Goal: Transaction & Acquisition: Purchase product/service

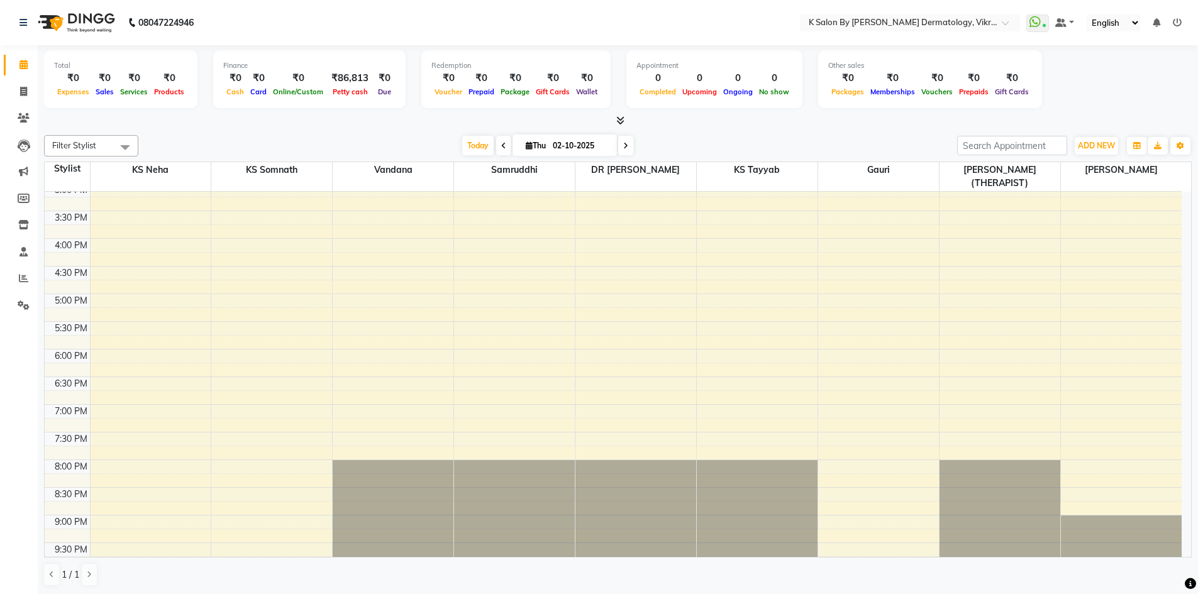
scroll to position [1, 0]
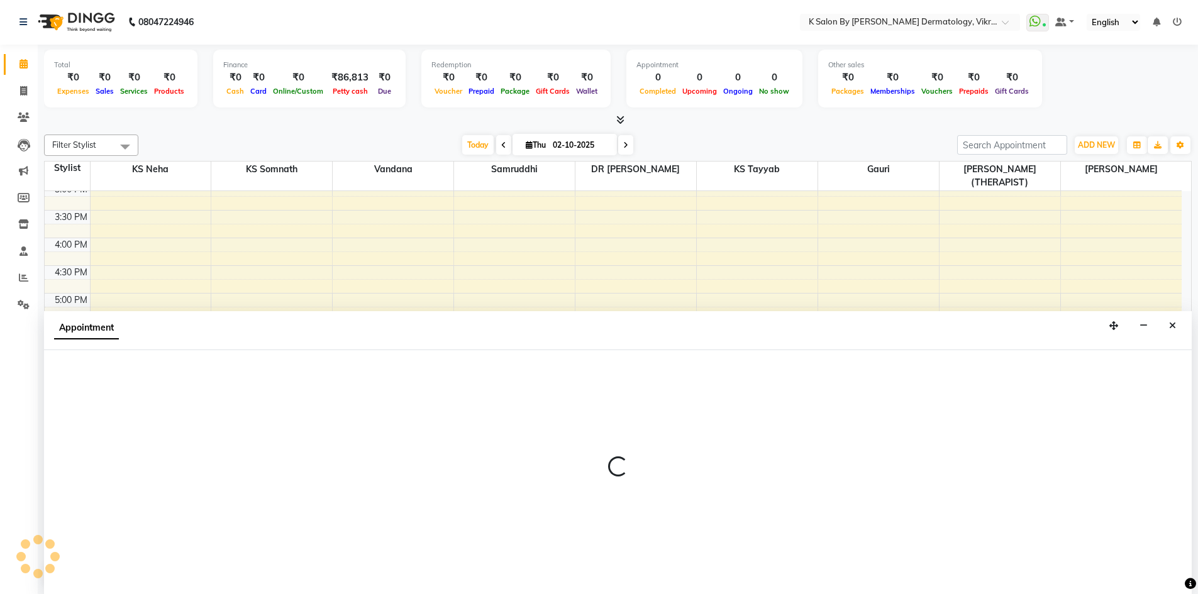
select select "55331"
select select "1200"
select select "tentative"
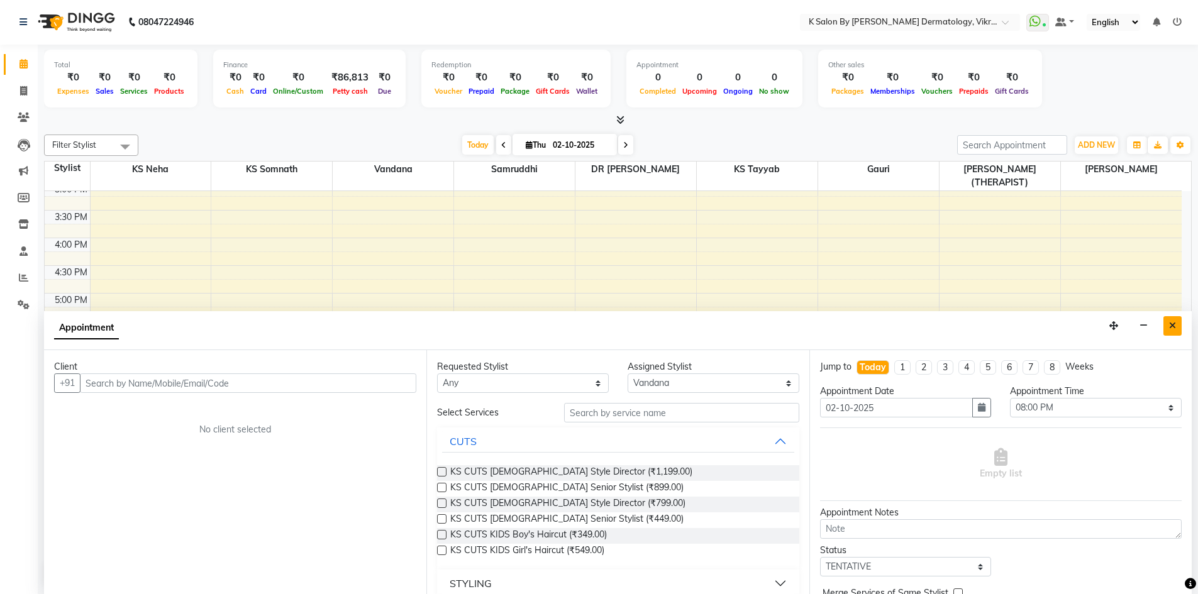
click at [1167, 325] on button "Close" at bounding box center [1172, 325] width 18 height 19
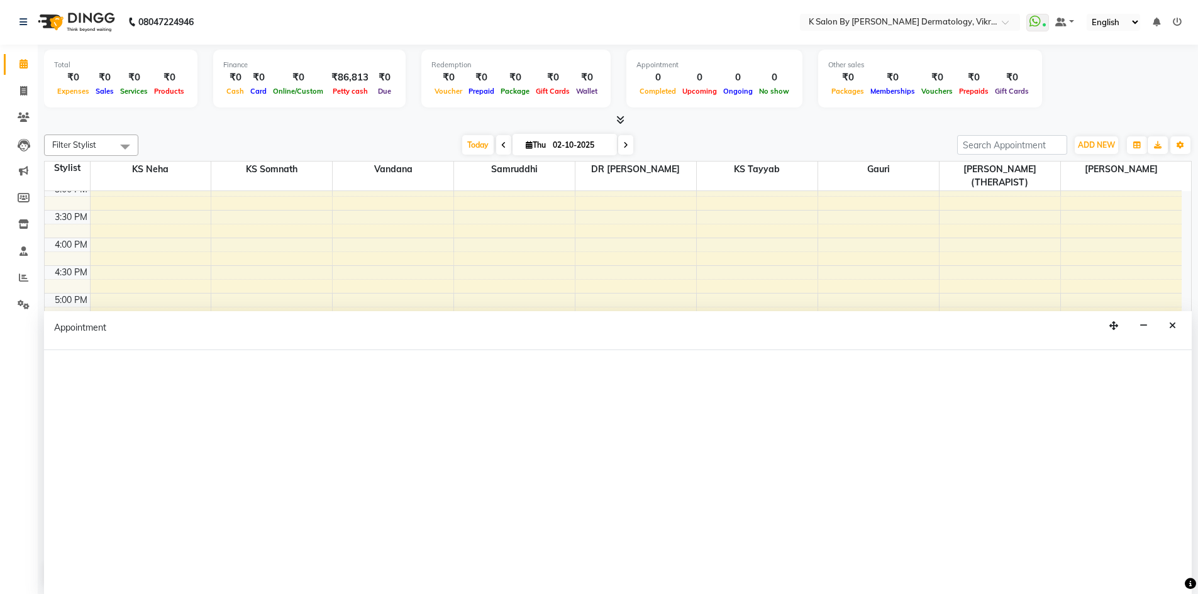
select select "55331"
select select "1230"
select select "tentative"
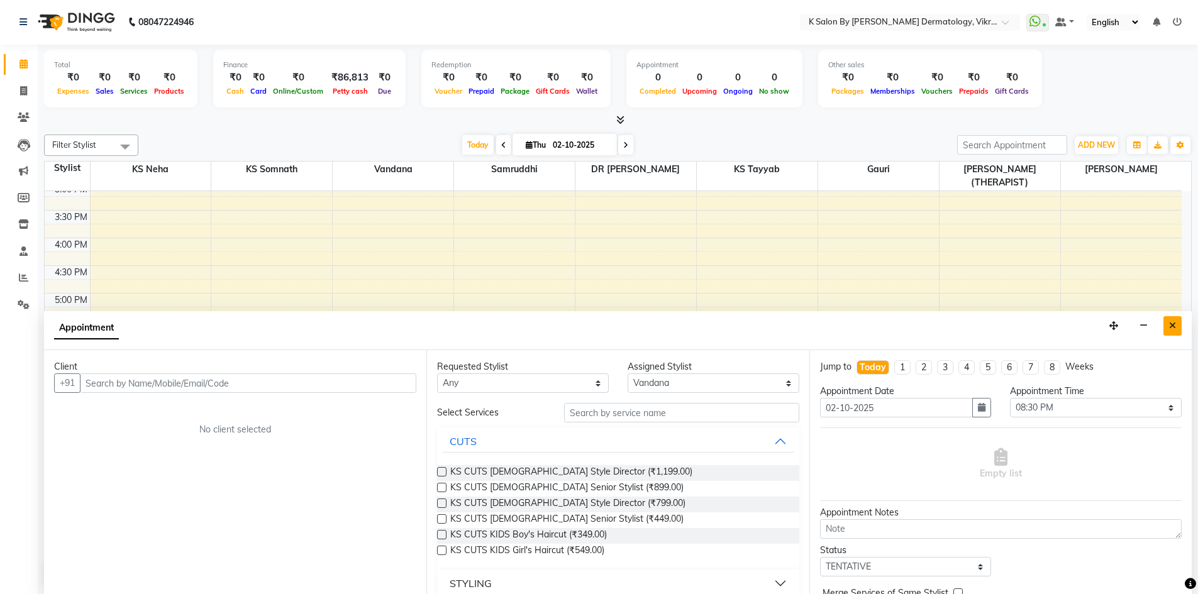
click at [1172, 323] on icon "Close" at bounding box center [1172, 325] width 7 height 9
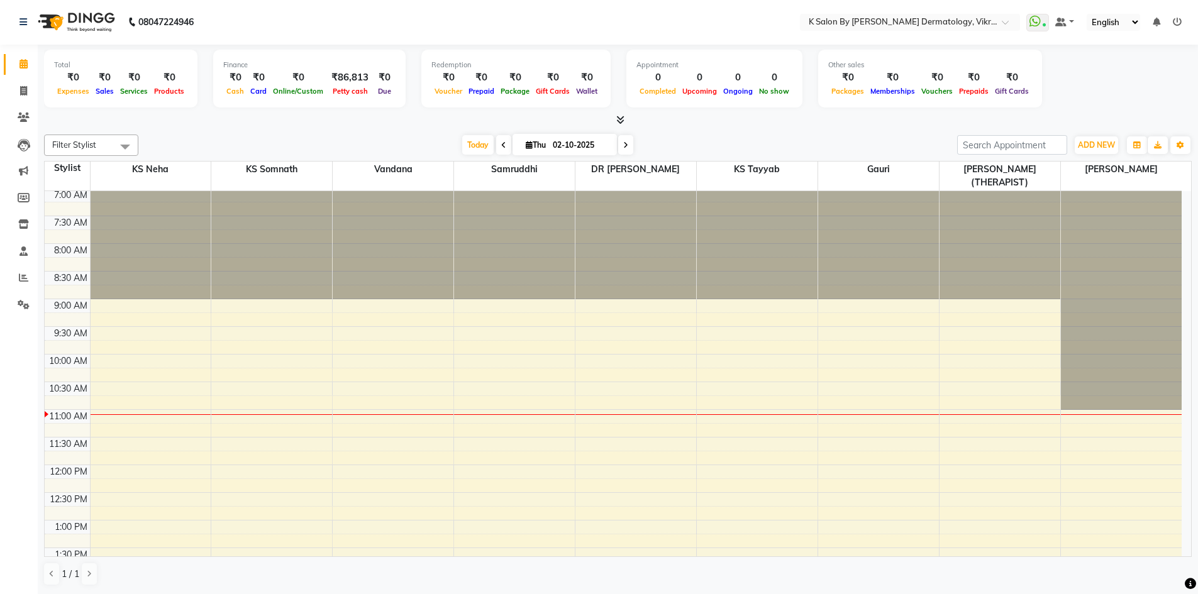
scroll to position [0, 0]
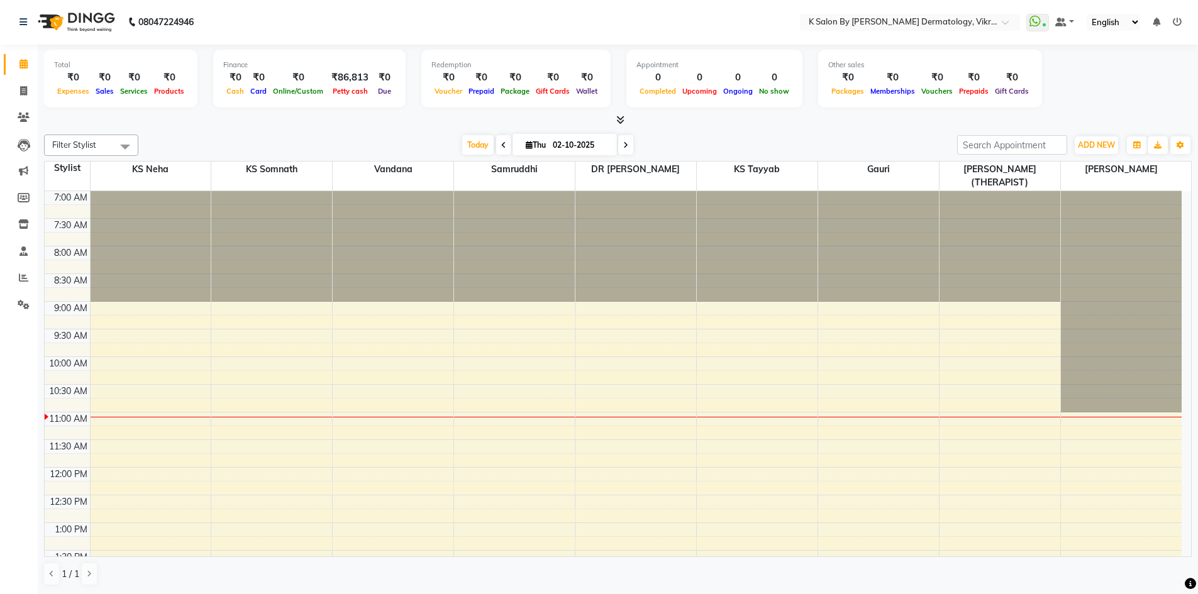
click at [292, 191] on div at bounding box center [271, 191] width 121 height 0
select select "55324"
select select "510"
select select "tentative"
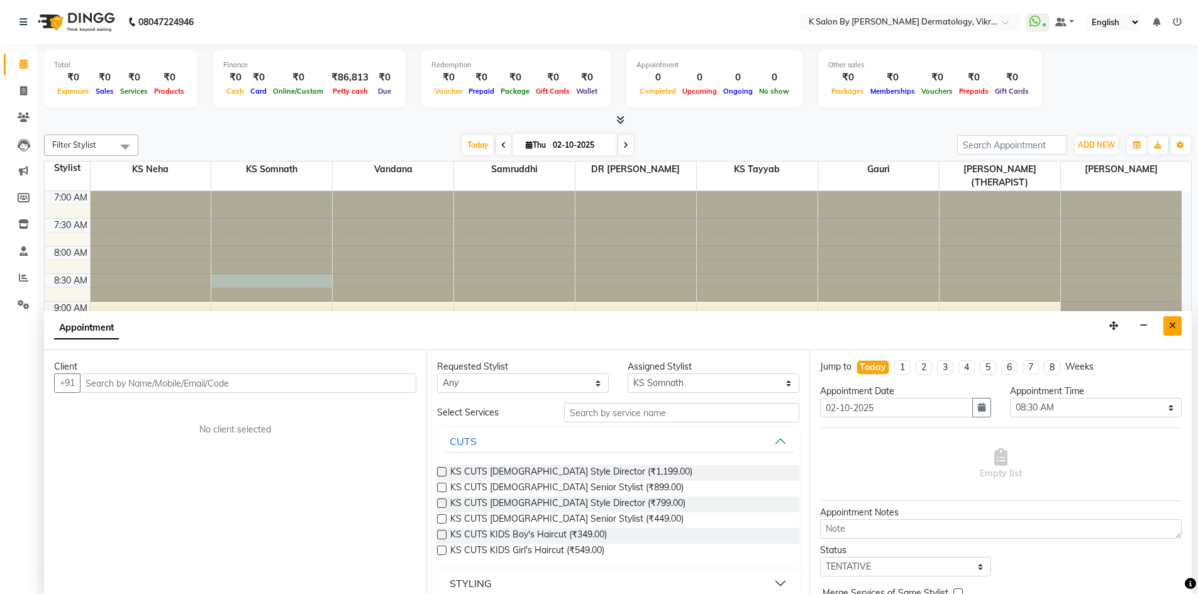
click at [1167, 321] on button "Close" at bounding box center [1172, 325] width 18 height 19
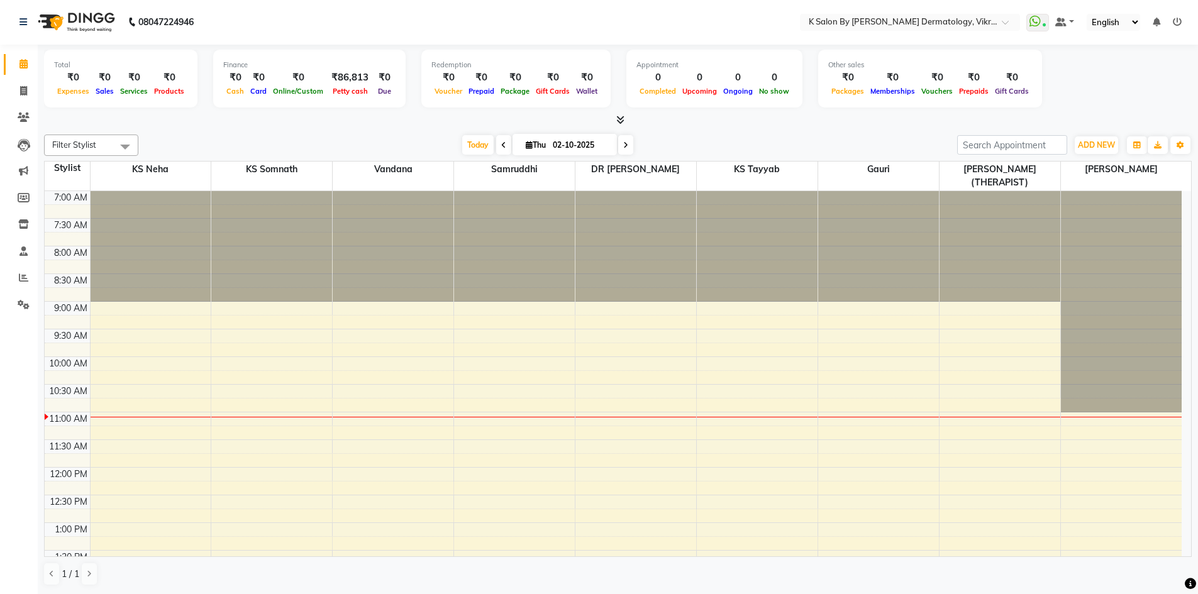
click at [168, 209] on div at bounding box center [151, 246] width 121 height 111
click at [137, 224] on div at bounding box center [151, 246] width 121 height 111
click at [124, 191] on div at bounding box center [151, 191] width 121 height 0
select select "55322"
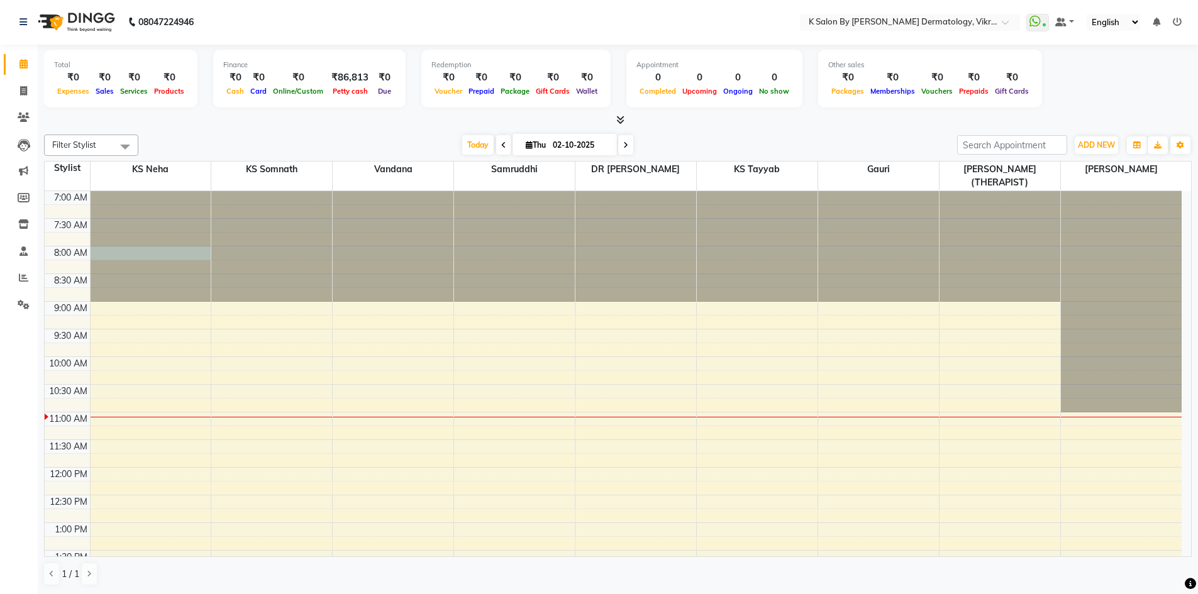
select select "tentative"
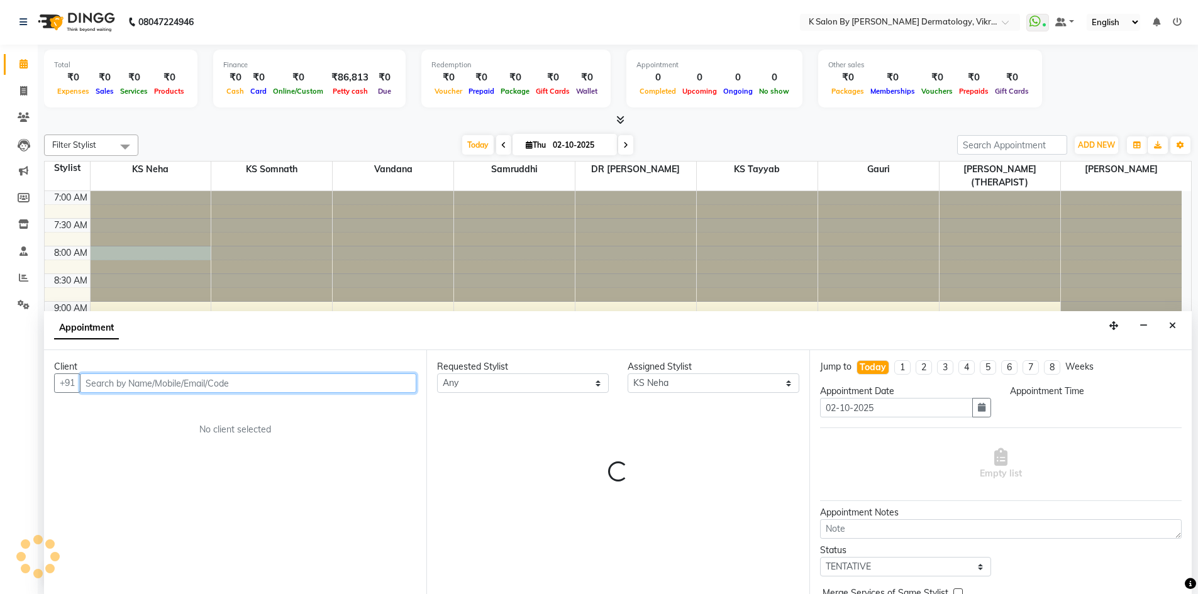
select select "480"
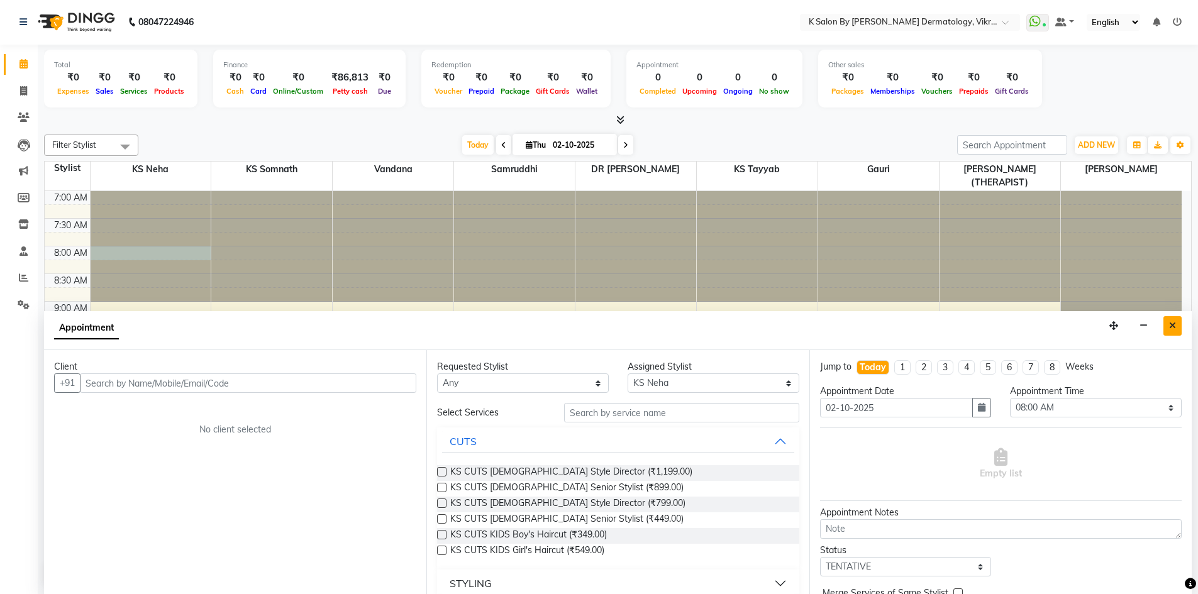
click at [1172, 326] on icon "Close" at bounding box center [1172, 325] width 7 height 9
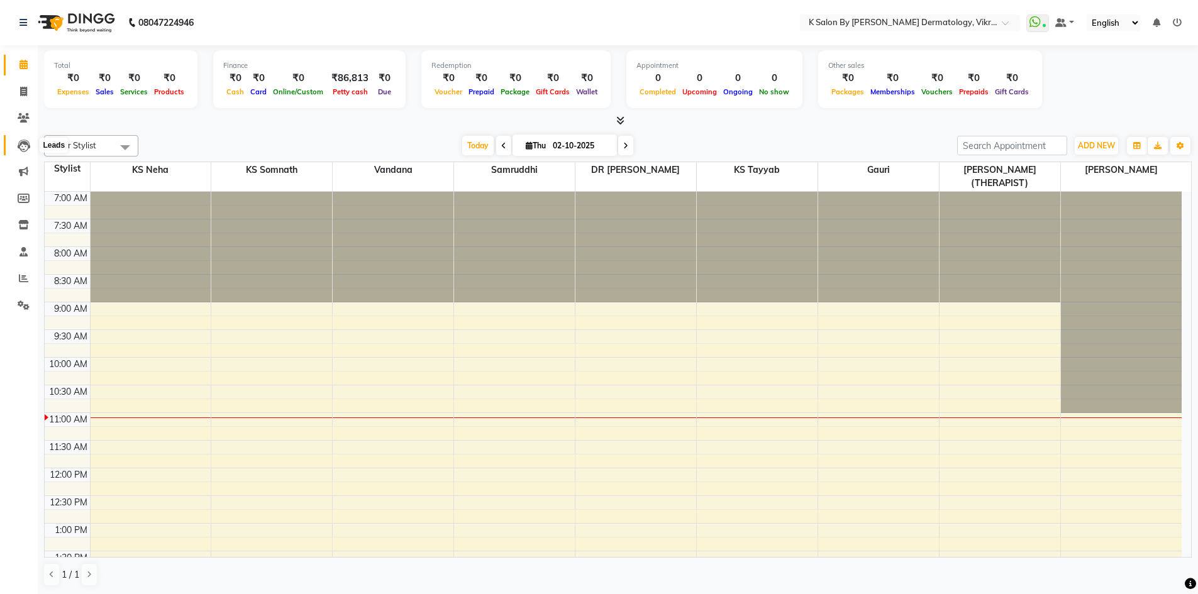
click at [16, 143] on span at bounding box center [24, 145] width 22 height 14
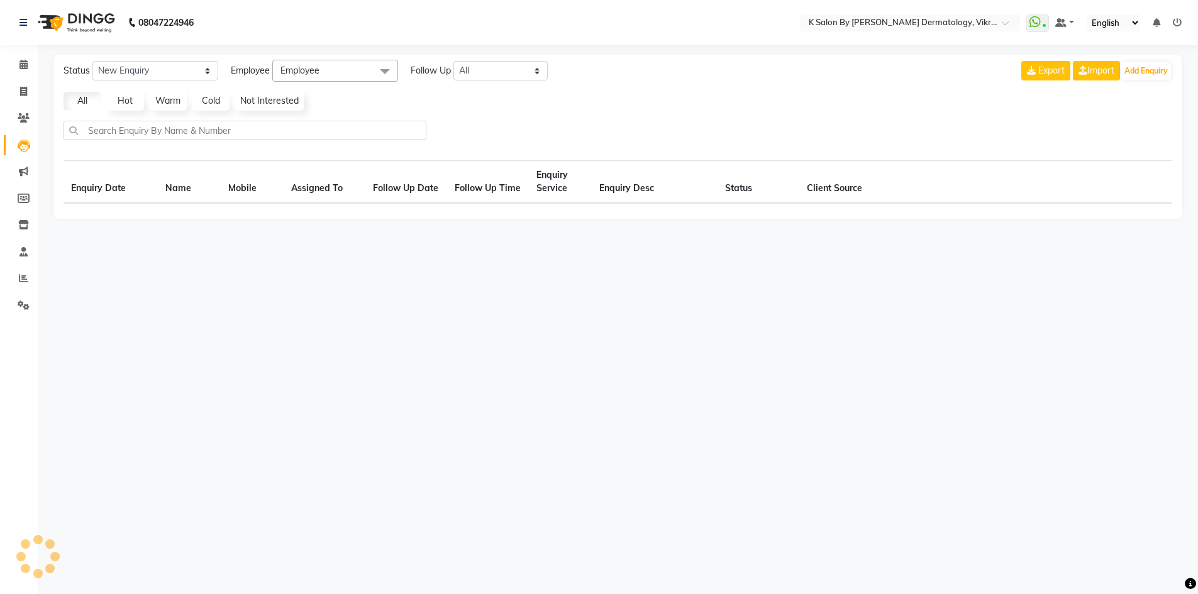
select select "10"
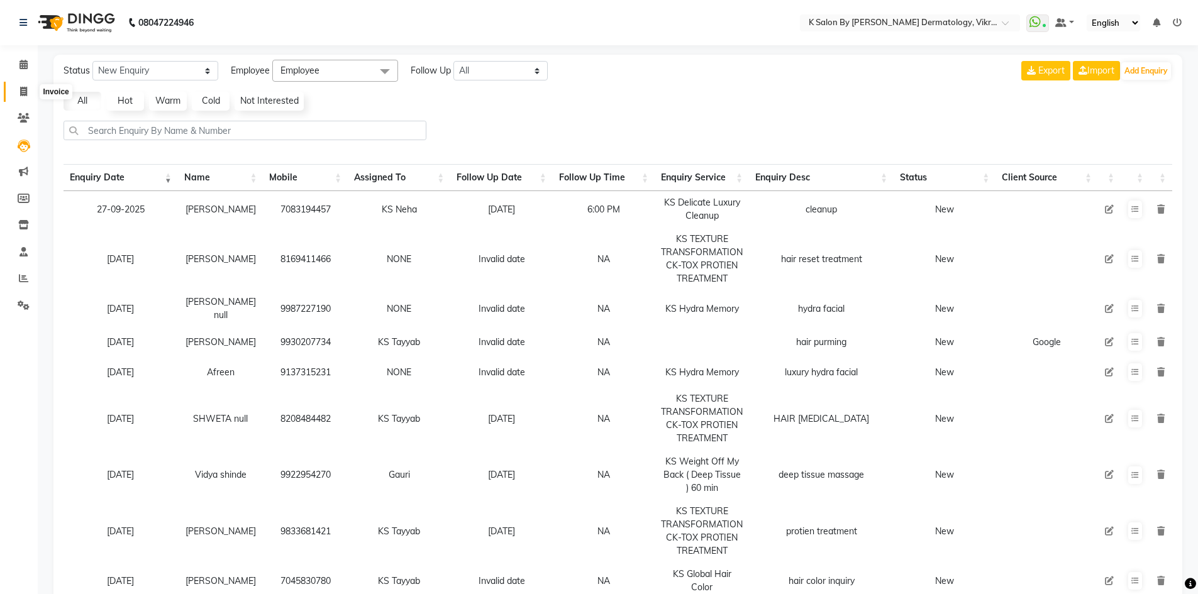
click at [23, 90] on icon at bounding box center [23, 91] width 7 height 9
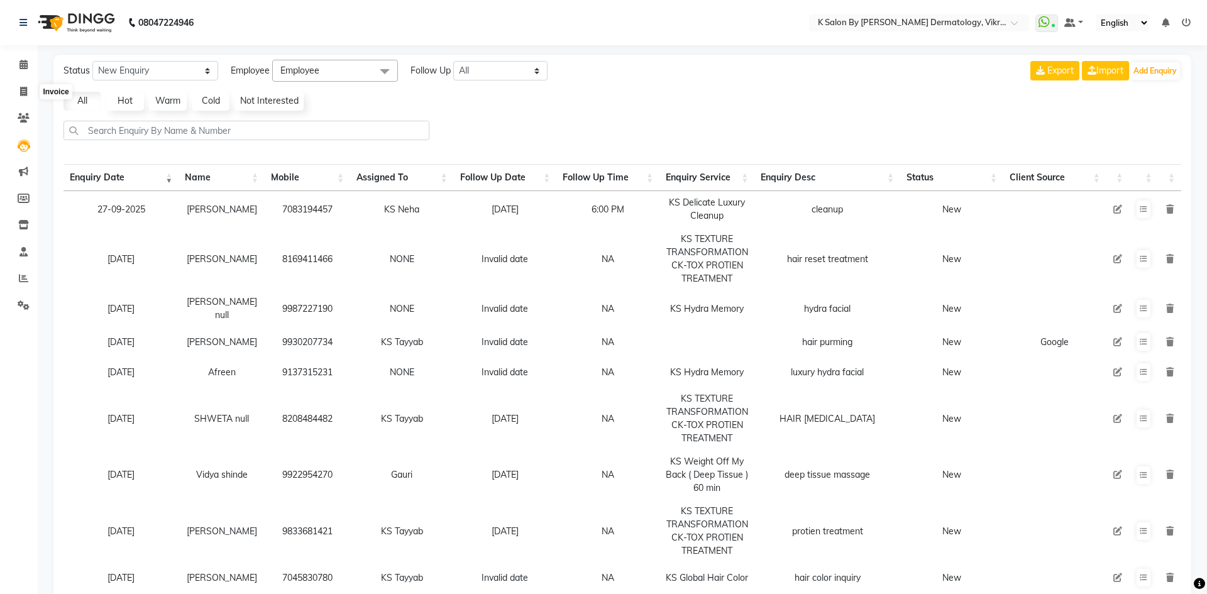
select select "6798"
select select "service"
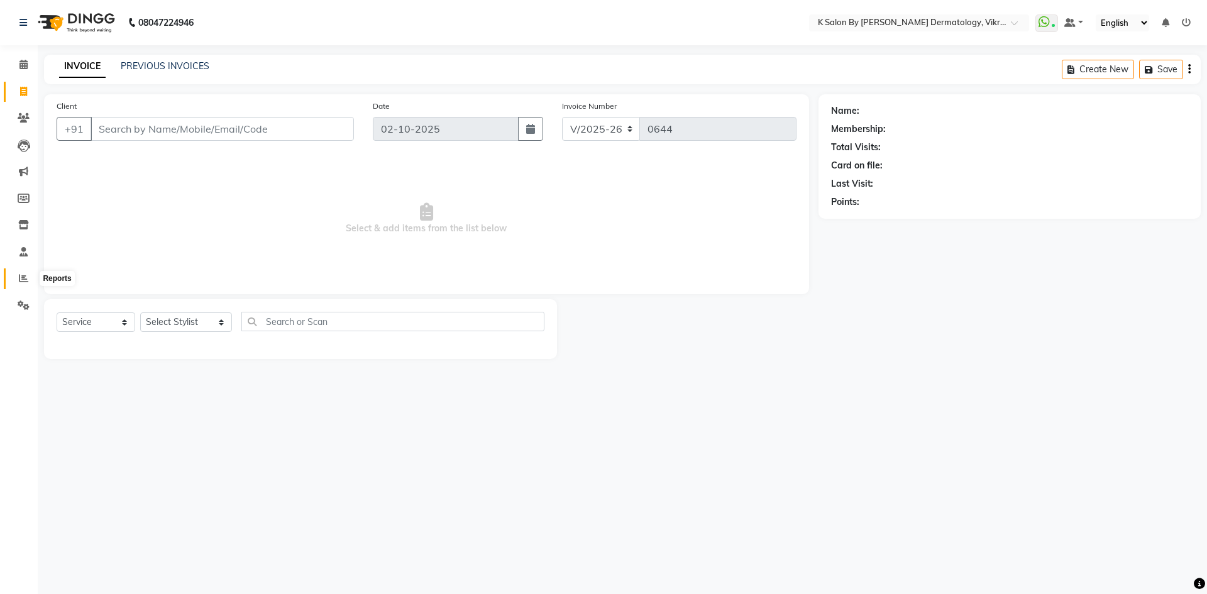
click at [26, 279] on icon at bounding box center [23, 277] width 9 height 9
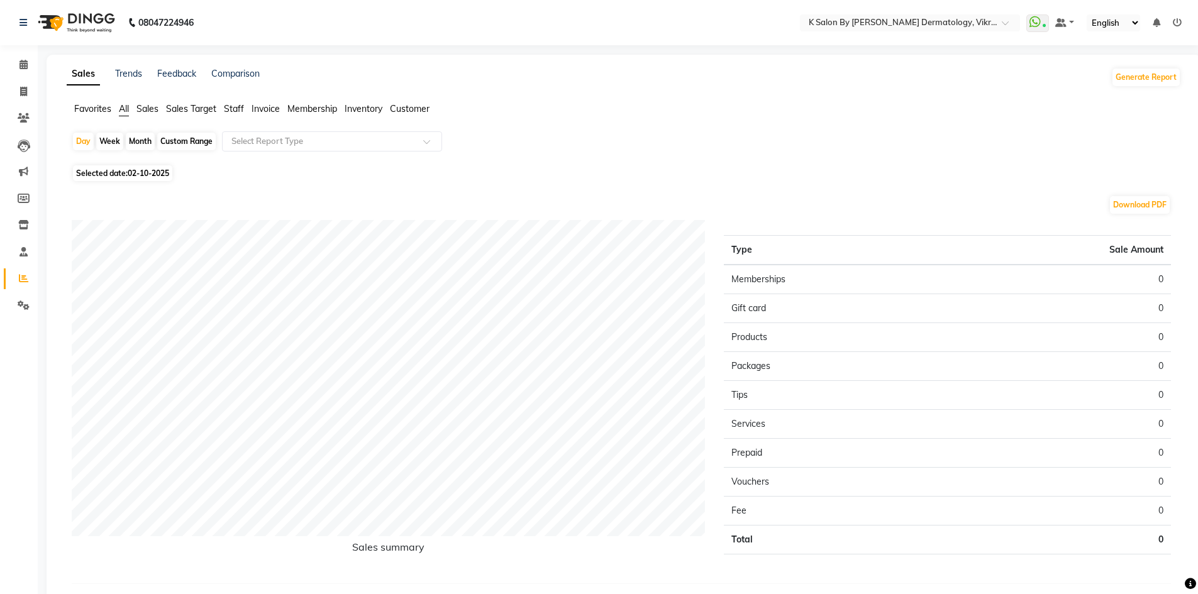
click at [136, 146] on div "Month" at bounding box center [140, 142] width 29 height 18
select select "10"
select select "2025"
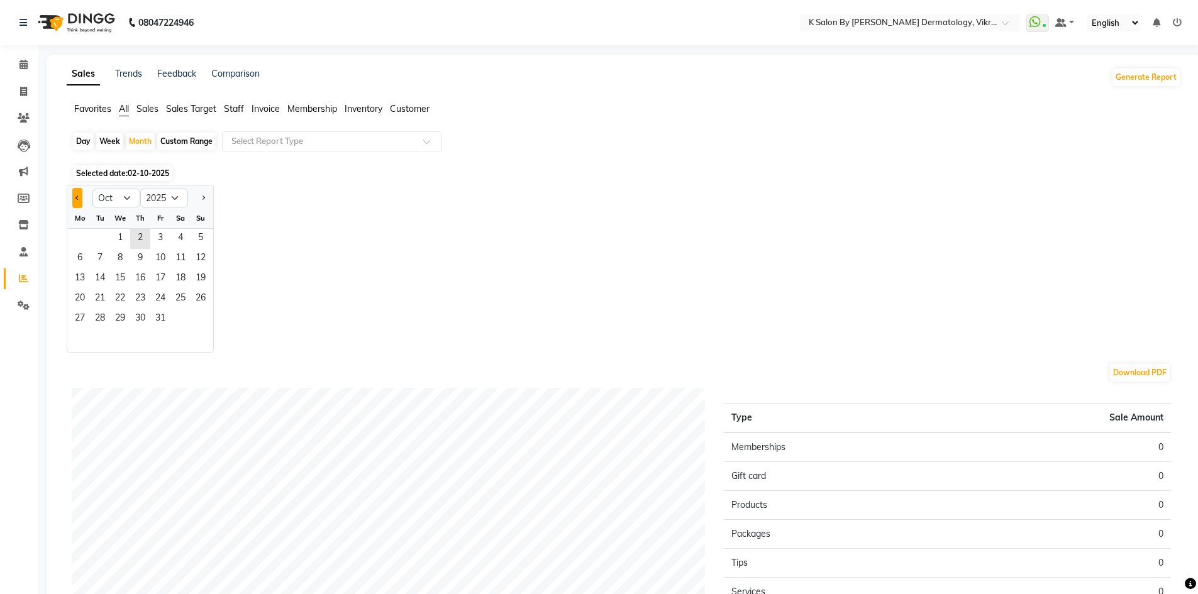
click at [76, 196] on button "Previous month" at bounding box center [77, 198] width 10 height 20
select select "9"
click at [88, 237] on span "1" at bounding box center [80, 239] width 20 height 20
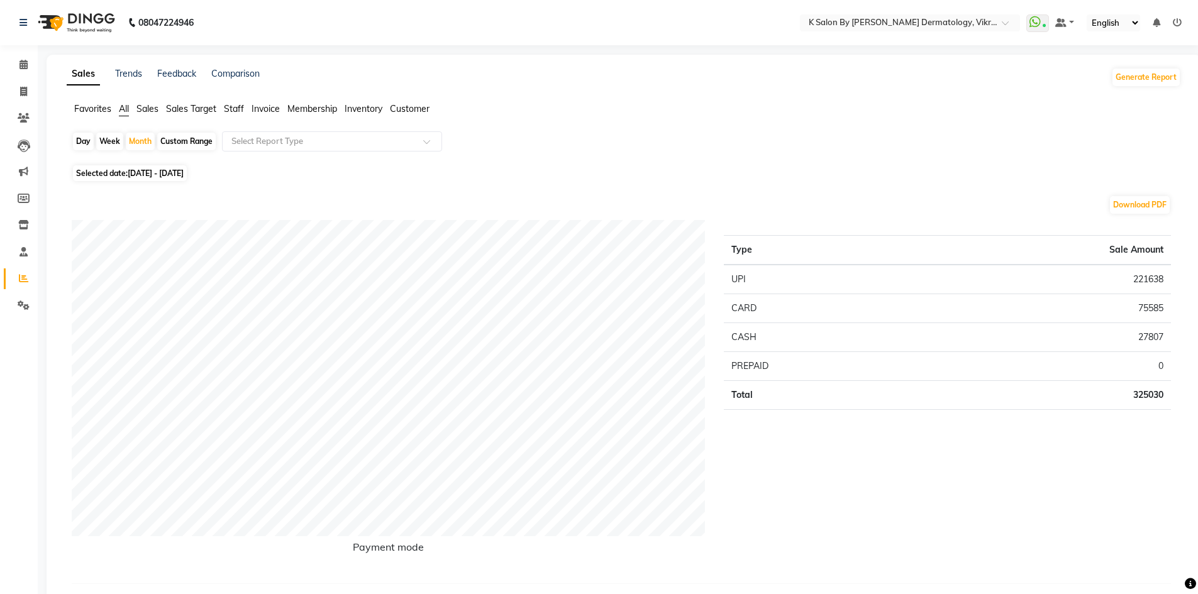
click at [245, 107] on ul "Favorites All Sales Sales Target Staff Invoice Membership Inventory Customer" at bounding box center [624, 109] width 1114 height 14
click at [233, 103] on span "Staff" at bounding box center [234, 108] width 20 height 11
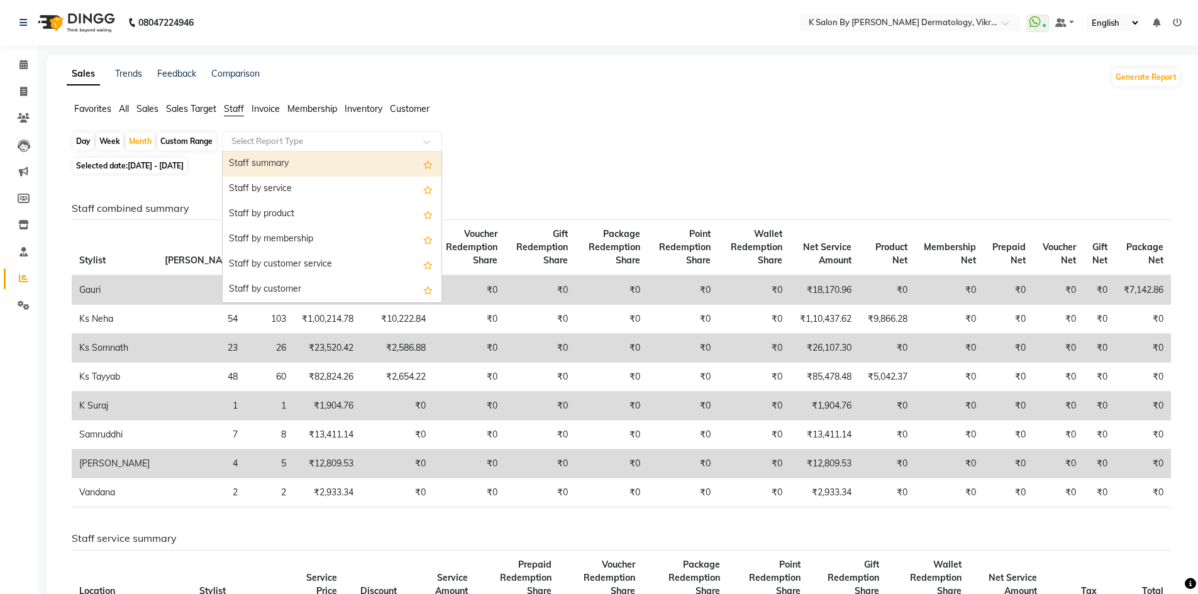
click at [427, 137] on div at bounding box center [332, 141] width 219 height 13
click at [333, 165] on div "Staff summary" at bounding box center [332, 164] width 219 height 25
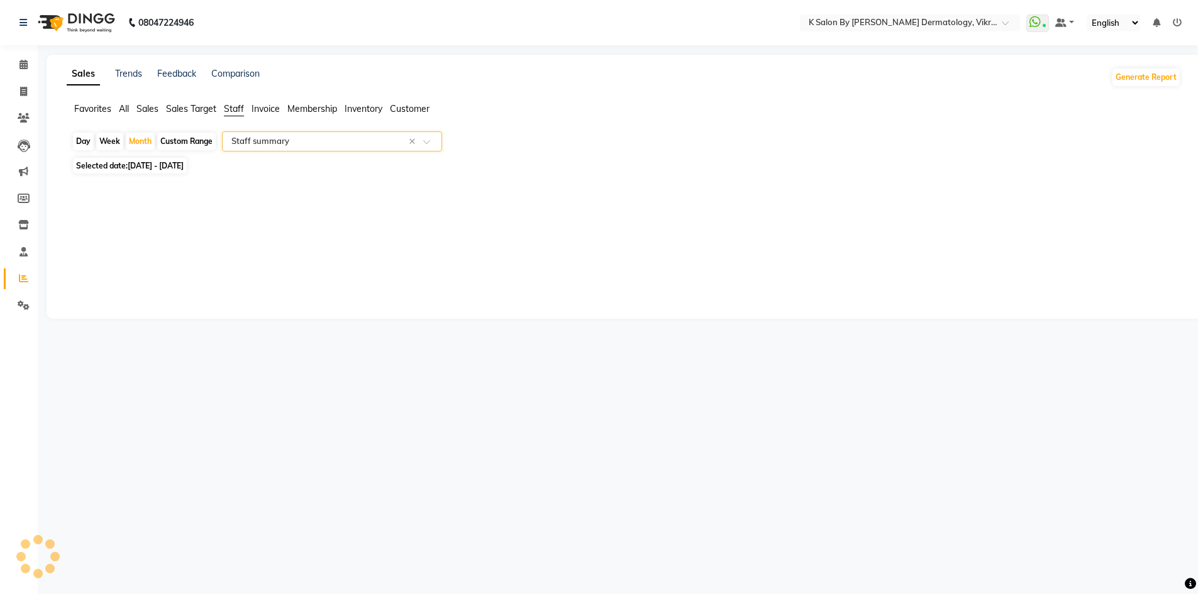
select select "full_report"
select select "csv"
click at [128, 137] on div "Month" at bounding box center [140, 142] width 29 height 18
select select "9"
select select "2025"
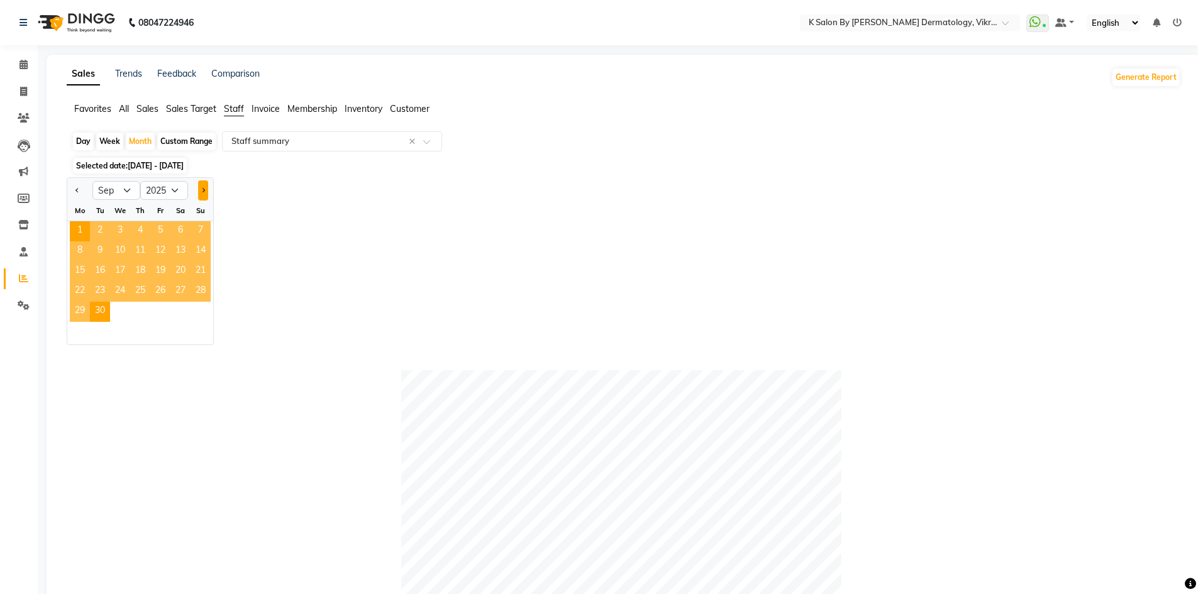
click at [203, 190] on span "Next month" at bounding box center [203, 190] width 4 height 4
select select "10"
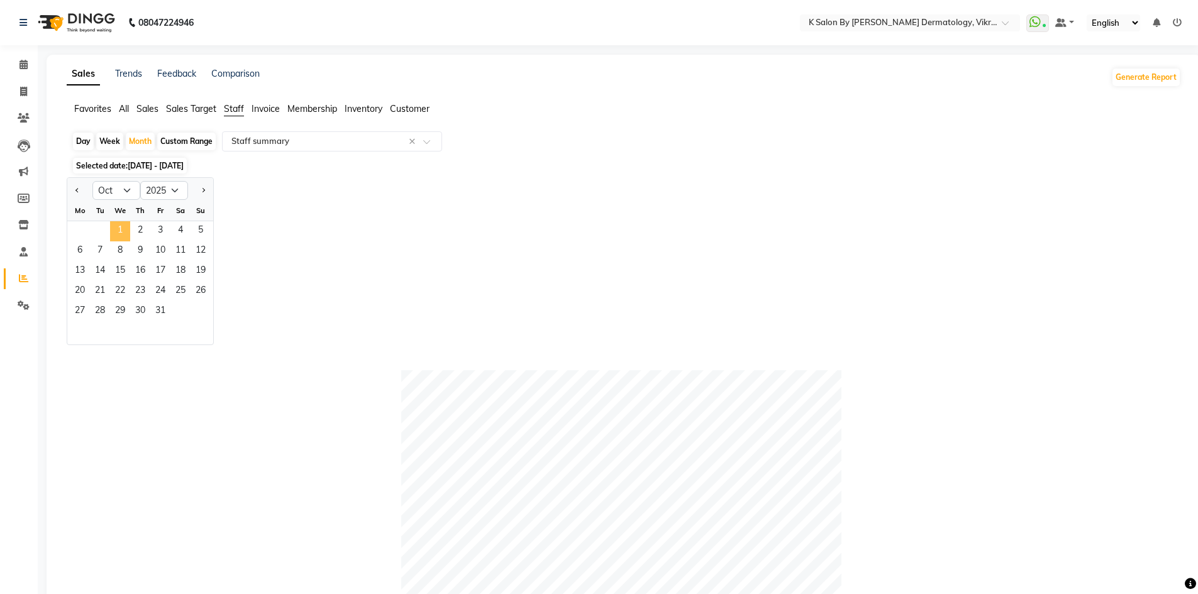
click at [118, 224] on span "1" at bounding box center [120, 231] width 20 height 20
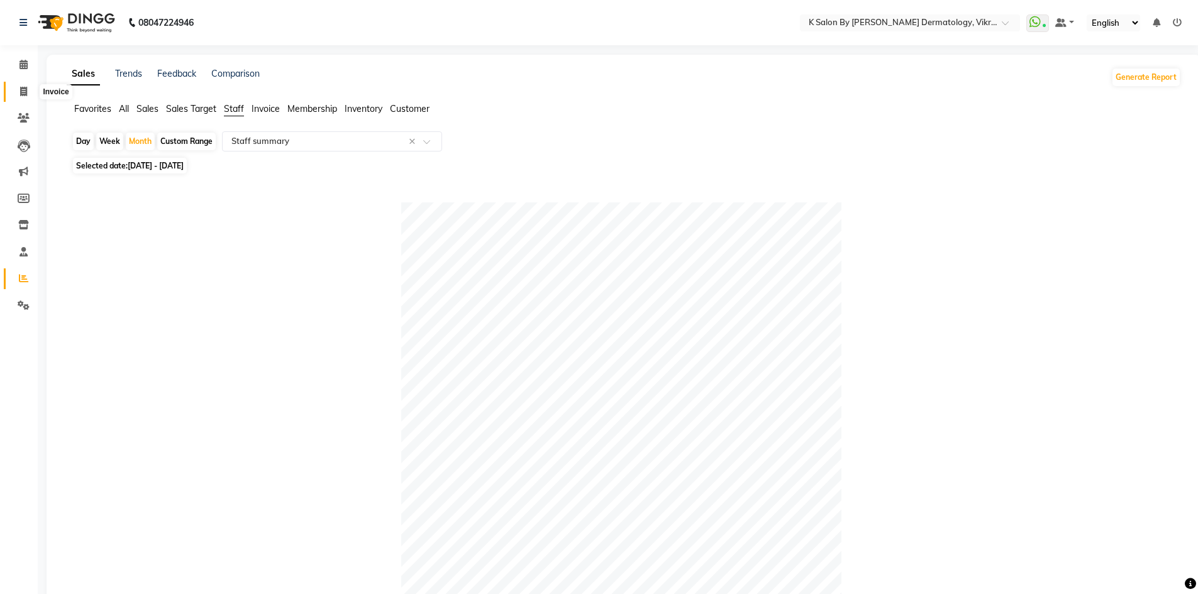
click at [26, 88] on icon at bounding box center [23, 91] width 7 height 9
select select "service"
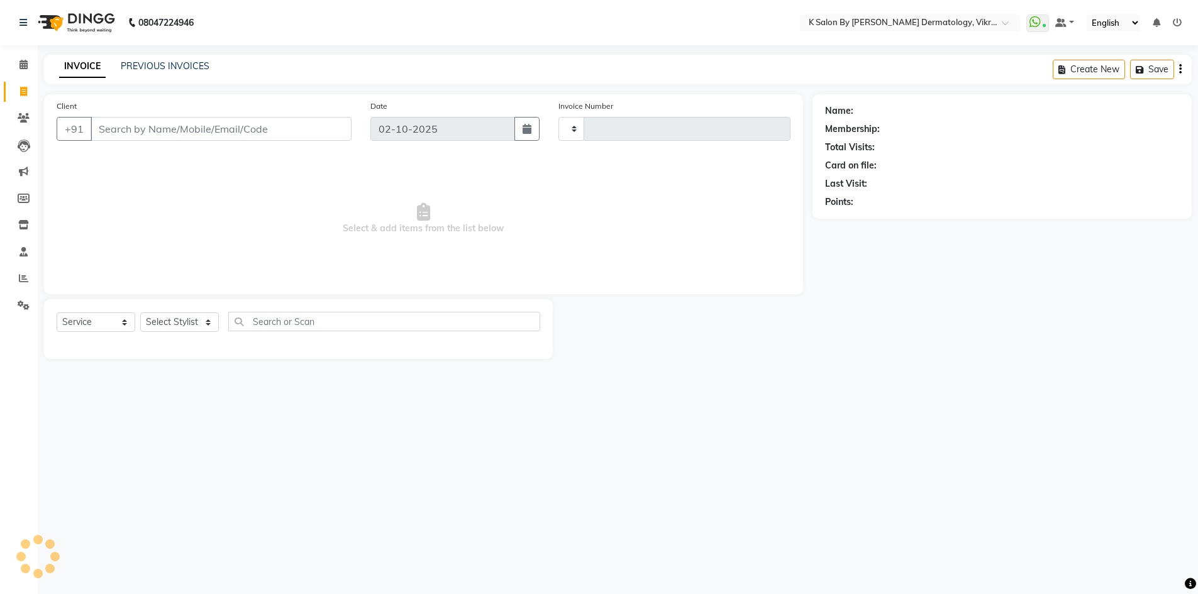
type input "0644"
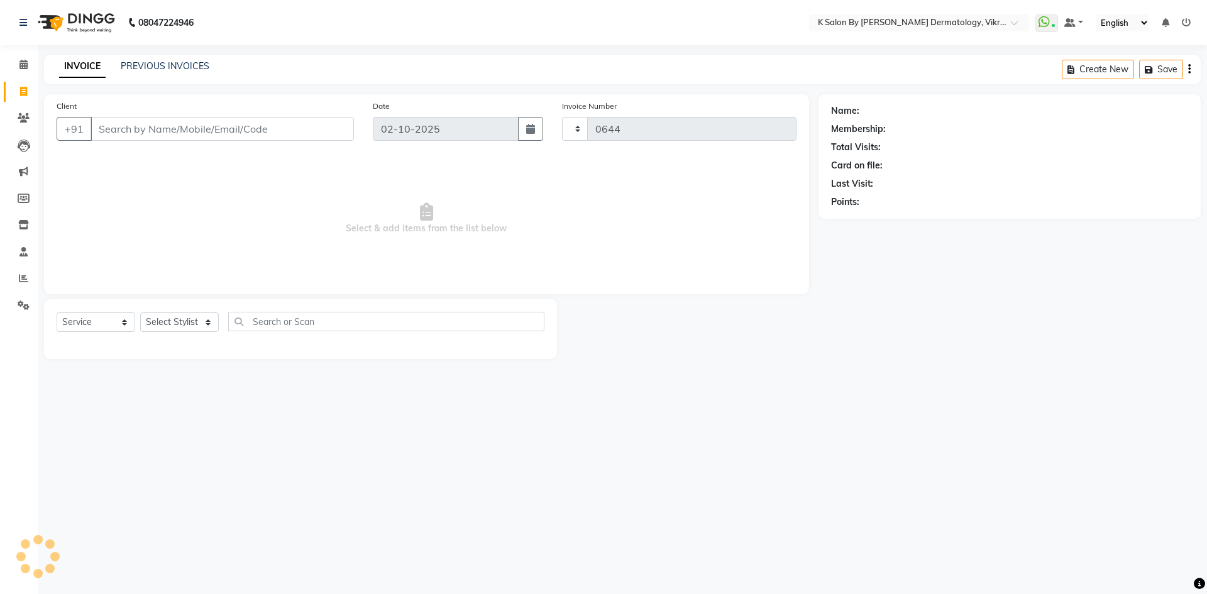
select select "6798"
click at [213, 125] on input "Client" at bounding box center [222, 129] width 263 height 24
click at [153, 119] on input "Client" at bounding box center [222, 129] width 263 height 24
click at [137, 130] on input "Client" at bounding box center [222, 129] width 263 height 24
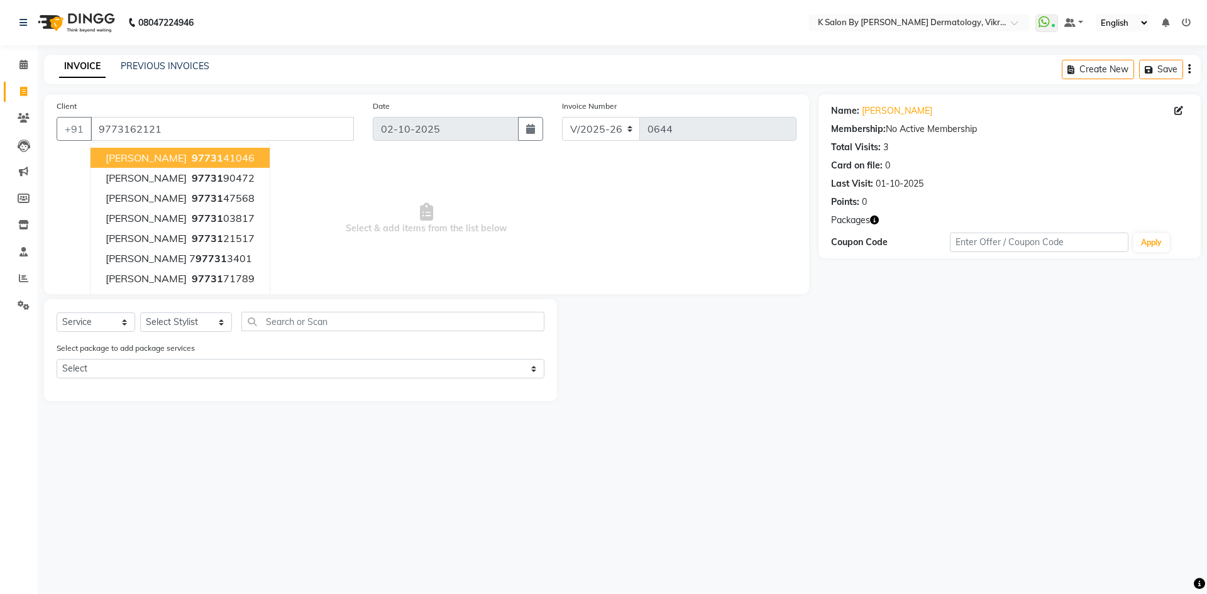
click at [342, 195] on span "Select & add items from the list below" at bounding box center [427, 219] width 740 height 126
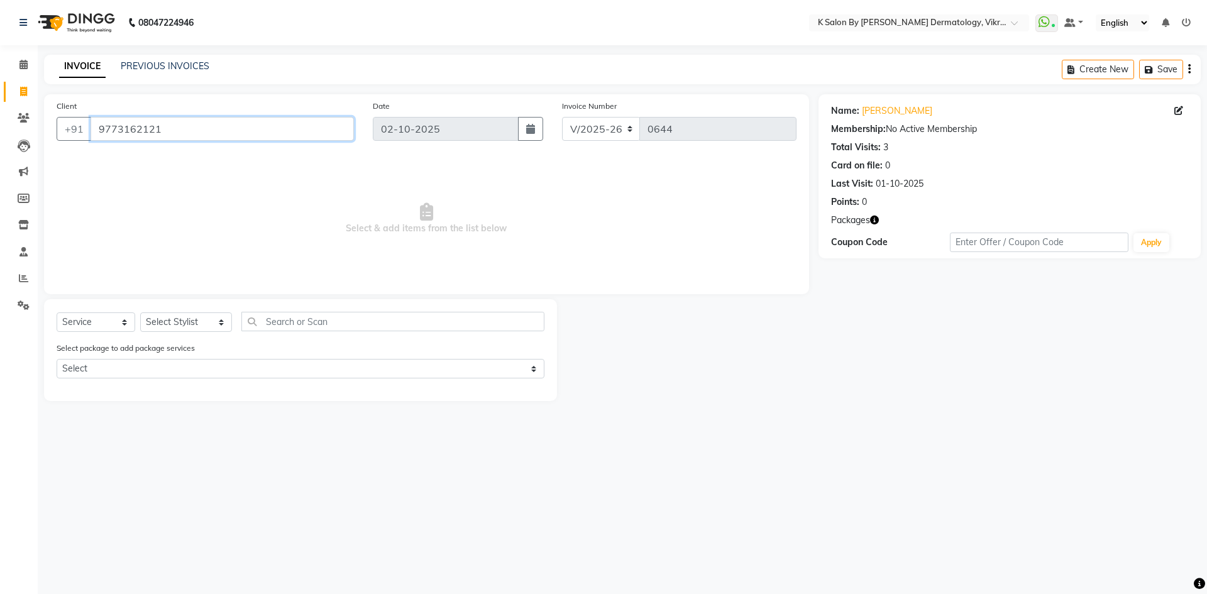
click at [172, 131] on input "9773162121" at bounding box center [222, 129] width 263 height 24
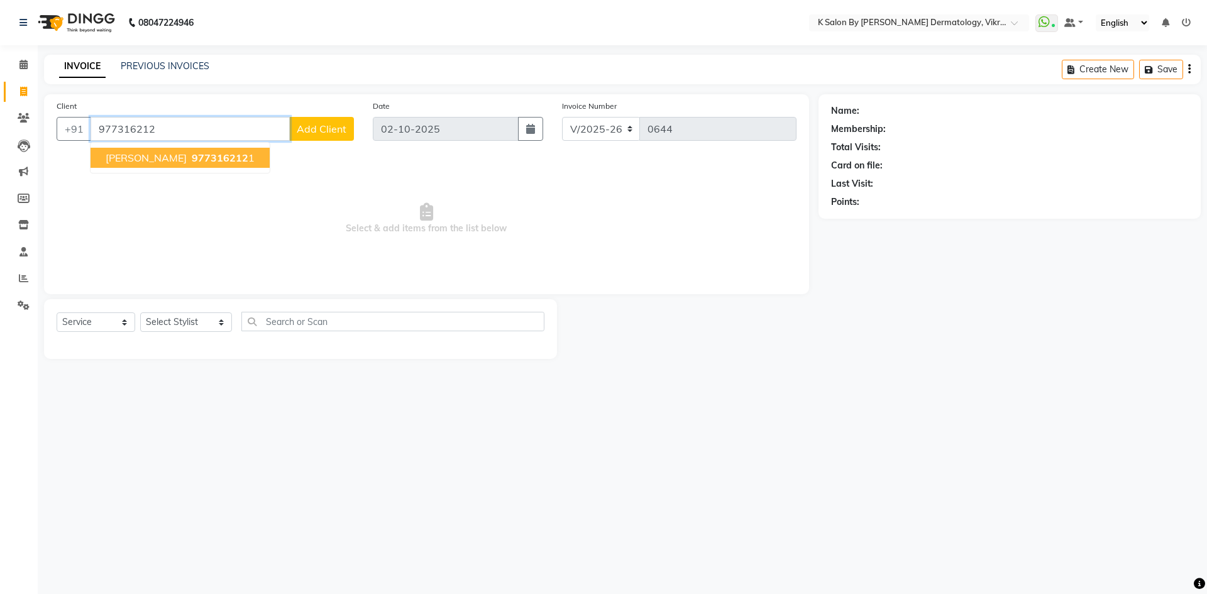
click at [192, 155] on span "977316212" at bounding box center [220, 158] width 57 height 13
type input "9773162121"
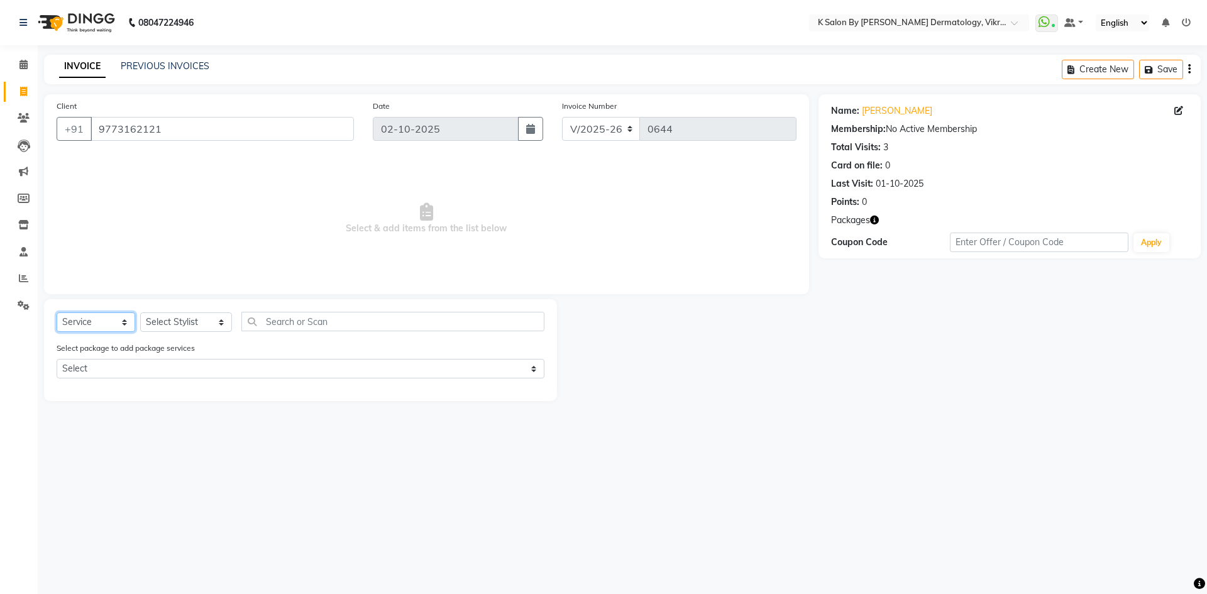
click at [122, 321] on select "Select Service Product Membership Package Voucher Prepaid Gift Card" at bounding box center [96, 321] width 79 height 19
click at [57, 312] on select "Select Service Product Membership Package Voucher Prepaid Gift Card" at bounding box center [96, 321] width 79 height 19
click at [119, 321] on select "Select Service Product Membership Package Voucher Prepaid Gift Card" at bounding box center [96, 321] width 79 height 19
select select "package"
click at [57, 312] on select "Select Service Product Membership Package Voucher Prepaid Gift Card" at bounding box center [96, 321] width 79 height 19
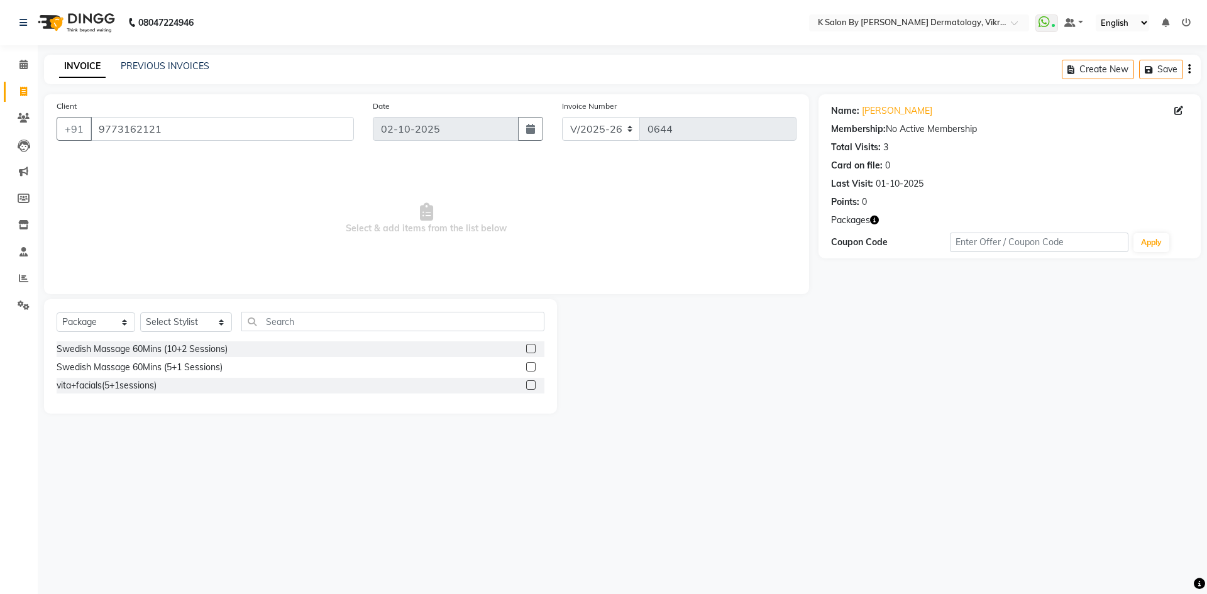
click at [531, 370] on label at bounding box center [530, 366] width 9 height 9
click at [531, 370] on input "checkbox" at bounding box center [530, 367] width 8 height 8
checkbox input "false"
click at [209, 323] on select "Select Stylist DR [PERSON_NAME] KS Neha KS Somnath KS Tayyab k suraj Manager [P…" at bounding box center [186, 321] width 92 height 19
select select "63937"
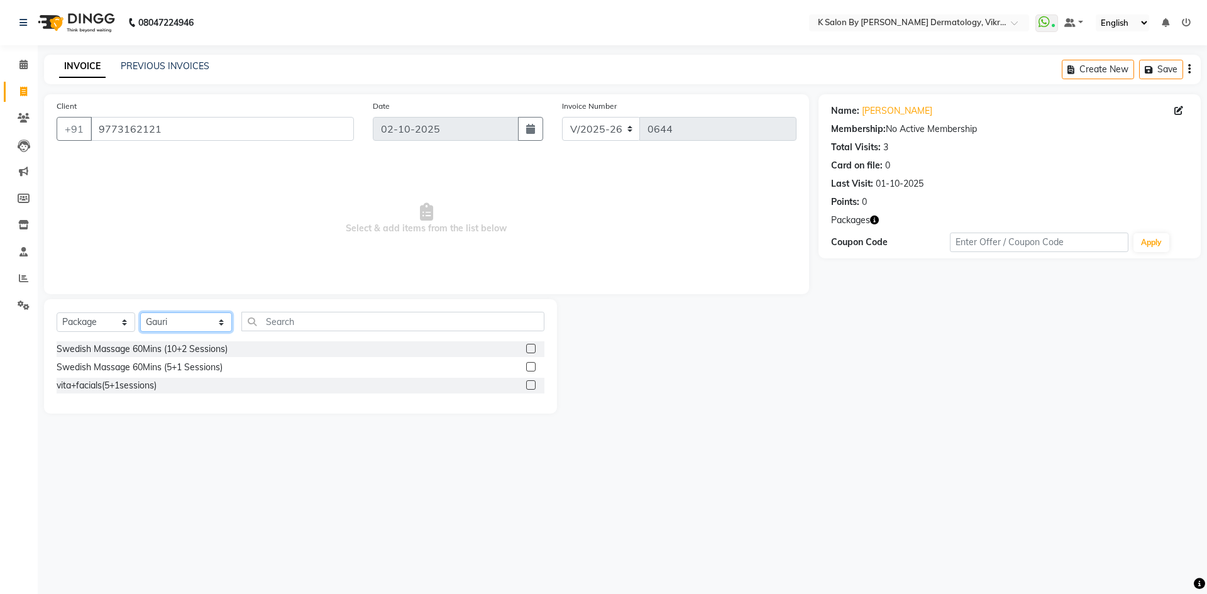
click at [140, 312] on select "Select Stylist DR [PERSON_NAME] KS Neha KS Somnath KS Tayyab k suraj Manager [P…" at bounding box center [186, 321] width 92 height 19
click at [197, 367] on div "Swedish Massage 60Mins (5+1 Sessions)" at bounding box center [140, 367] width 166 height 13
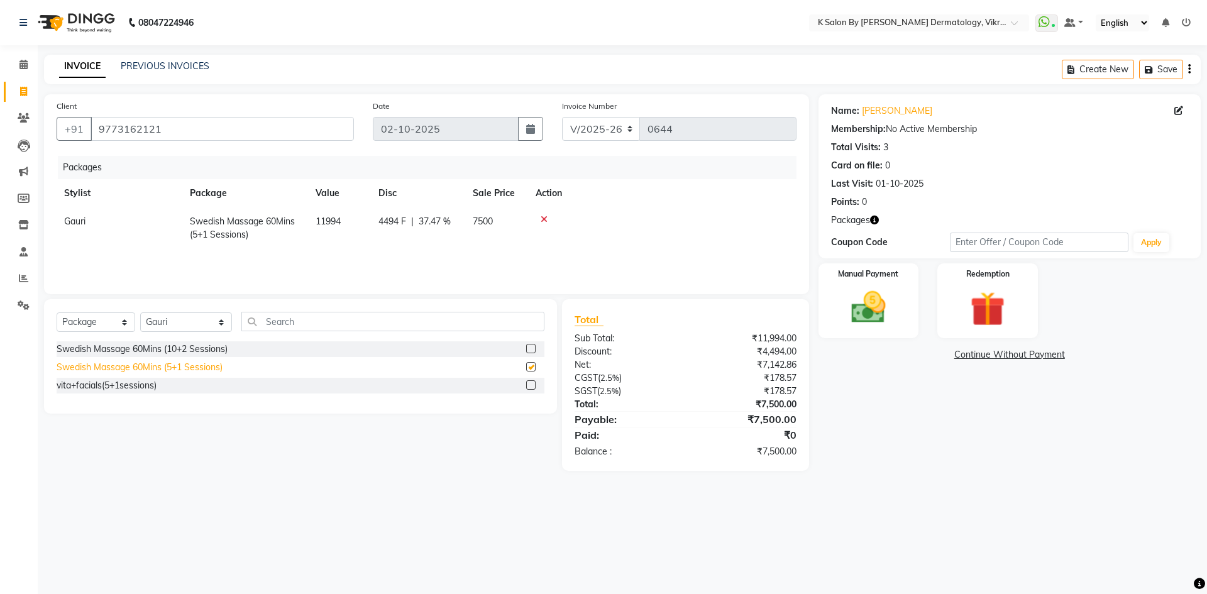
checkbox input "false"
click at [1001, 321] on img at bounding box center [987, 309] width 58 height 45
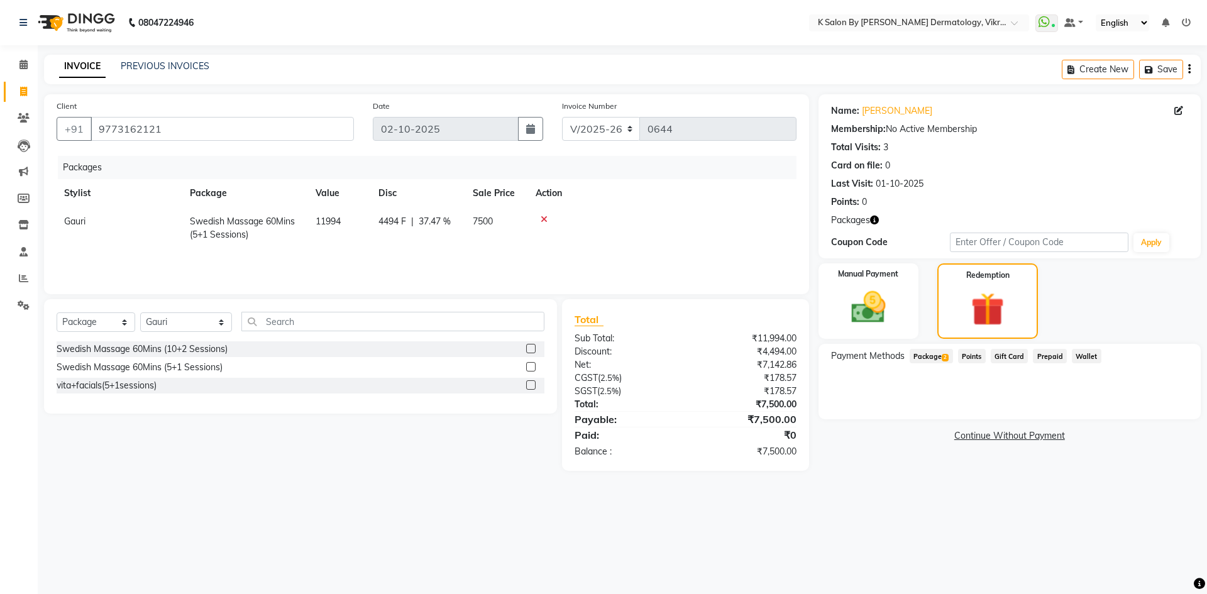
click at [931, 352] on span "Package 2" at bounding box center [931, 356] width 43 height 14
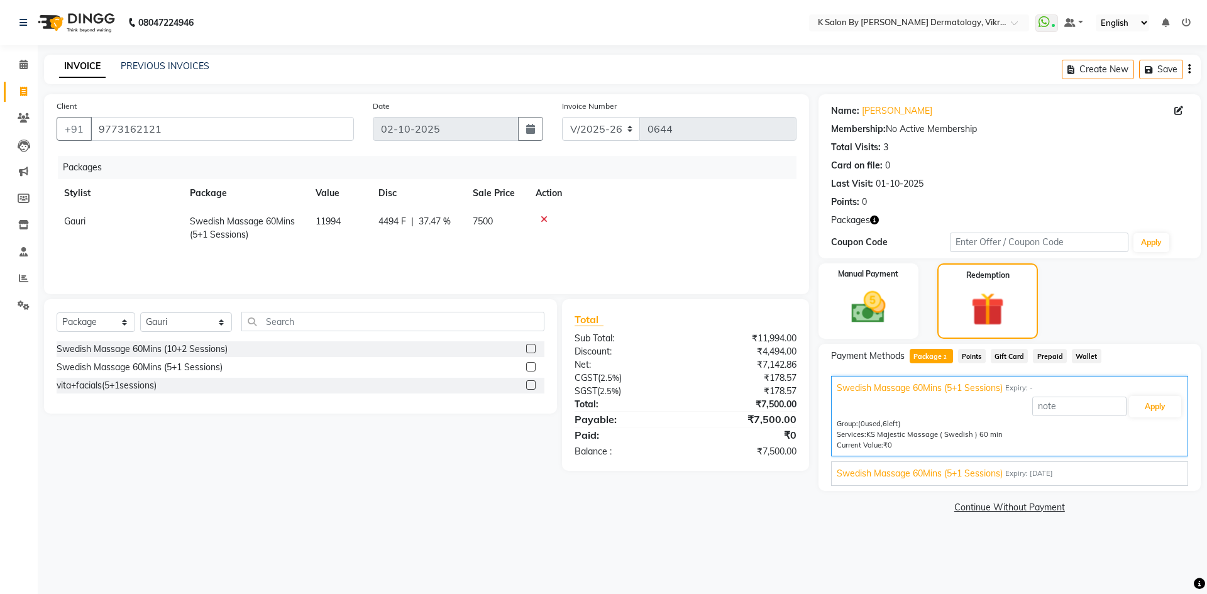
drag, startPoint x: 554, startPoint y: 176, endPoint x: 688, endPoint y: 80, distance: 164.5
drag, startPoint x: 688, startPoint y: 80, endPoint x: 541, endPoint y: 218, distance: 201.0
click at [541, 218] on icon at bounding box center [544, 219] width 7 height 9
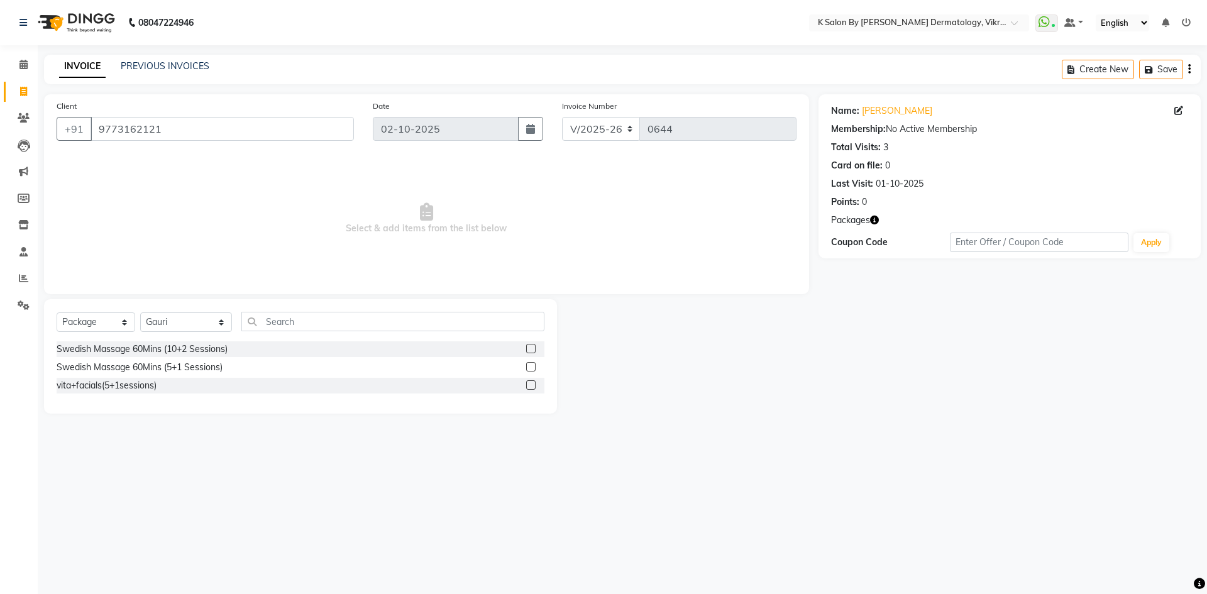
click at [287, 177] on span "Select & add items from the list below" at bounding box center [427, 219] width 740 height 126
click at [28, 67] on span at bounding box center [24, 65] width 22 height 14
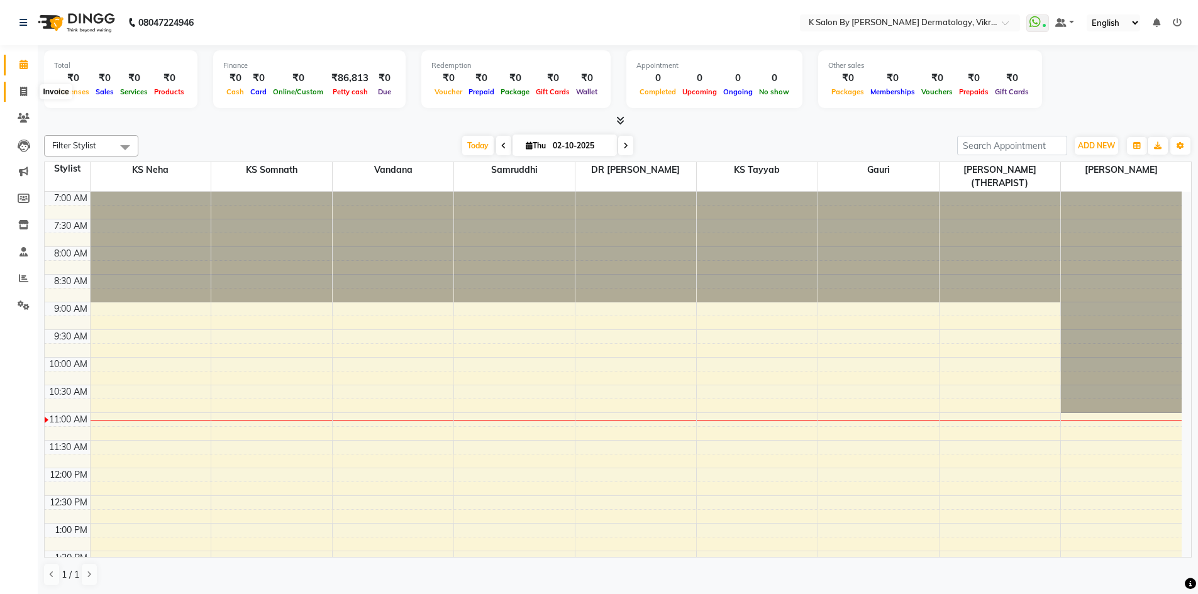
click at [35, 87] on body "08047224946 Select Location × K Salon By [PERSON_NAME] Dermatology, Vikroli Wha…" at bounding box center [599, 297] width 1198 height 594
click at [31, 87] on span at bounding box center [24, 92] width 22 height 14
select select "service"
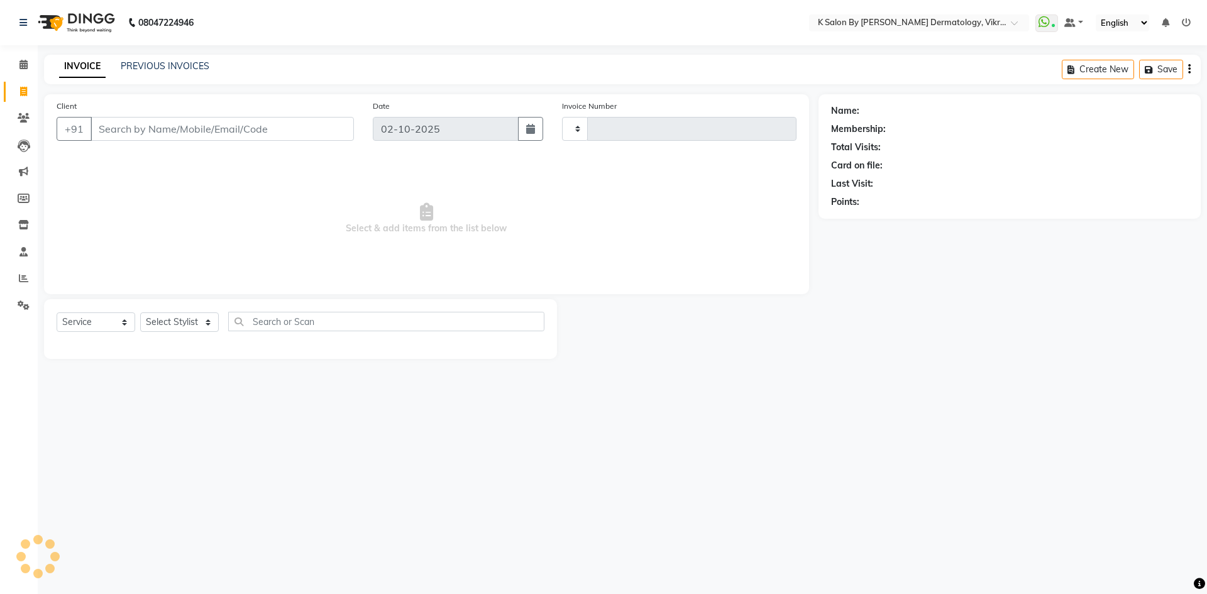
type input "0644"
select select "6798"
click at [166, 131] on input "Client" at bounding box center [222, 129] width 263 height 24
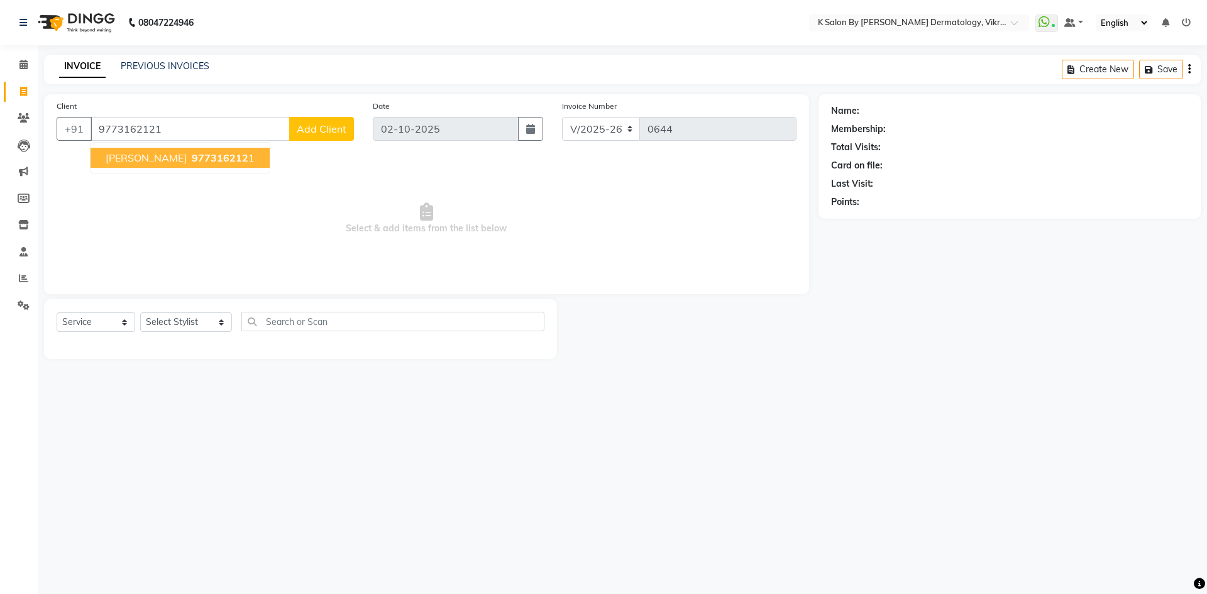
type input "9773162121"
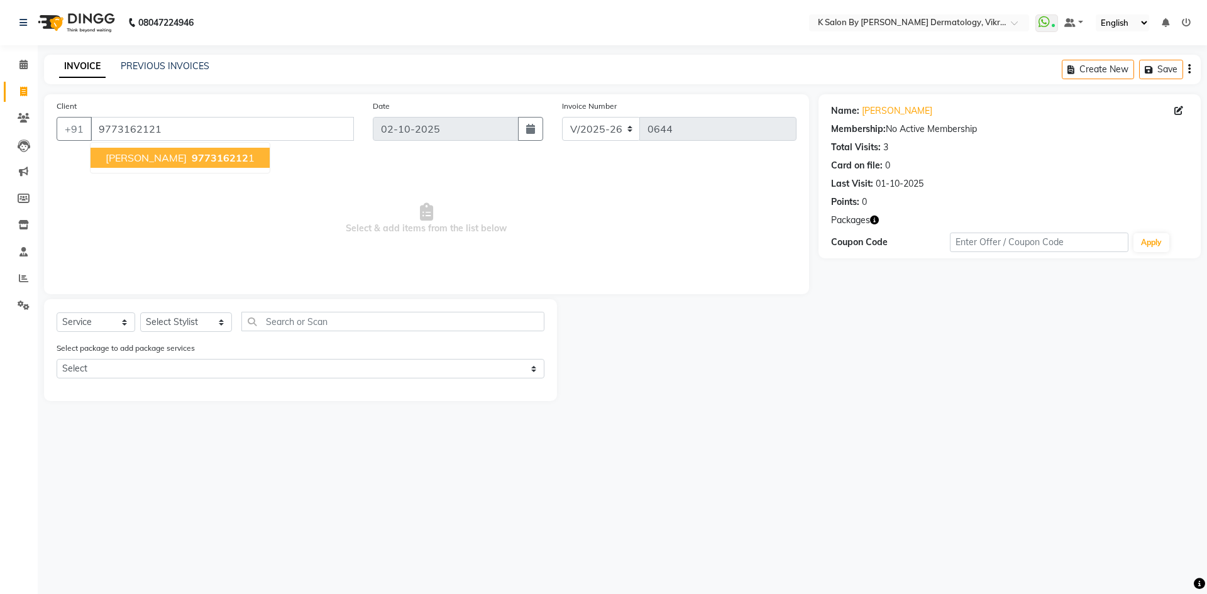
click at [140, 158] on span "[PERSON_NAME]" at bounding box center [146, 158] width 81 height 13
click at [123, 323] on select "Select Service Product Membership Package Voucher Prepaid Gift Card" at bounding box center [96, 321] width 79 height 19
select select "package"
click at [57, 312] on select "Select Service Product Membership Package Voucher Prepaid Gift Card" at bounding box center [96, 321] width 79 height 19
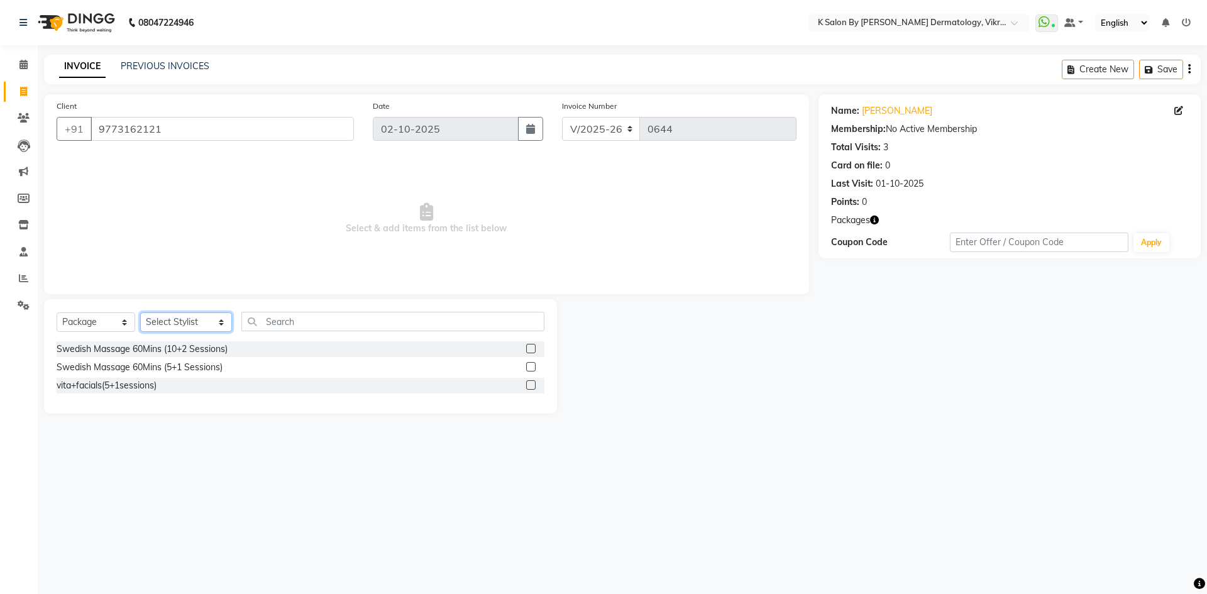
click at [210, 325] on select "Select Stylist DR [PERSON_NAME] KS Neha KS Somnath KS Tayyab k suraj Manager [P…" at bounding box center [186, 321] width 92 height 19
select select "63937"
click at [140, 312] on select "Select Stylist DR [PERSON_NAME] KS Neha KS Somnath KS Tayyab k suraj Manager [P…" at bounding box center [186, 321] width 92 height 19
click at [531, 367] on label at bounding box center [530, 366] width 9 height 9
click at [531, 367] on input "checkbox" at bounding box center [530, 367] width 8 height 8
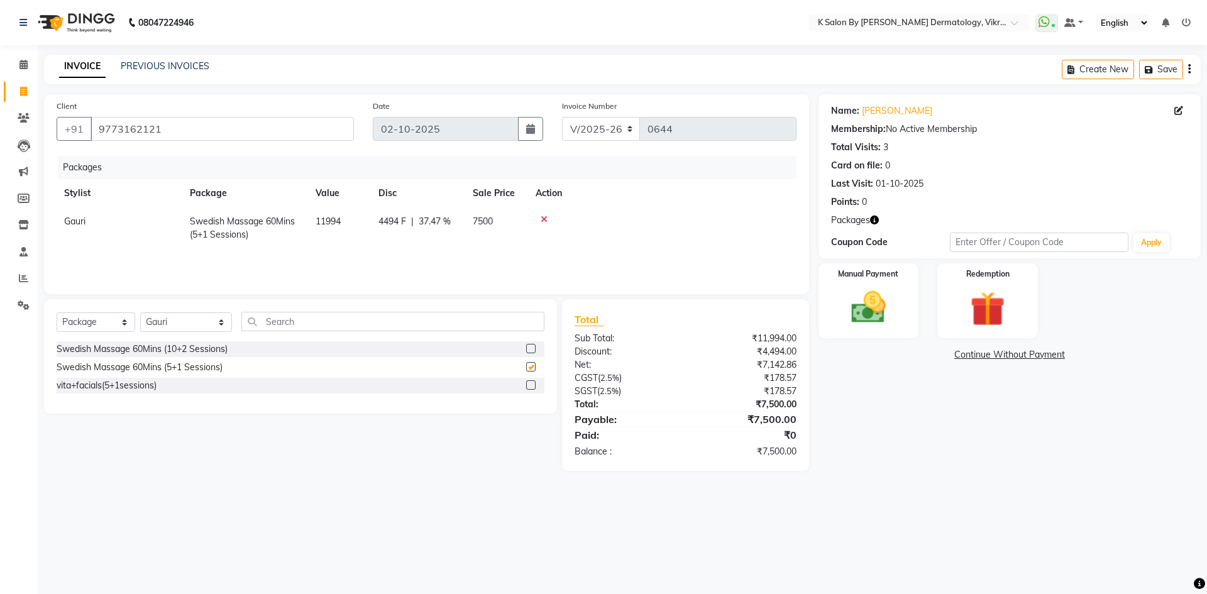
checkbox input "false"
click at [998, 304] on img at bounding box center [987, 309] width 58 height 45
click at [935, 355] on span "Package 2" at bounding box center [931, 356] width 43 height 14
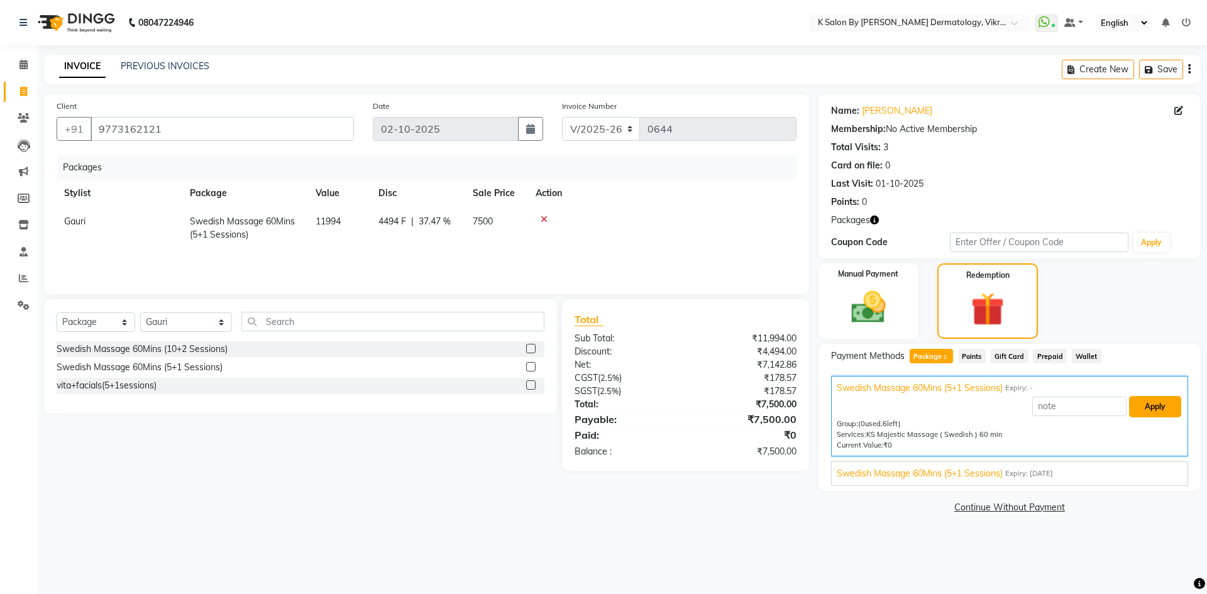
click at [1159, 407] on button "Apply" at bounding box center [1155, 406] width 52 height 21
type input "Swedish Massage 60Mins (5+1 Sessions)"
click at [939, 350] on span "Package 2" at bounding box center [931, 356] width 43 height 14
click at [1171, 405] on button "Apply" at bounding box center [1155, 406] width 52 height 21
click at [1062, 517] on main "INVOICE PREVIOUS INVOICES Create New Save Client [PHONE_NUMBER] Date [DATE] Inv…" at bounding box center [622, 295] width 1169 height 481
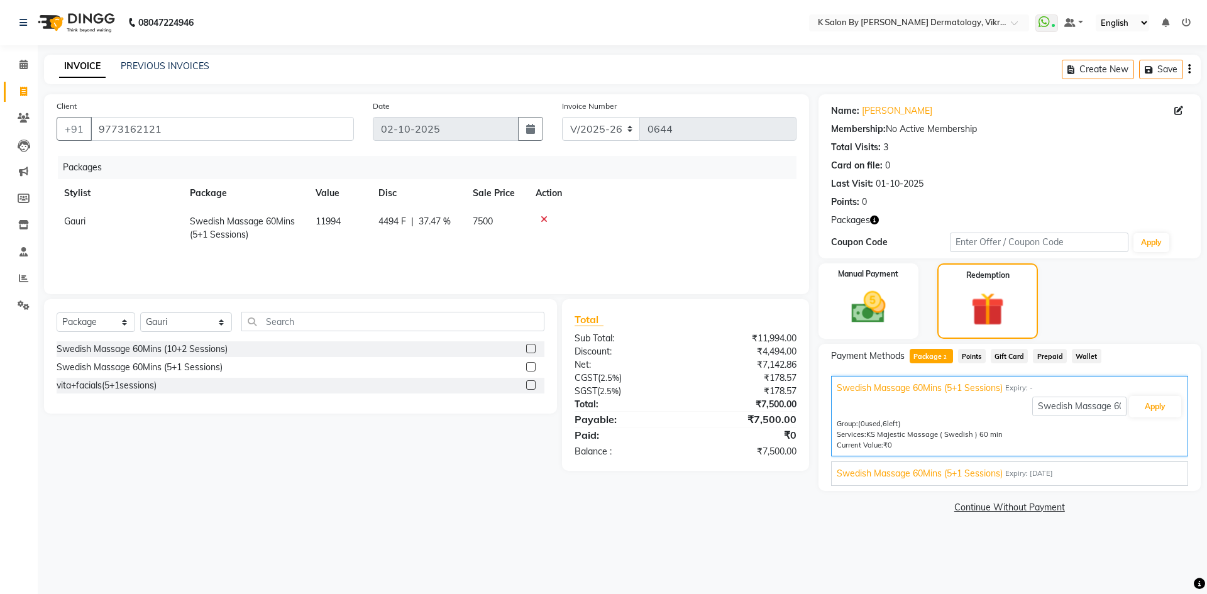
click at [549, 217] on div at bounding box center [662, 219] width 253 height 9
click at [539, 217] on div at bounding box center [662, 219] width 253 height 9
click at [544, 213] on td at bounding box center [662, 227] width 268 height 41
click at [544, 219] on icon at bounding box center [544, 219] width 7 height 9
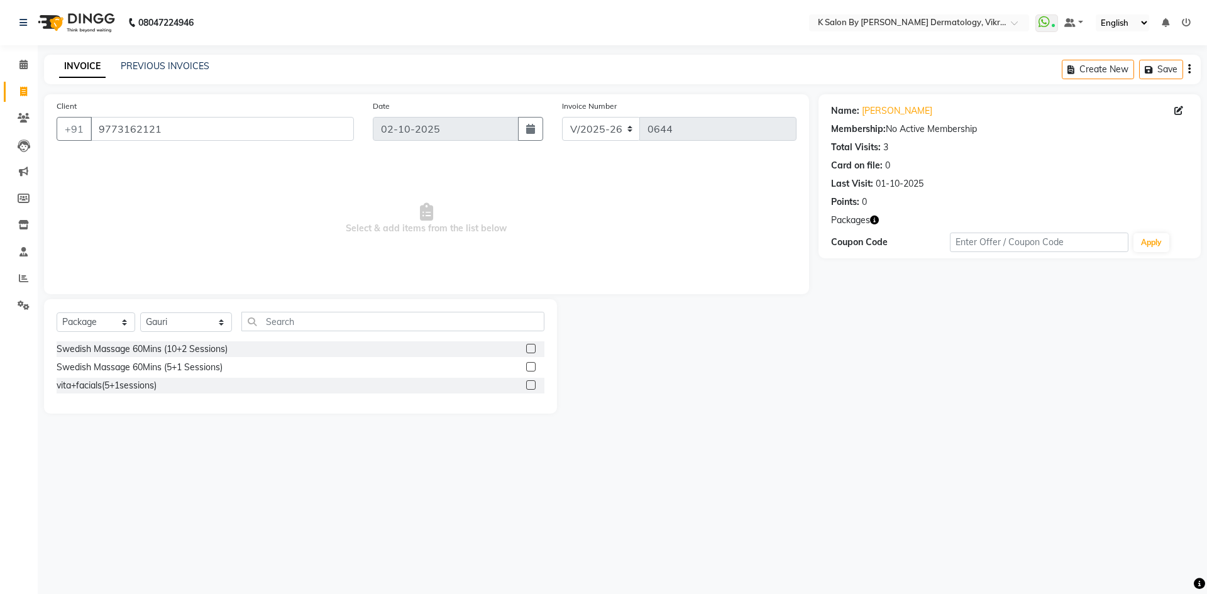
click at [529, 369] on label at bounding box center [530, 366] width 9 height 9
click at [529, 369] on input "checkbox" at bounding box center [530, 367] width 8 height 8
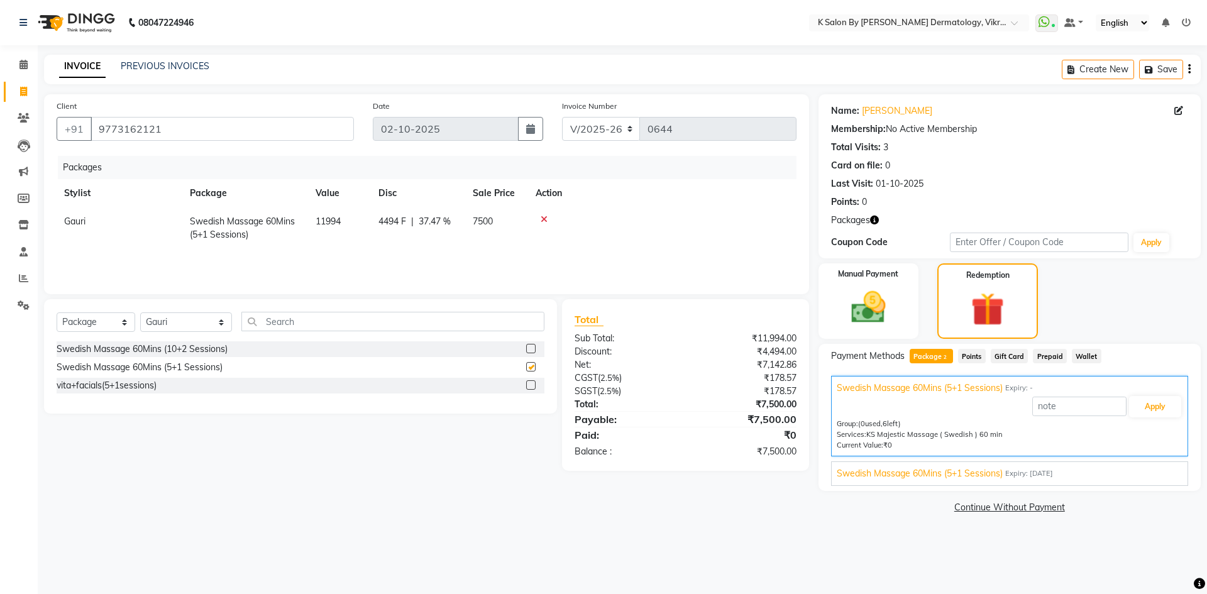
checkbox input "false"
click at [937, 360] on span "Package 2" at bounding box center [931, 356] width 43 height 14
click at [993, 292] on img at bounding box center [987, 309] width 57 height 43
click at [1150, 409] on button "Apply" at bounding box center [1155, 406] width 52 height 21
type input "Swedish Massage 60Mins (5+1 Sessions)"
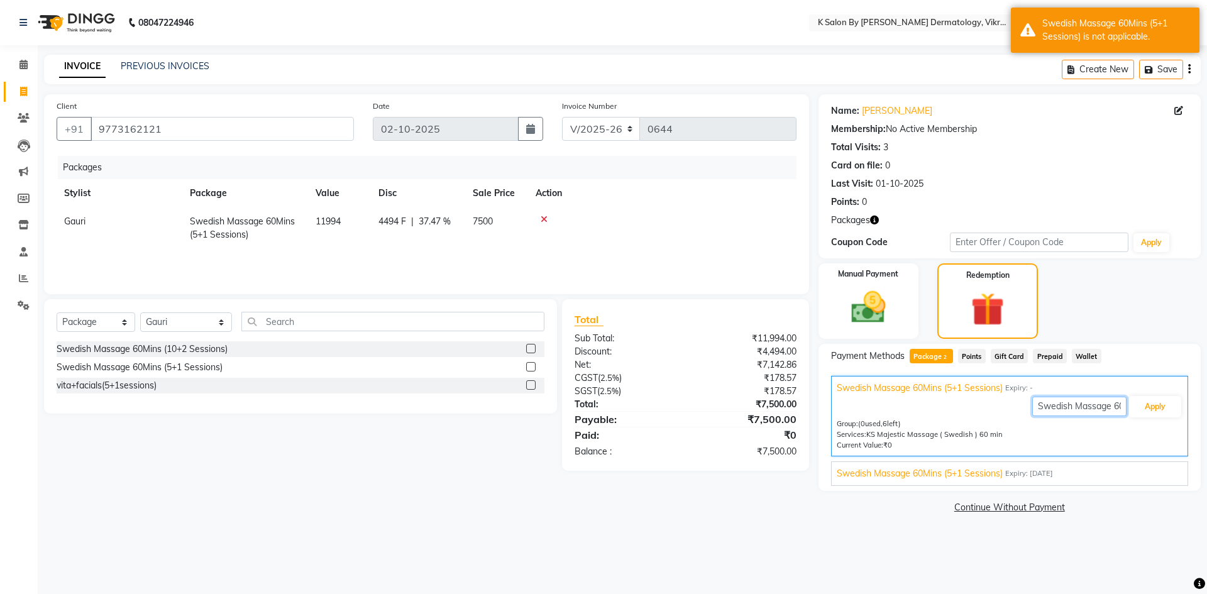
click at [1072, 409] on input "Swedish Massage 60Mins (5+1 Sessions)" at bounding box center [1079, 406] width 94 height 19
click at [1157, 411] on button "Apply" at bounding box center [1155, 406] width 52 height 21
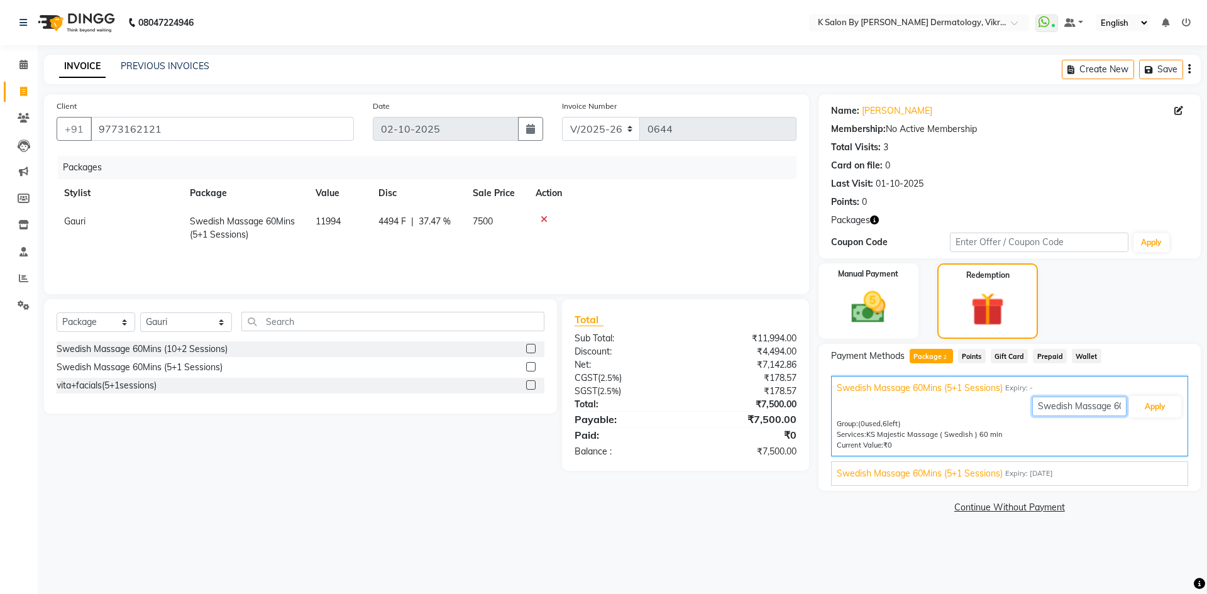
click at [1101, 409] on input "Swedish Massage 60Mins (5+1 Sessions)" at bounding box center [1079, 406] width 94 height 19
click at [1117, 406] on input "Swedish Massage 60Mins (5+1 Sessions)" at bounding box center [1079, 406] width 94 height 19
click at [1153, 406] on button "Apply" at bounding box center [1155, 406] width 52 height 21
click at [1053, 567] on div "08047224946 Select Location × K Salon By [PERSON_NAME] Dermatology, Vikroli Wha…" at bounding box center [603, 297] width 1207 height 594
click at [544, 218] on icon at bounding box center [544, 219] width 7 height 9
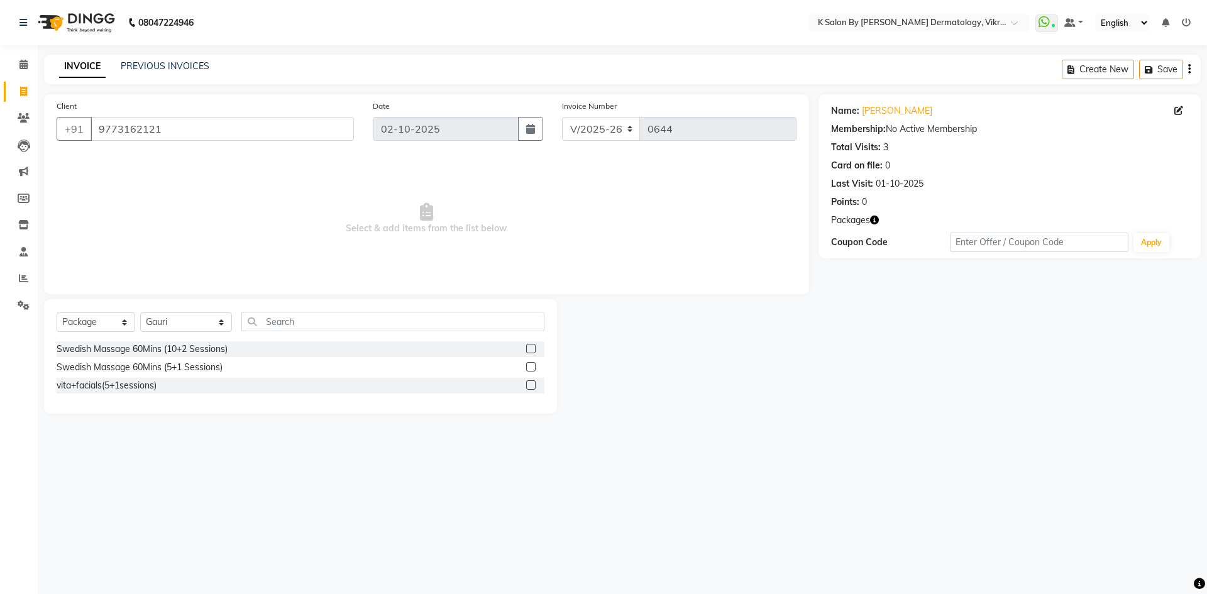
click at [531, 369] on label at bounding box center [530, 366] width 9 height 9
click at [531, 369] on input "checkbox" at bounding box center [530, 367] width 8 height 8
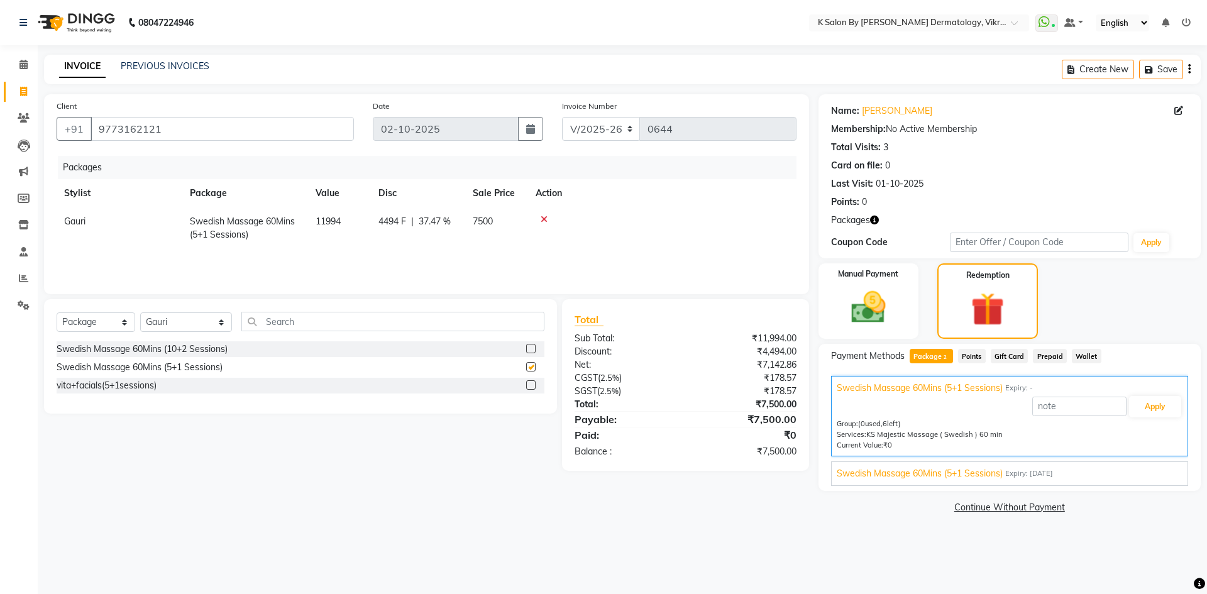
checkbox input "false"
click at [1052, 407] on input "text" at bounding box center [1079, 406] width 94 height 19
type input "2"
click at [1162, 405] on button "Apply" at bounding box center [1155, 406] width 52 height 21
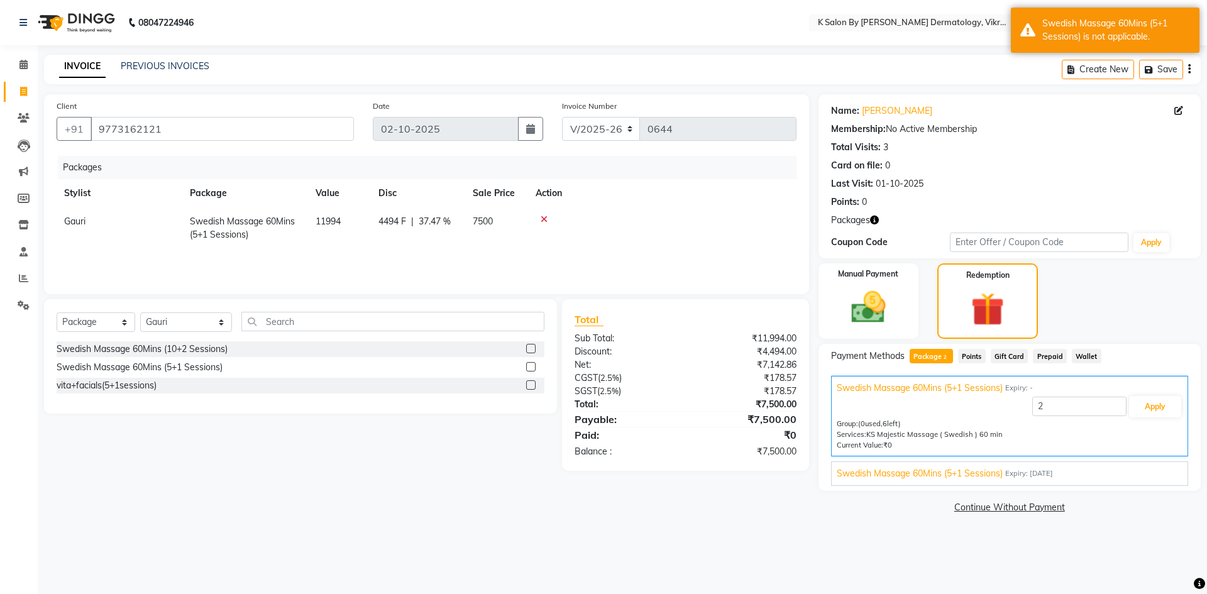
click at [1118, 284] on div "Manual Payment Redemption" at bounding box center [1009, 300] width 401 height 75
click at [998, 550] on div "08047224946 Select Location × K Salon By [PERSON_NAME] Dermatology, Vikroli Wha…" at bounding box center [603, 297] width 1207 height 594
click at [544, 218] on icon at bounding box center [544, 219] width 7 height 9
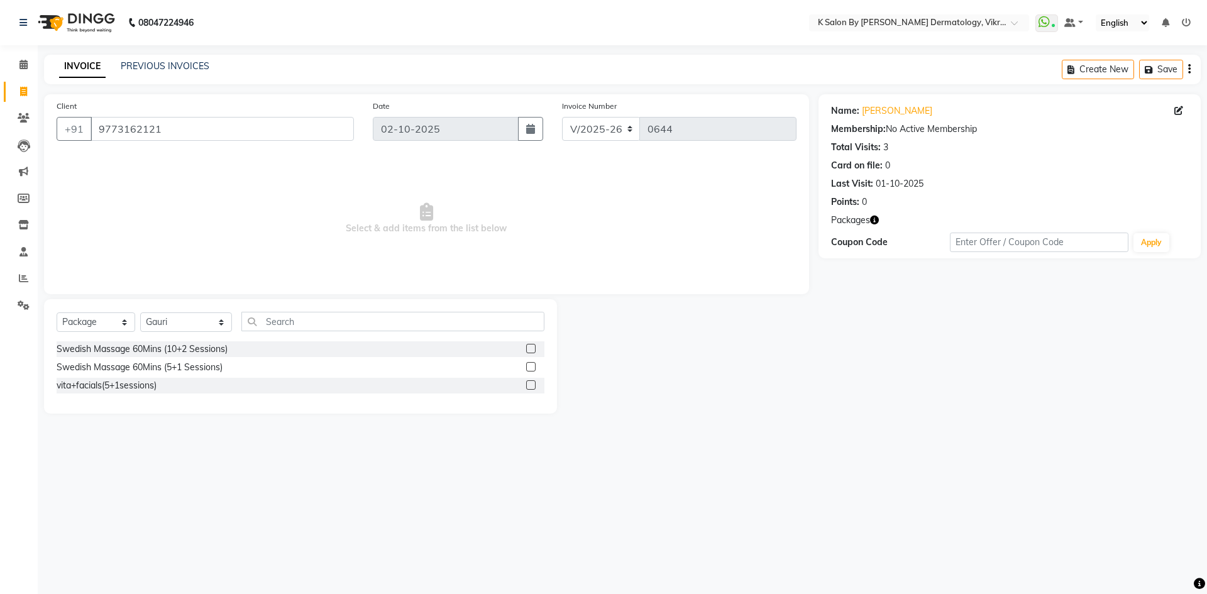
click at [228, 439] on div "08047224946 Select Location × K Salon By [PERSON_NAME] Dermatology, Vikroli Wha…" at bounding box center [603, 297] width 1207 height 594
click at [126, 326] on select "Select Service Product Membership Package Voucher Prepaid Gift Card" at bounding box center [96, 321] width 79 height 19
select select "service"
click at [57, 312] on select "Select Service Product Membership Package Voucher Prepaid Gift Card" at bounding box center [96, 321] width 79 height 19
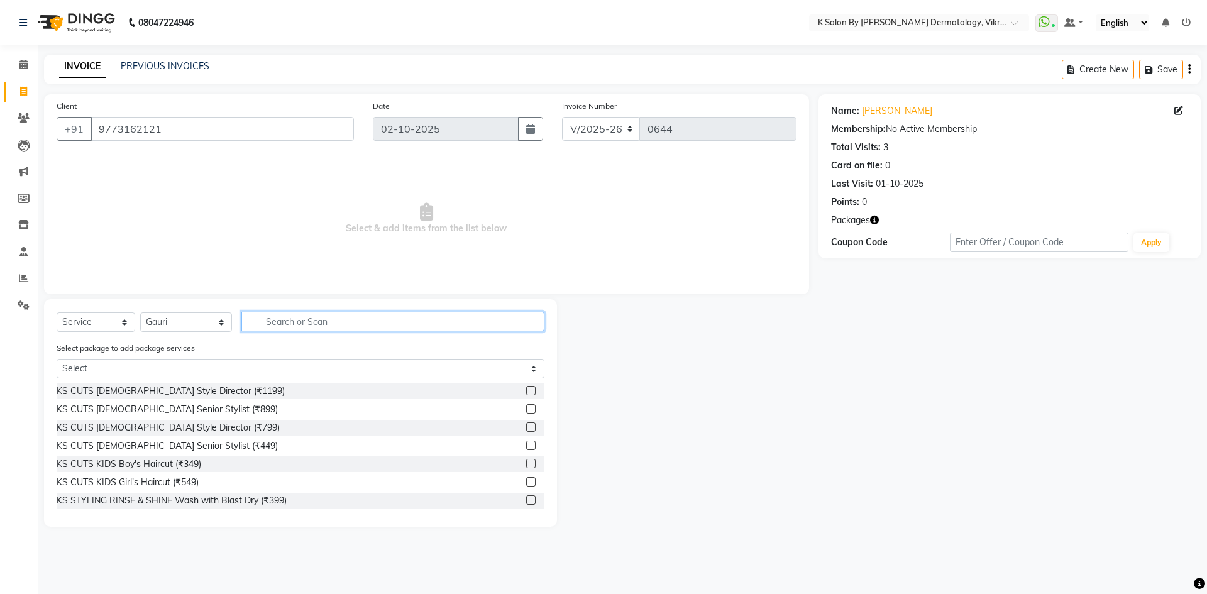
click at [311, 319] on input "text" at bounding box center [392, 321] width 303 height 19
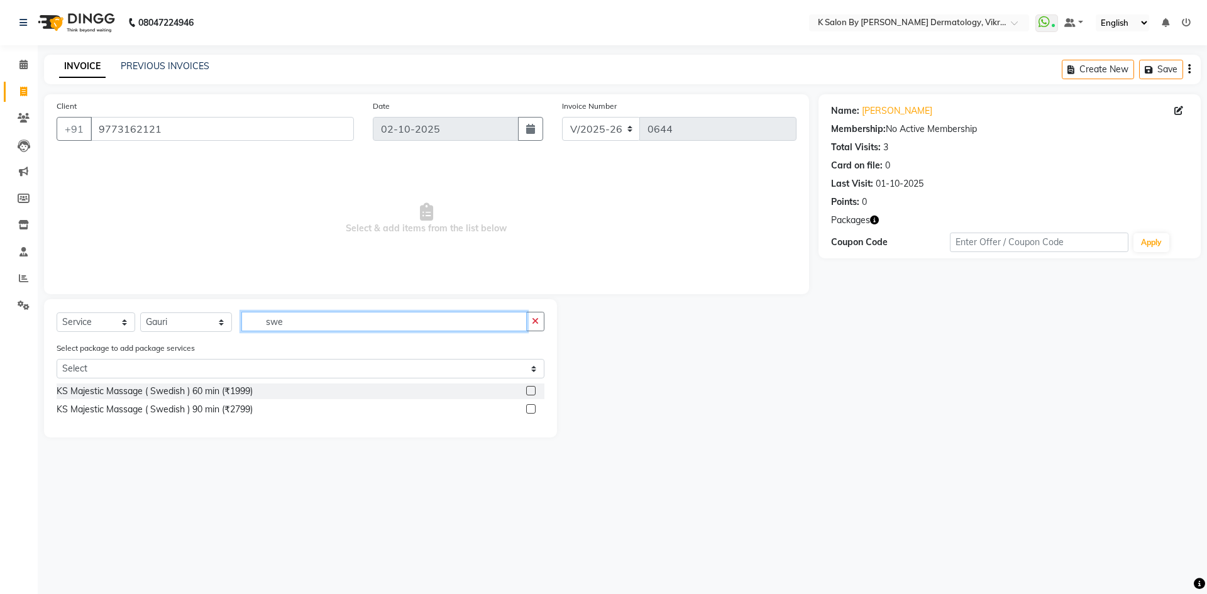
type input "swe"
click at [527, 387] on label at bounding box center [530, 390] width 9 height 9
click at [527, 387] on input "checkbox" at bounding box center [530, 391] width 8 height 8
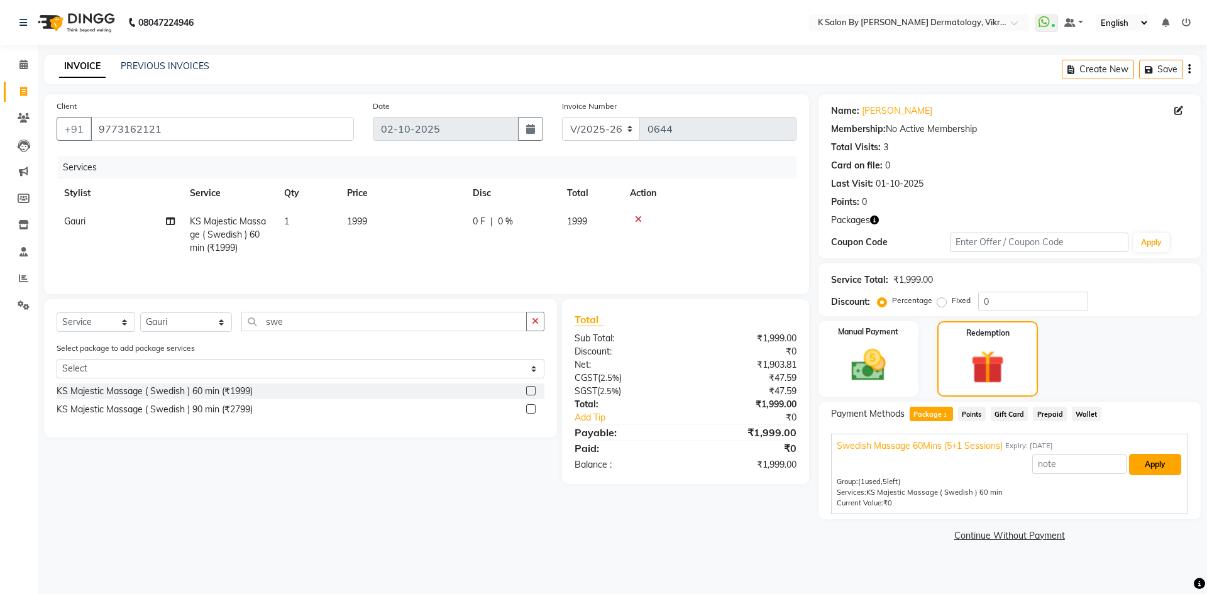
click at [1158, 464] on button "Apply" at bounding box center [1155, 464] width 52 height 21
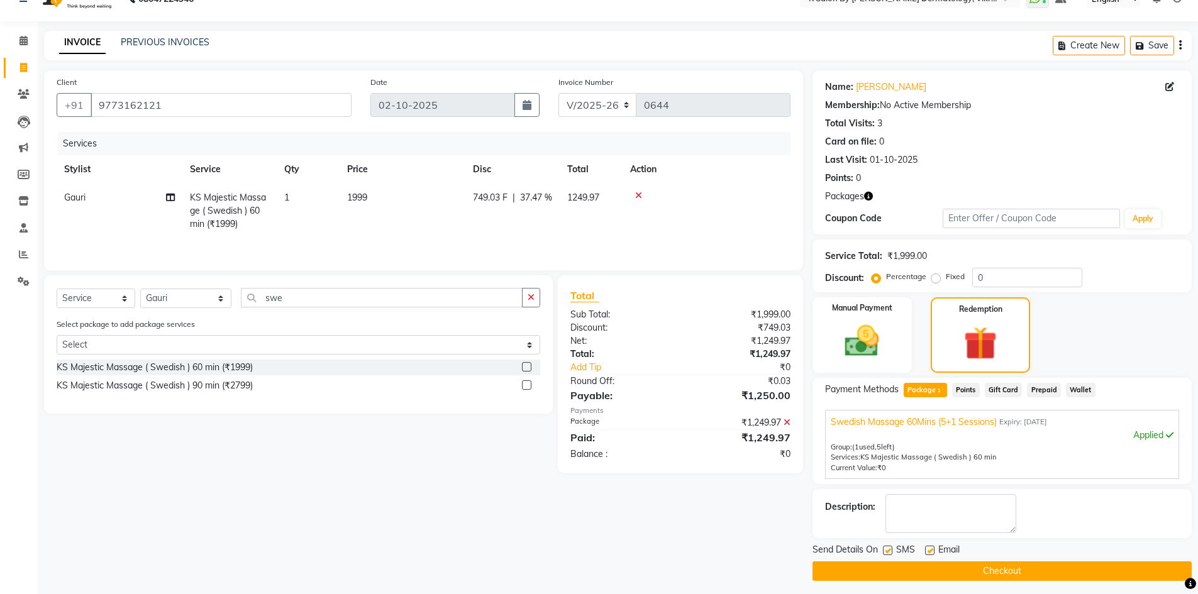
scroll to position [30, 0]
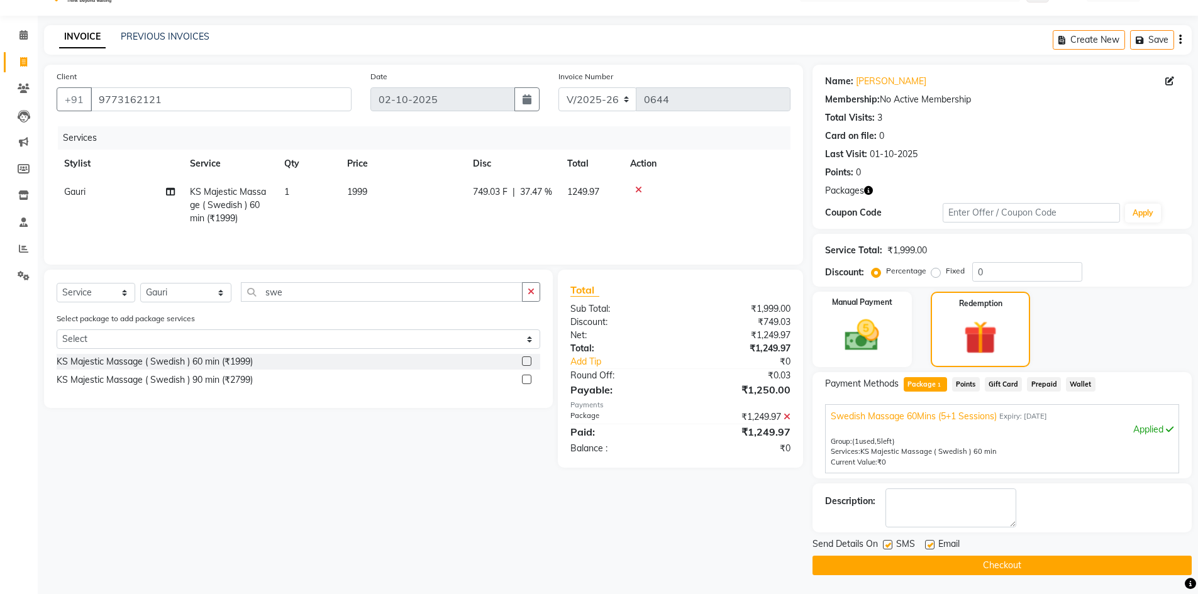
click at [639, 186] on icon at bounding box center [638, 189] width 7 height 9
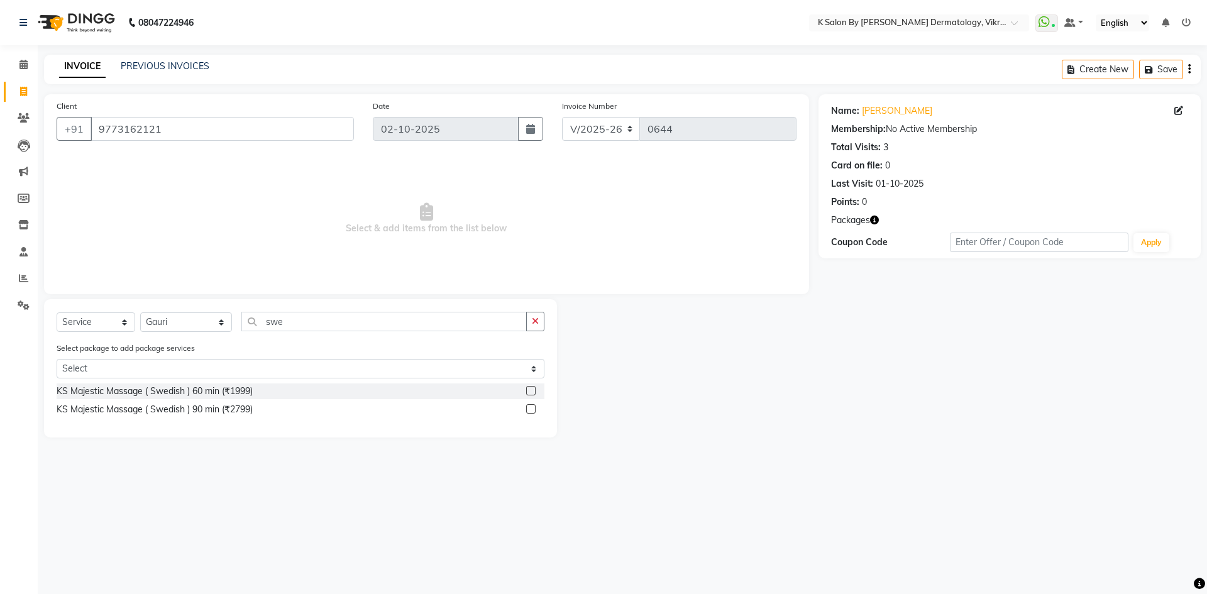
click at [536, 387] on label at bounding box center [530, 390] width 9 height 9
click at [534, 387] on input "checkbox" at bounding box center [530, 391] width 8 height 8
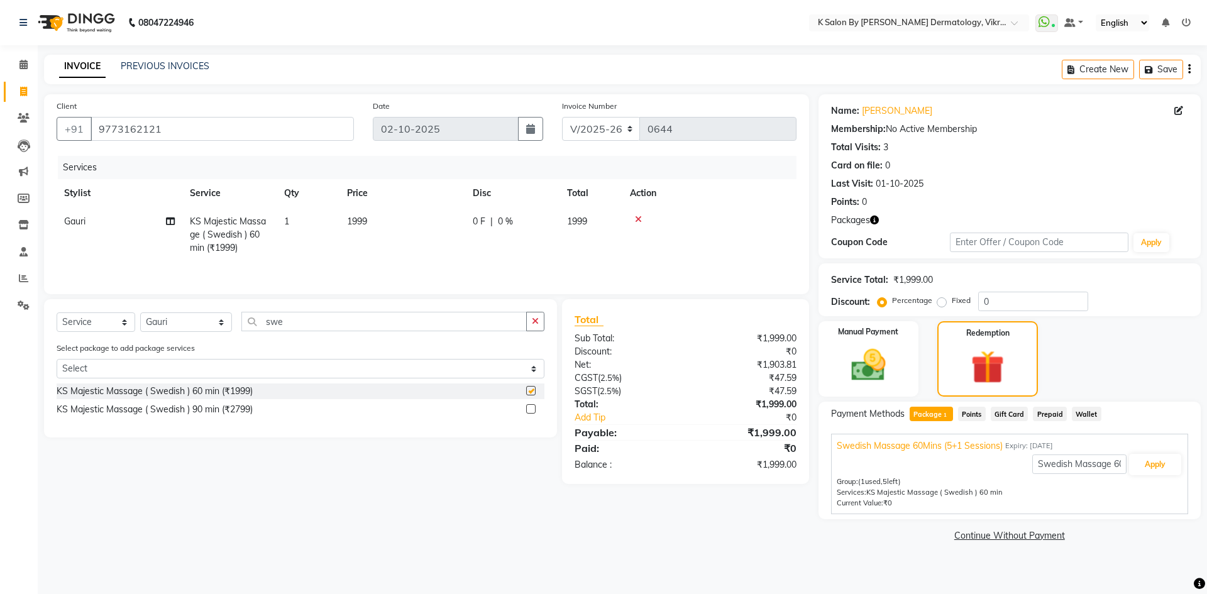
checkbox input "false"
click at [637, 219] on icon at bounding box center [638, 219] width 7 height 9
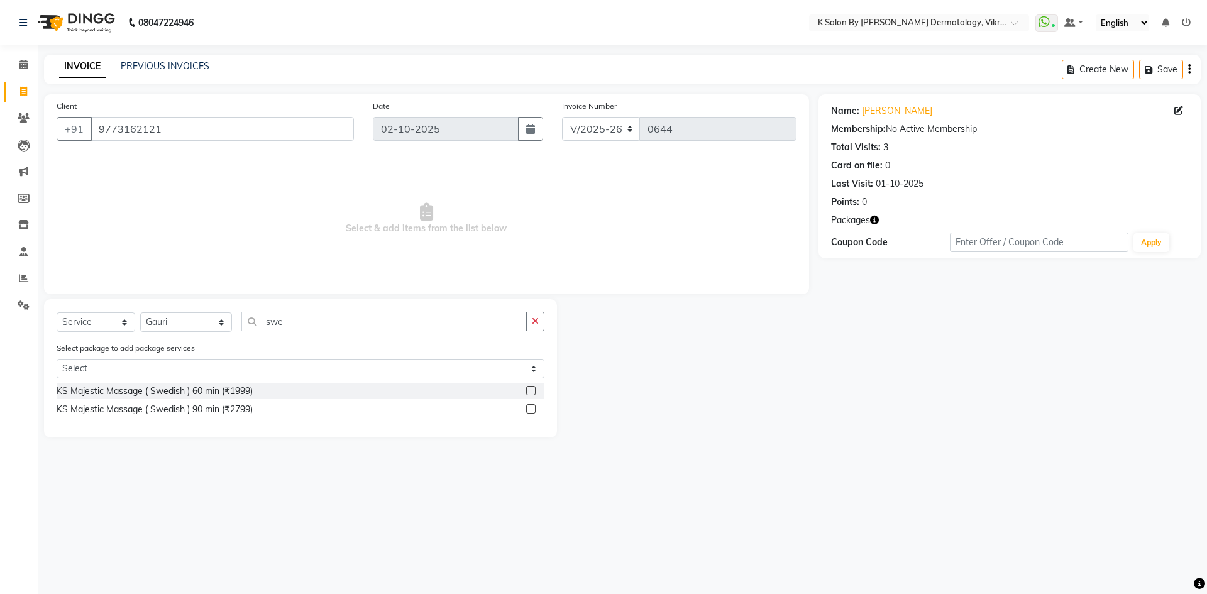
click at [375, 478] on div "08047224946 Select Location × K Salon By [PERSON_NAME] Dermatology, Vikroli Wha…" at bounding box center [603, 297] width 1207 height 594
click at [542, 321] on button "button" at bounding box center [535, 321] width 18 height 19
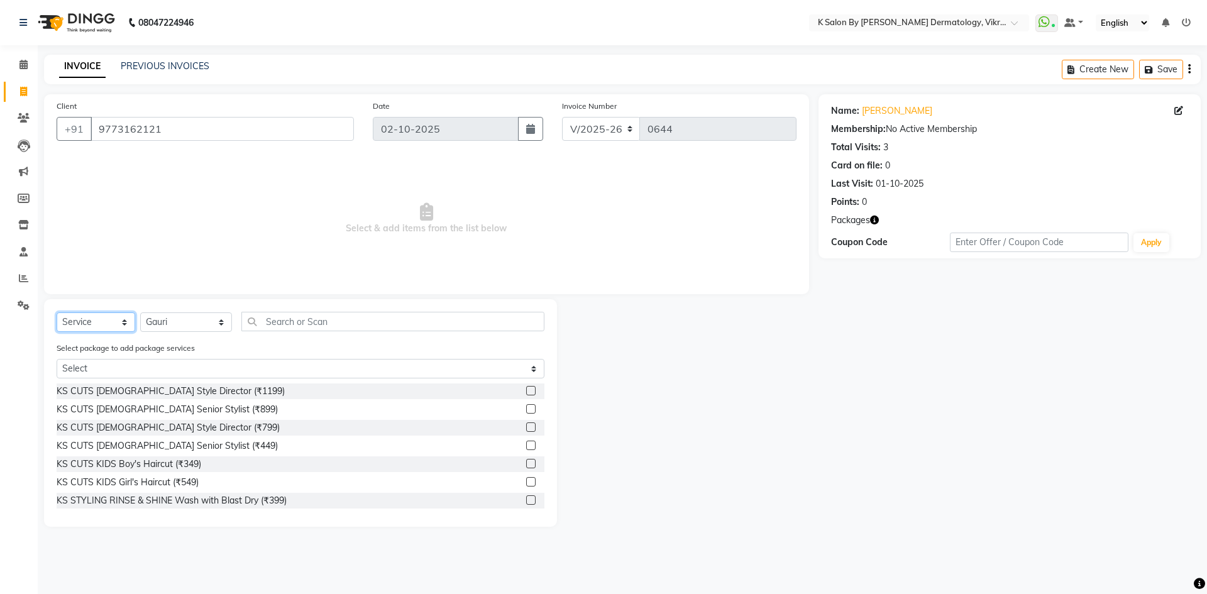
click at [124, 321] on select "Select Service Product Membership Package Voucher Prepaid Gift Card" at bounding box center [96, 321] width 79 height 19
click at [57, 312] on select "Select Service Product Membership Package Voucher Prepaid Gift Card" at bounding box center [96, 321] width 79 height 19
click at [289, 320] on input "text" at bounding box center [392, 321] width 303 height 19
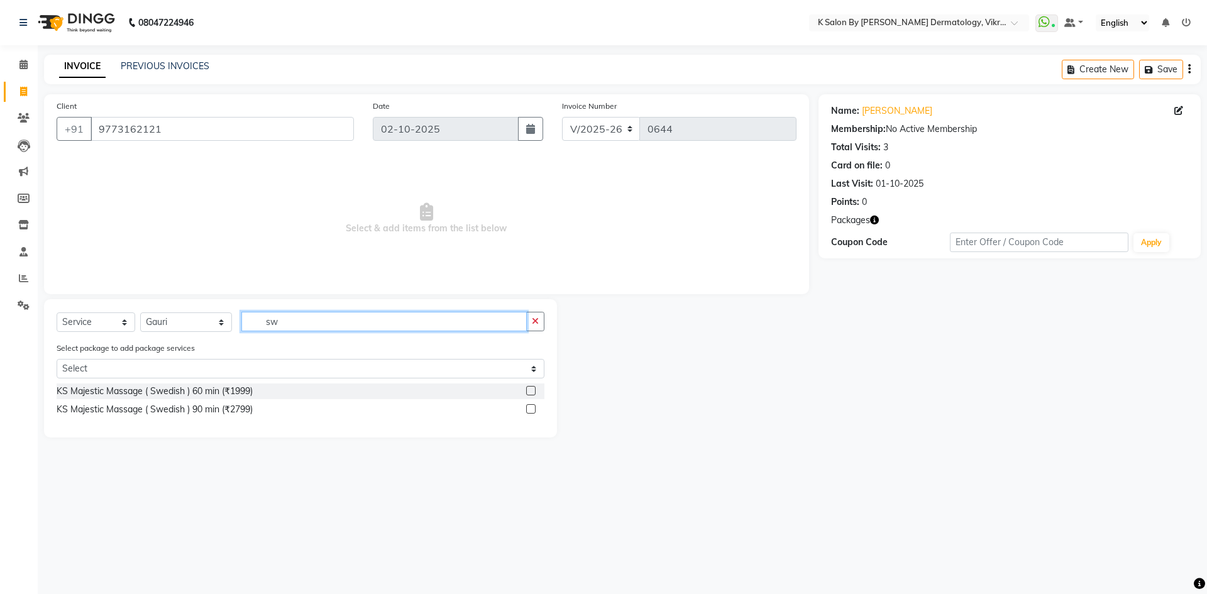
type input "sw"
click at [529, 390] on label at bounding box center [530, 390] width 9 height 9
click at [529, 390] on input "checkbox" at bounding box center [530, 391] width 8 height 8
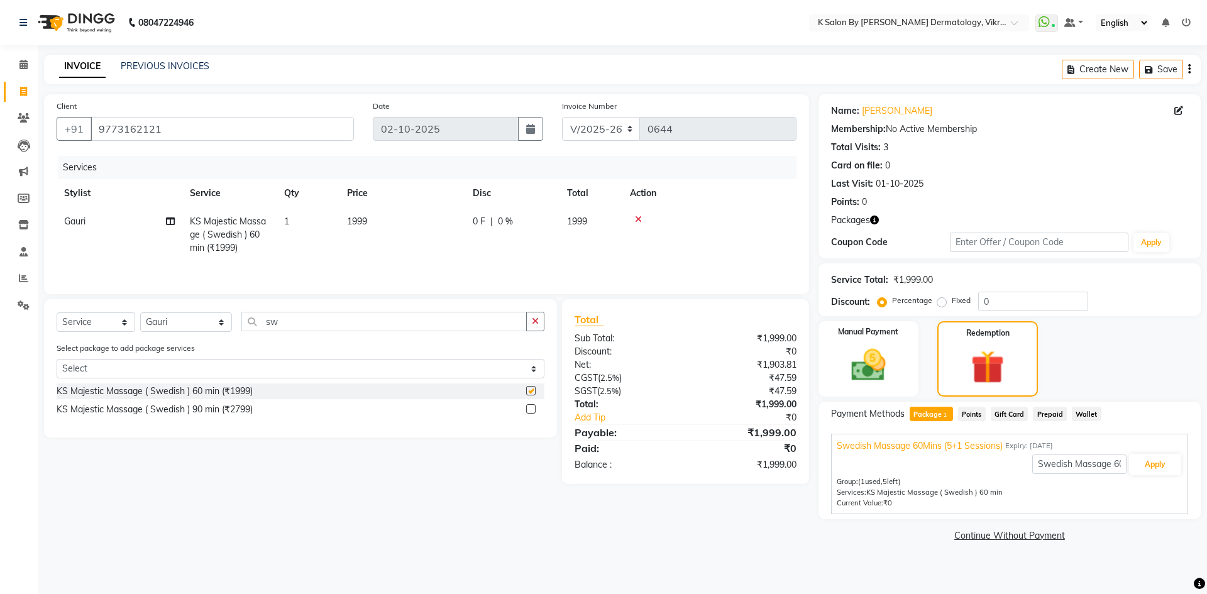
checkbox input "false"
click at [937, 414] on span "Package 1" at bounding box center [931, 414] width 43 height 14
click at [1158, 466] on button "Apply" at bounding box center [1155, 464] width 52 height 21
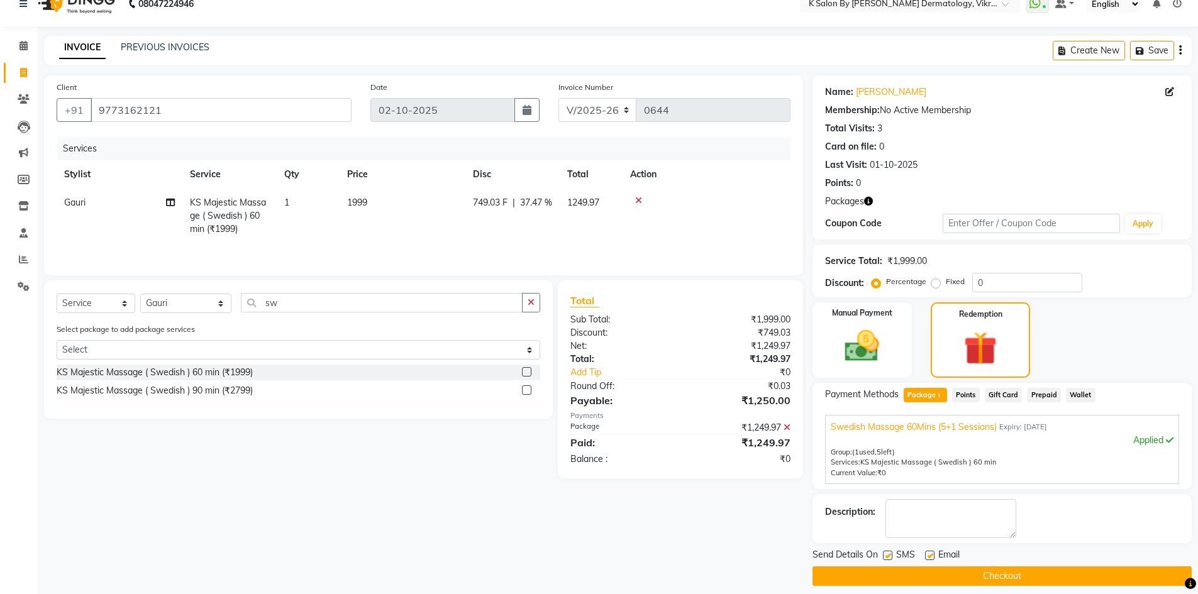
scroll to position [30, 0]
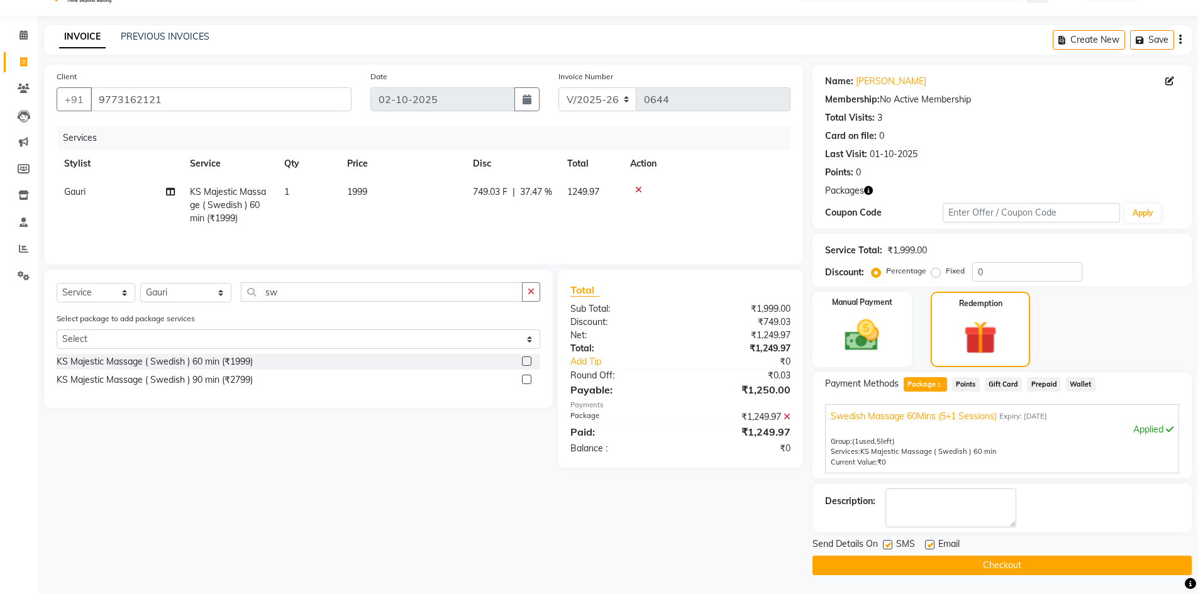
click at [983, 565] on button "Checkout" at bounding box center [1001, 565] width 379 height 19
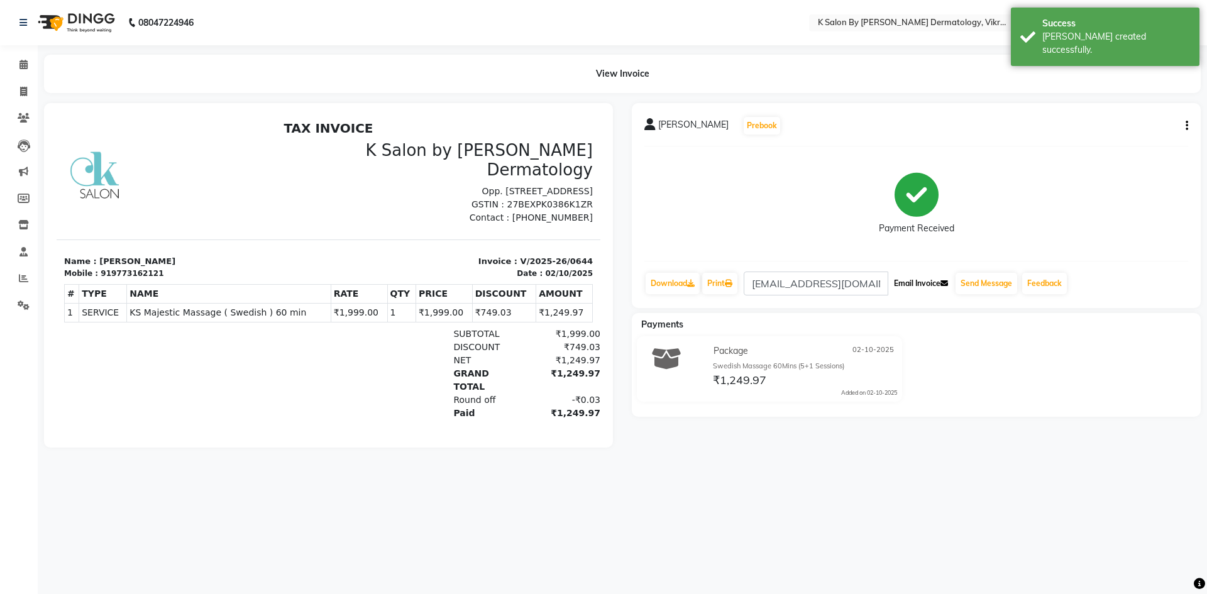
click at [930, 284] on button "Email Invoice" at bounding box center [921, 283] width 64 height 21
click at [19, 114] on icon at bounding box center [24, 117] width 12 height 9
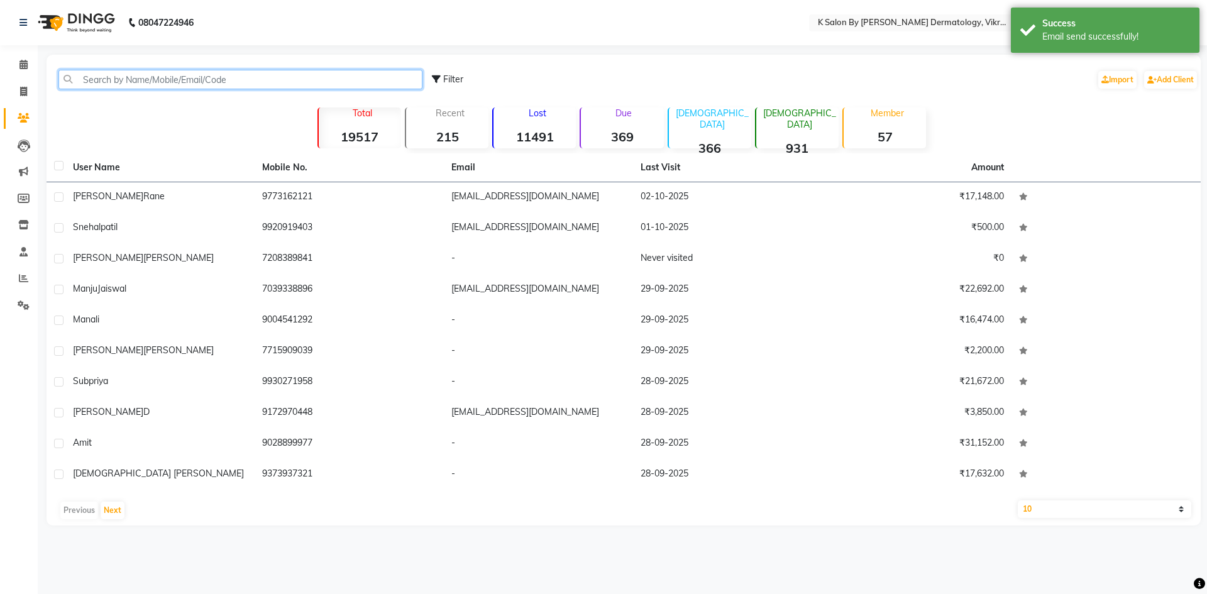
click at [148, 86] on input "text" at bounding box center [240, 79] width 364 height 19
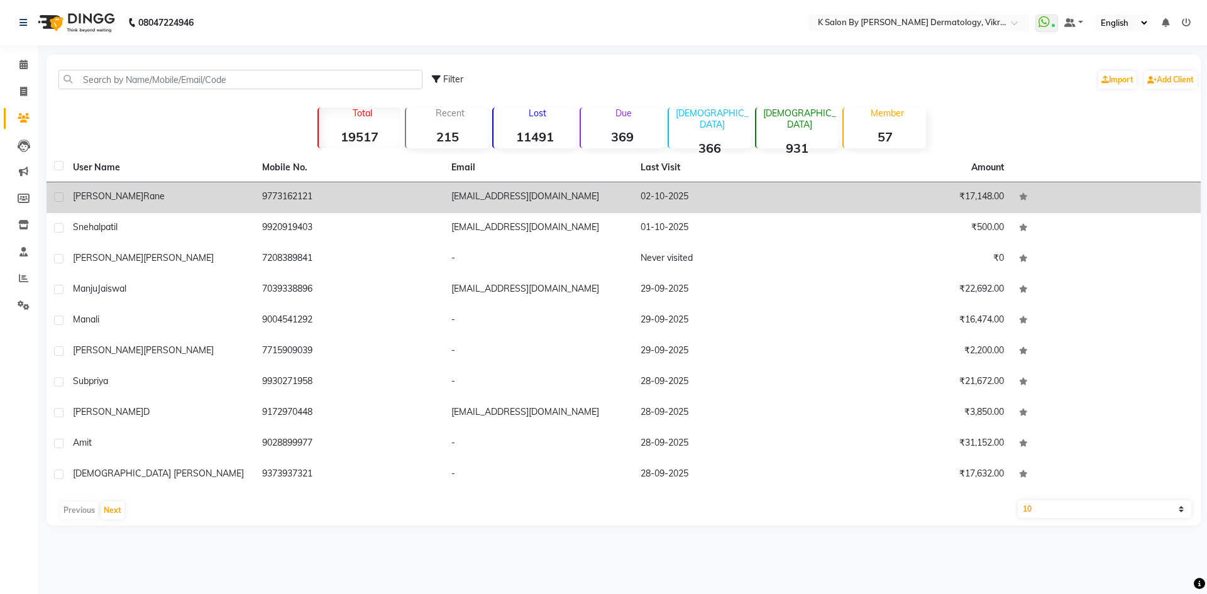
click at [60, 196] on label at bounding box center [58, 196] width 9 height 9
click at [60, 196] on input "checkbox" at bounding box center [58, 198] width 8 height 8
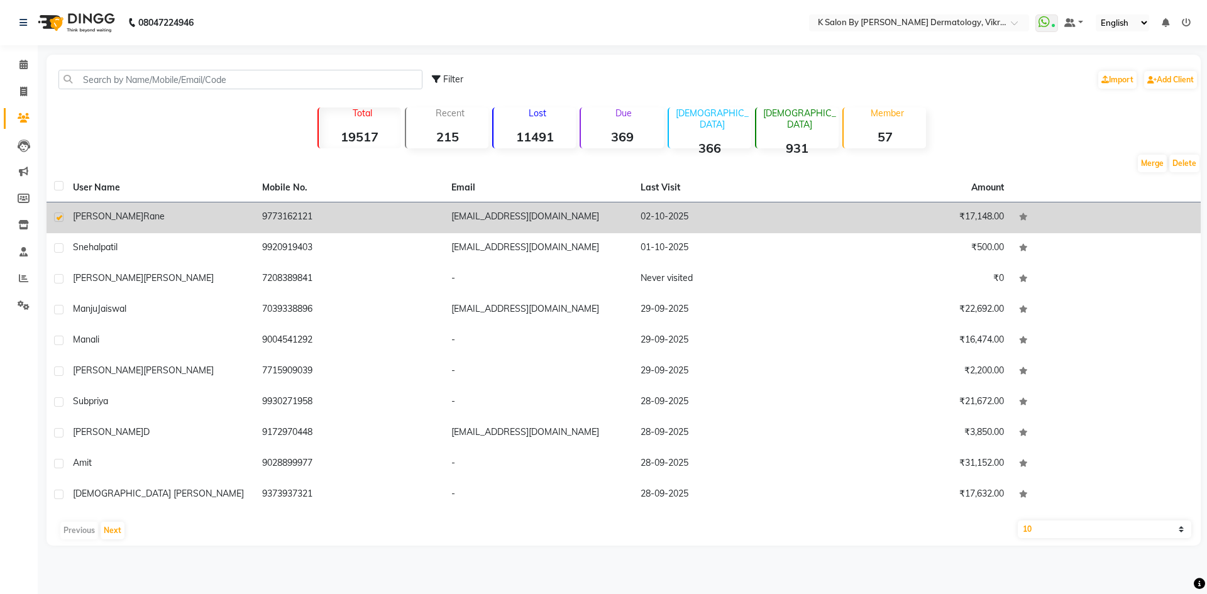
click at [58, 216] on label at bounding box center [58, 216] width 9 height 9
click at [58, 216] on input "checkbox" at bounding box center [58, 218] width 8 height 8
checkbox input "false"
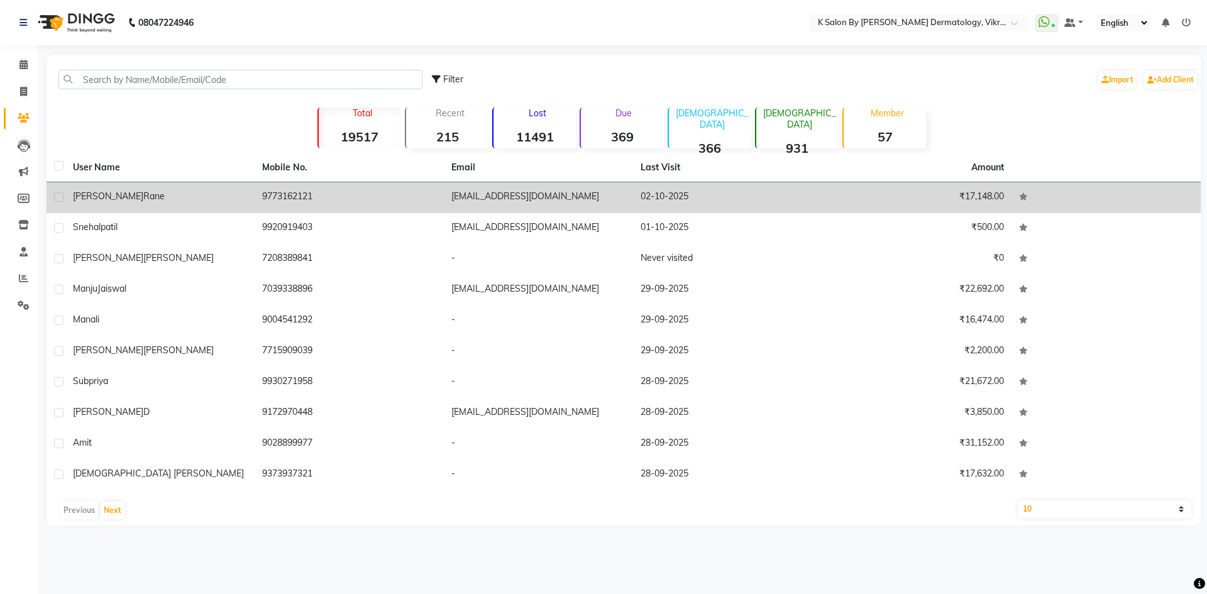
click at [59, 216] on td at bounding box center [56, 228] width 19 height 31
click at [180, 202] on div "[PERSON_NAME]" at bounding box center [160, 196] width 174 height 13
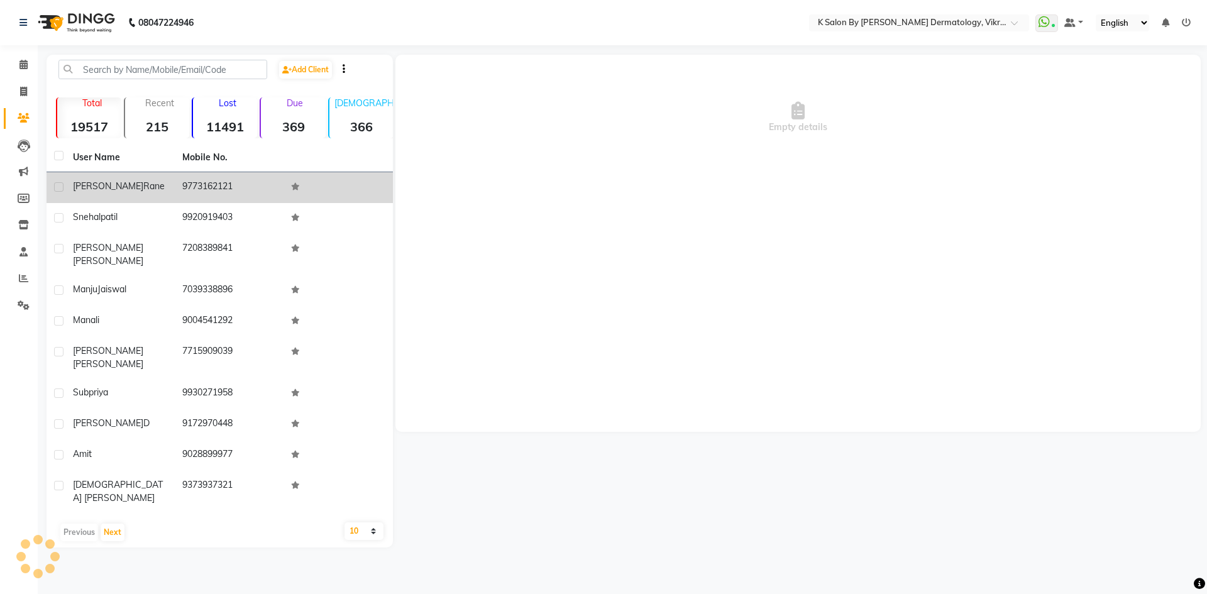
click at [182, 202] on td "9773162121" at bounding box center [229, 187] width 109 height 31
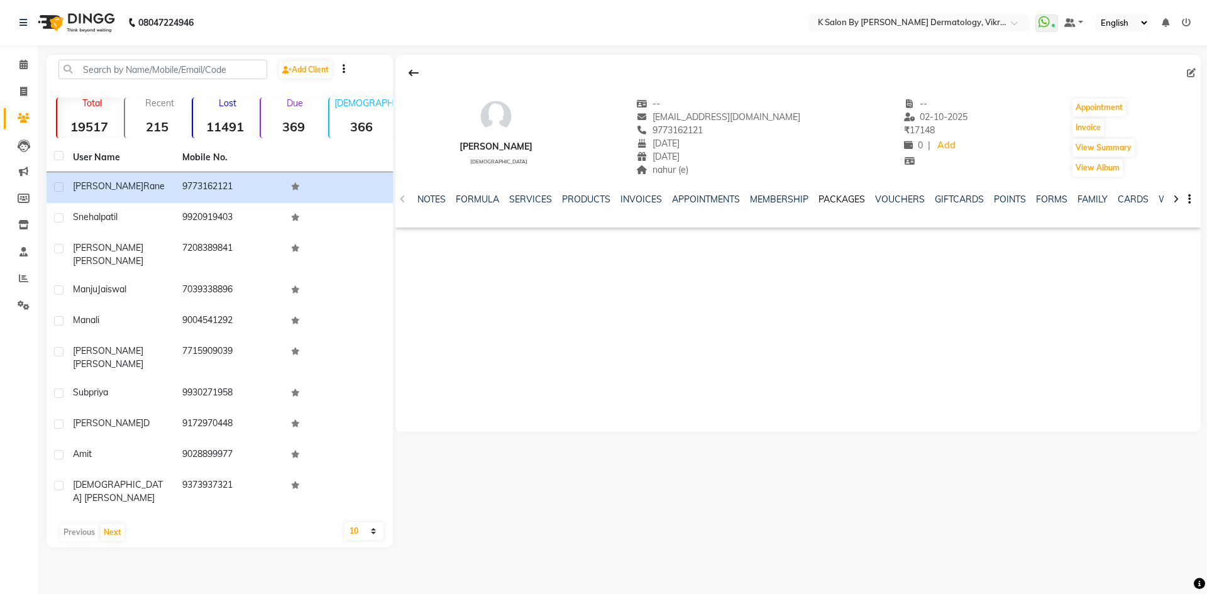
click at [849, 206] on div "PACKAGES" at bounding box center [842, 199] width 47 height 13
click at [842, 201] on link "PACKAGES" at bounding box center [842, 199] width 47 height 11
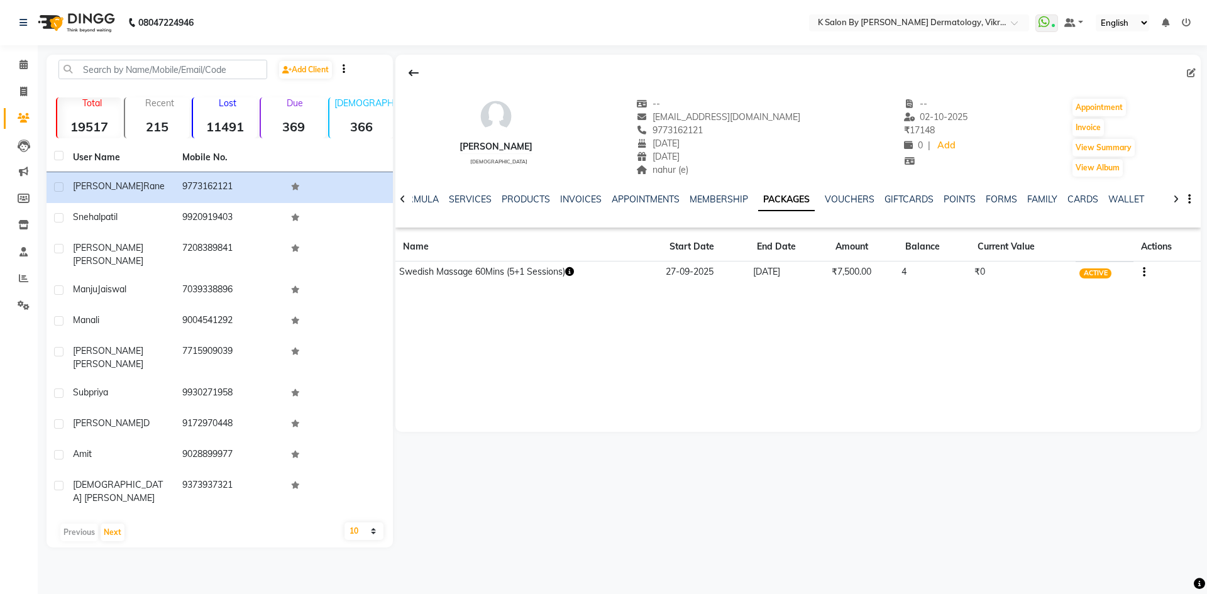
click at [524, 320] on div "[PERSON_NAME] [DEMOGRAPHIC_DATA] -- [EMAIL_ADDRESS][DOMAIN_NAME] 9773162121 [DA…" at bounding box center [797, 243] width 805 height 377
click at [21, 89] on icon at bounding box center [23, 91] width 7 height 9
select select "service"
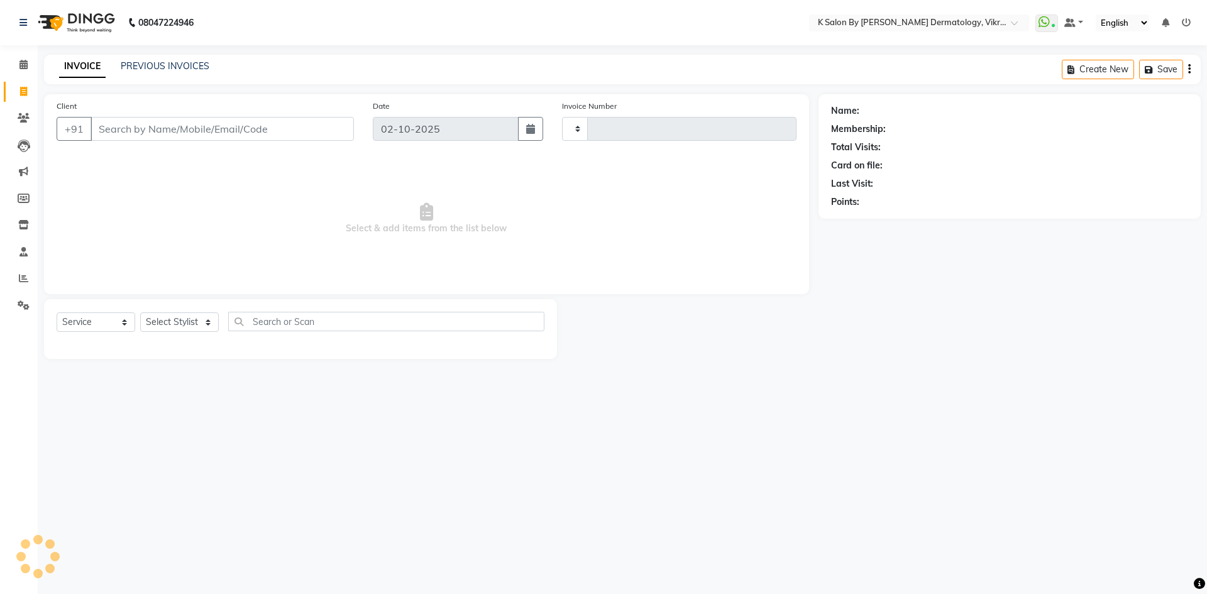
type input "0645"
select select "6798"
click at [19, 118] on icon at bounding box center [24, 117] width 12 height 9
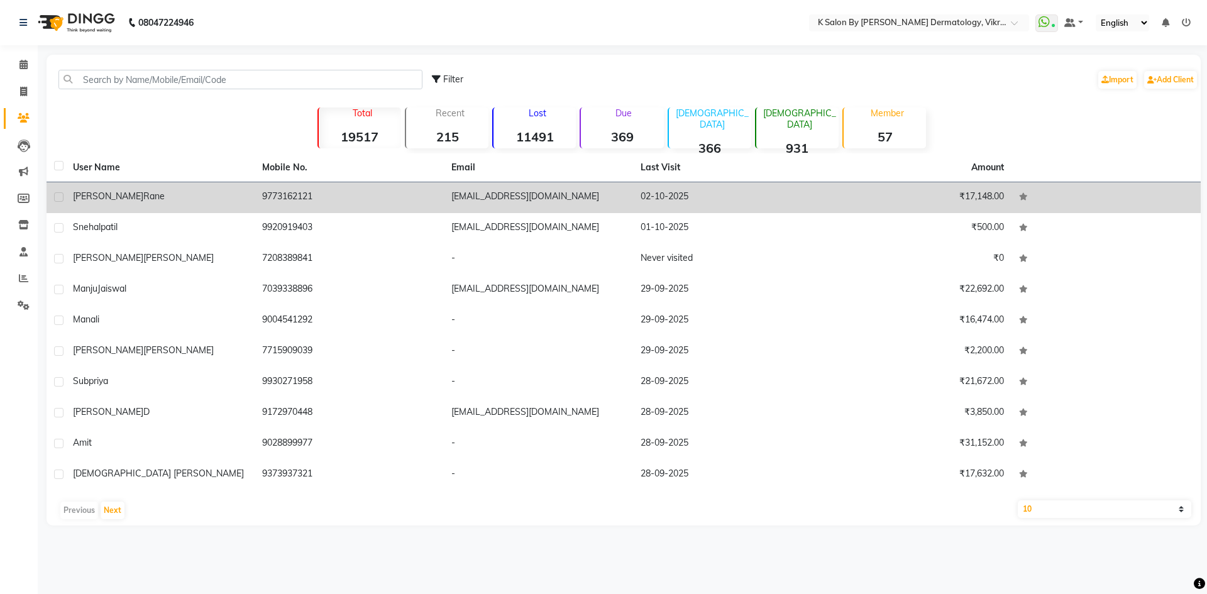
click at [60, 197] on label at bounding box center [58, 196] width 9 height 9
click at [60, 197] on input "checkbox" at bounding box center [58, 198] width 8 height 8
checkbox input "true"
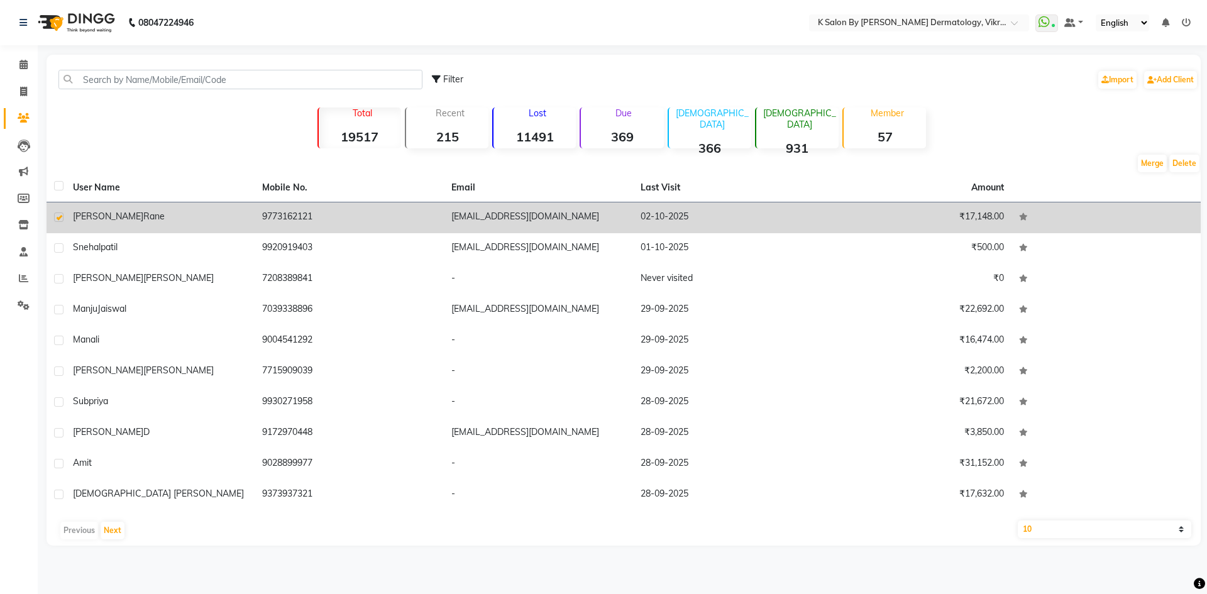
click at [499, 207] on td "[EMAIL_ADDRESS][DOMAIN_NAME]" at bounding box center [538, 217] width 189 height 31
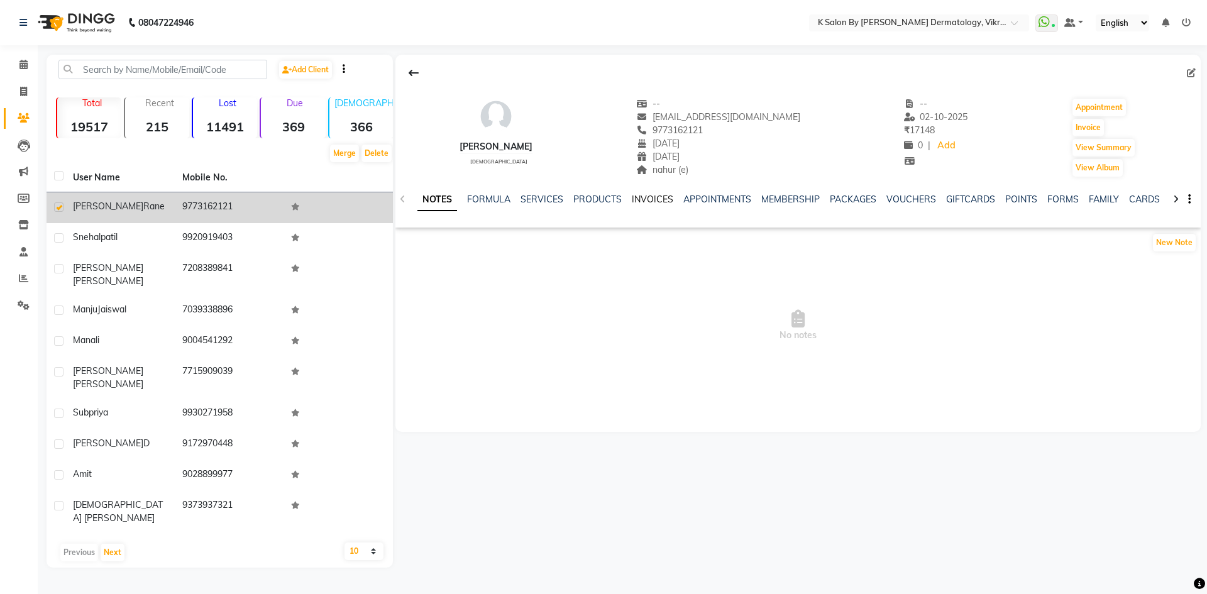
click at [642, 201] on link "INVOICES" at bounding box center [652, 199] width 41 height 11
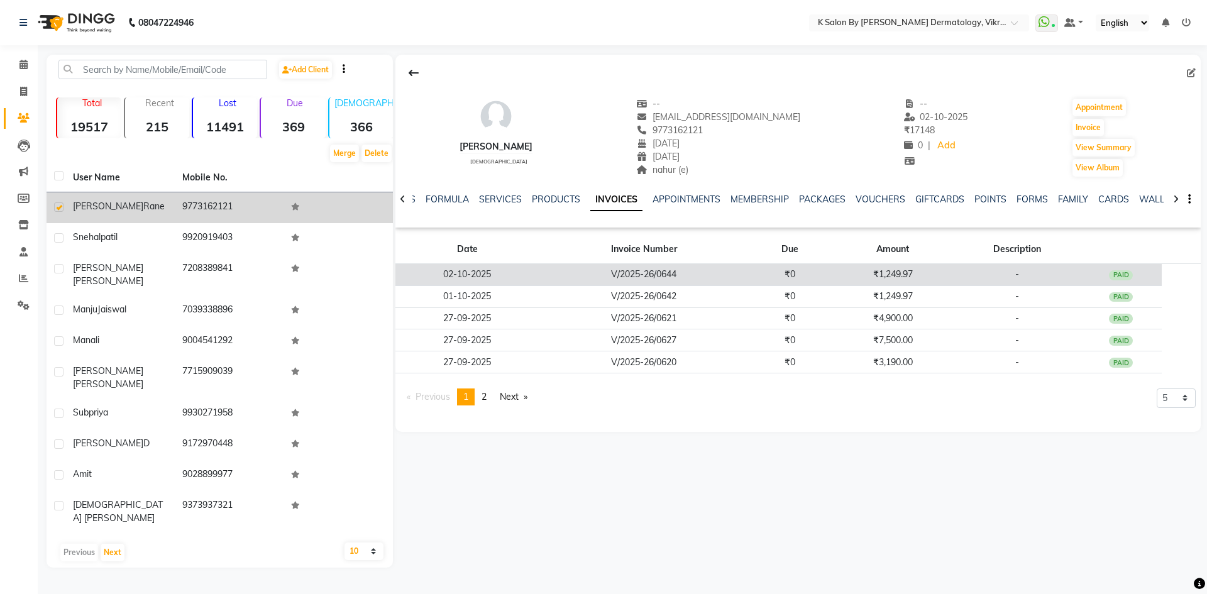
click at [872, 270] on td "₹1,249.97" at bounding box center [892, 275] width 123 height 22
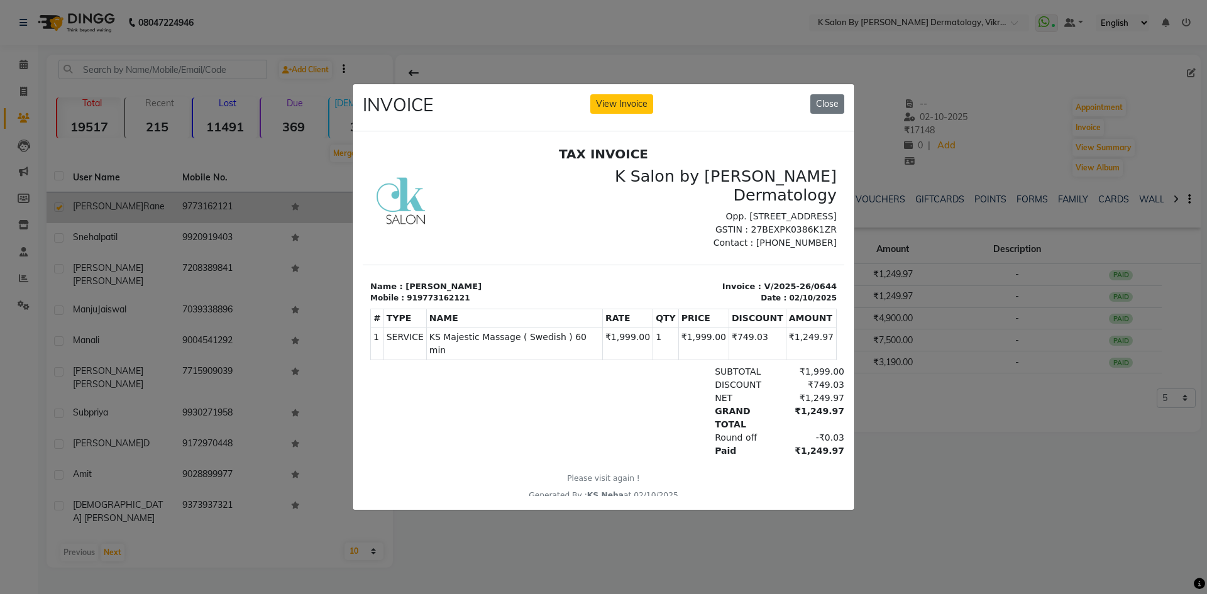
click at [913, 522] on ngb-modal-window "INVOICE View Invoice Close" at bounding box center [603, 297] width 1207 height 594
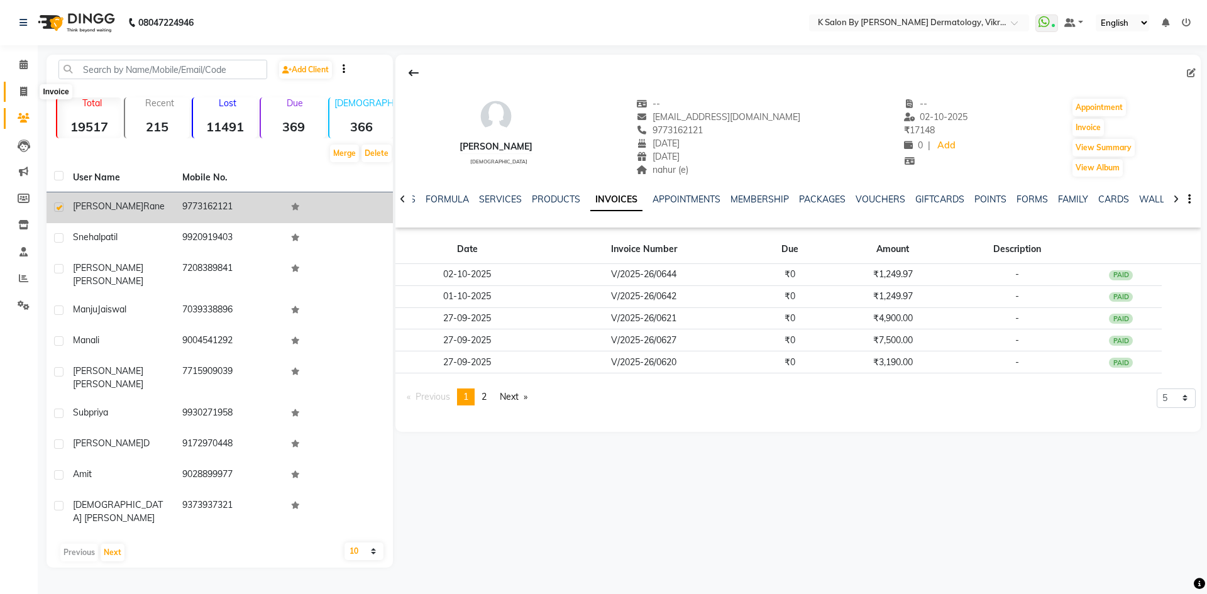
click at [18, 89] on span at bounding box center [24, 92] width 22 height 14
select select "6798"
select select "service"
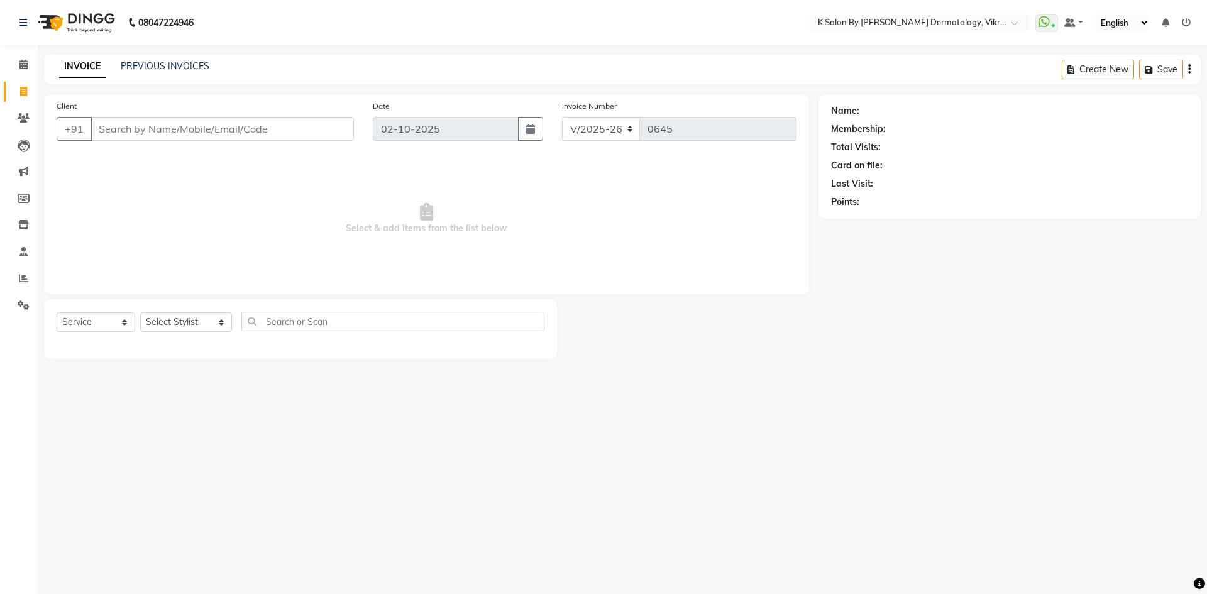
click at [186, 135] on input "Client" at bounding box center [222, 129] width 263 height 24
type input "6202268257"
click at [302, 128] on span "Add Client" at bounding box center [322, 129] width 50 height 13
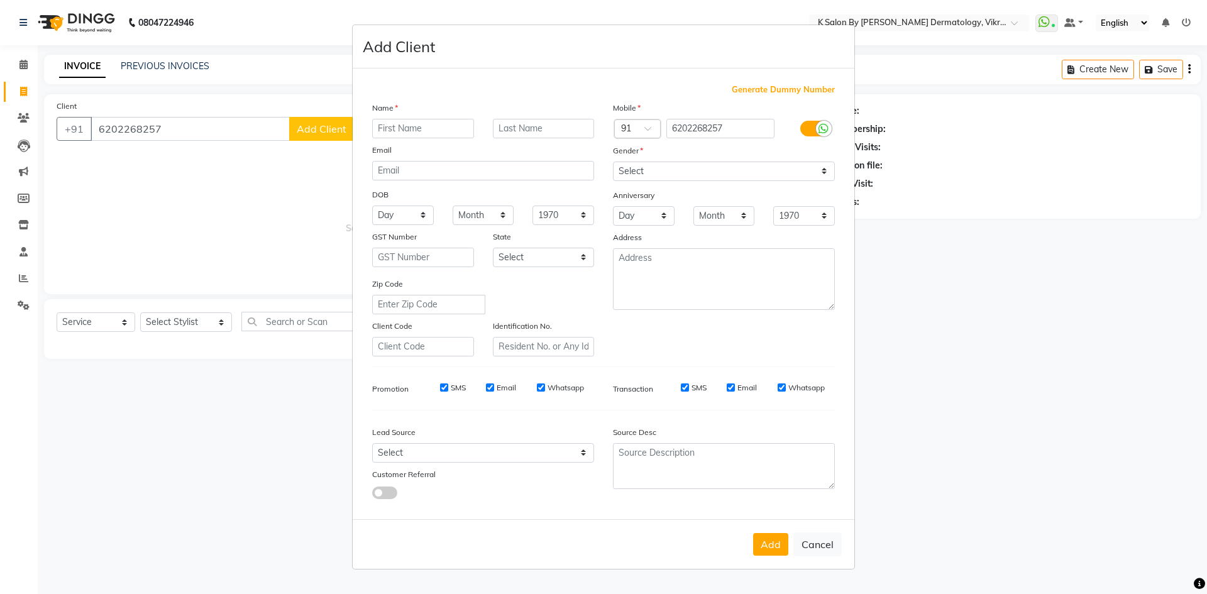
click at [422, 126] on input "text" at bounding box center [423, 128] width 102 height 19
type input "neha"
click at [534, 123] on input "text" at bounding box center [544, 128] width 102 height 19
type input "[PERSON_NAME]"
click at [485, 179] on input "email" at bounding box center [483, 170] width 222 height 19
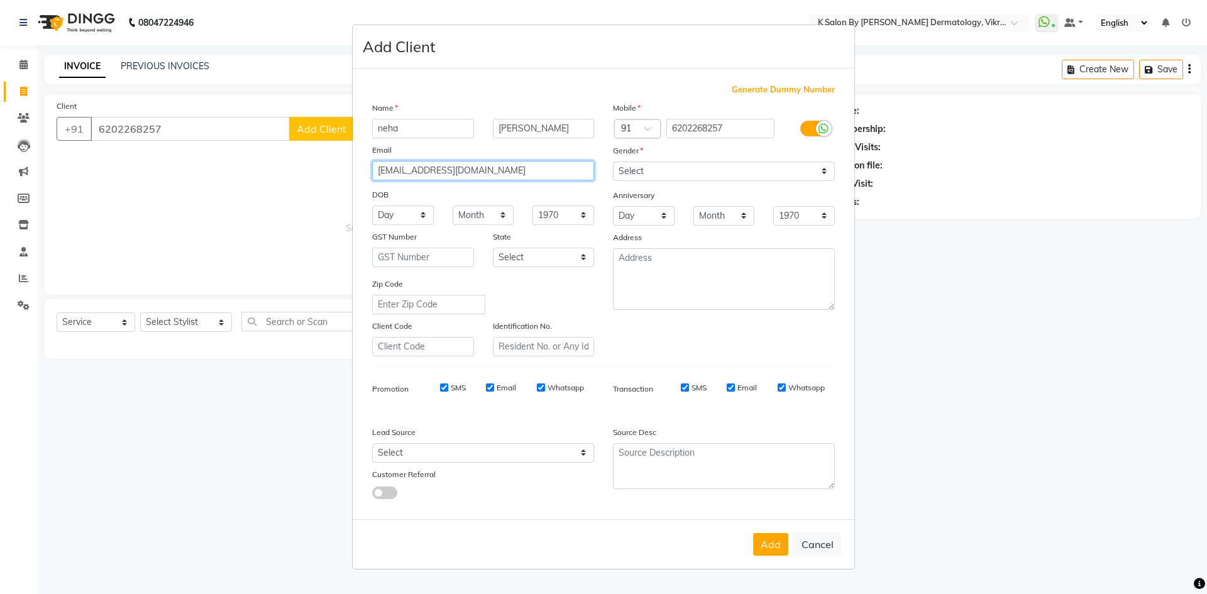
type input "[EMAIL_ADDRESS][DOMAIN_NAME]"
click at [520, 129] on input "[PERSON_NAME]" at bounding box center [544, 128] width 102 height 19
type input "[PERSON_NAME]"
click at [573, 162] on input "[EMAIL_ADDRESS][DOMAIN_NAME]" at bounding box center [483, 170] width 222 height 19
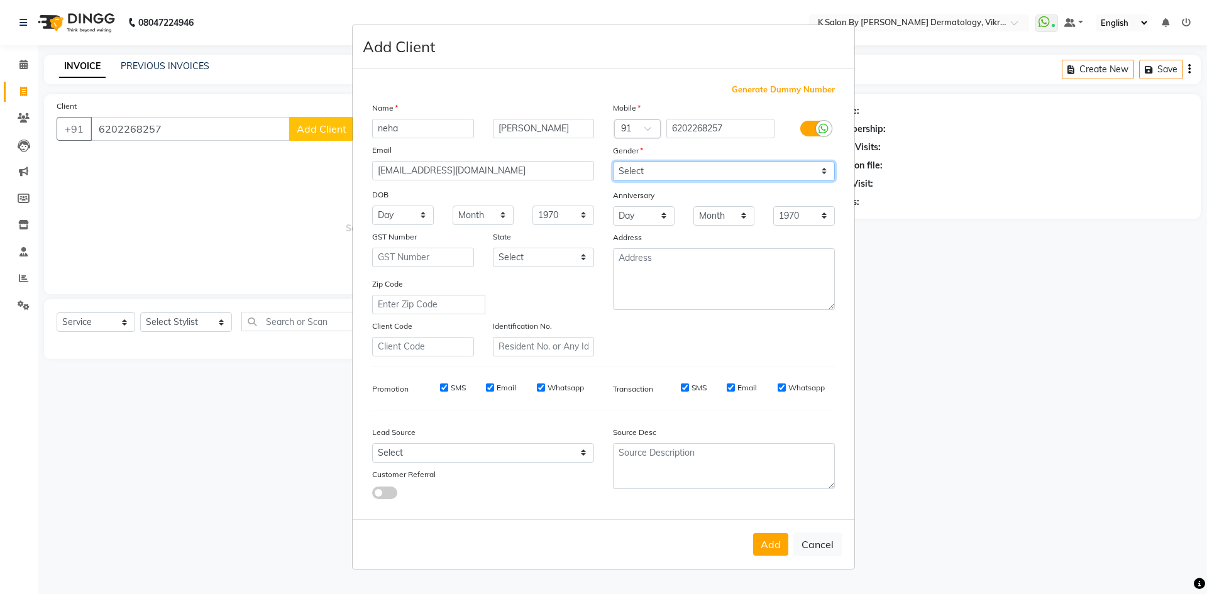
click at [825, 170] on select "Select [DEMOGRAPHIC_DATA] [DEMOGRAPHIC_DATA] Other Prefer Not To Say" at bounding box center [724, 171] width 222 height 19
select select "[DEMOGRAPHIC_DATA]"
click at [613, 162] on select "Select [DEMOGRAPHIC_DATA] [DEMOGRAPHIC_DATA] Other Prefer Not To Say" at bounding box center [724, 171] width 222 height 19
click at [428, 212] on select "Day 01 02 03 04 05 06 07 08 09 10 11 12 13 14 15 16 17 18 19 20 21 22 23 24 25 …" at bounding box center [403, 215] width 62 height 19
select select "22"
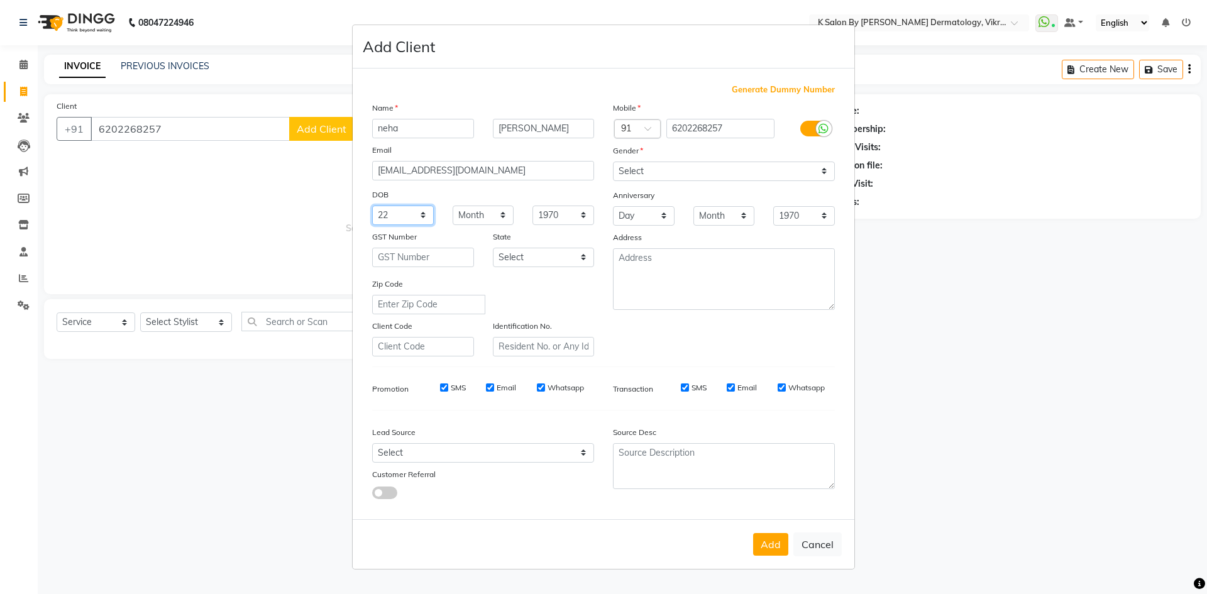
click at [372, 206] on select "Day 01 02 03 04 05 06 07 08 09 10 11 12 13 14 15 16 17 18 19 20 21 22 23 24 25 …" at bounding box center [403, 215] width 62 height 19
click at [504, 214] on select "Month January February March April May June July August September October Novem…" at bounding box center [484, 215] width 62 height 19
select select "05"
click at [453, 206] on select "Month January February March April May June July August September October Novem…" at bounding box center [484, 215] width 62 height 19
click at [587, 216] on select "1940 1941 1942 1943 1944 1945 1946 1947 1948 1949 1950 1951 1952 1953 1954 1955…" at bounding box center [563, 215] width 62 height 19
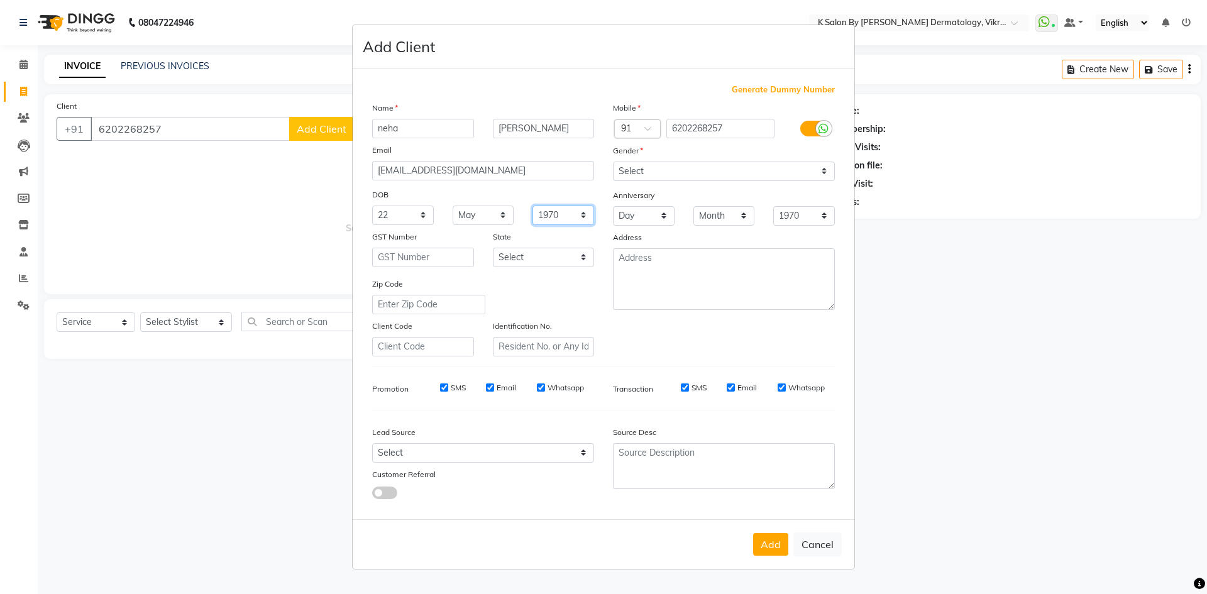
click at [586, 214] on select "1940 1941 1942 1943 1944 1945 1946 1947 1948 1949 1950 1951 1952 1953 1954 1955…" at bounding box center [563, 215] width 62 height 19
select select "2001"
click at [532, 206] on select "1940 1941 1942 1943 1944 1945 1946 1947 1948 1949 1950 1951 1952 1953 1954 1955…" at bounding box center [563, 215] width 62 height 19
click at [648, 266] on textarea at bounding box center [724, 279] width 222 height 62
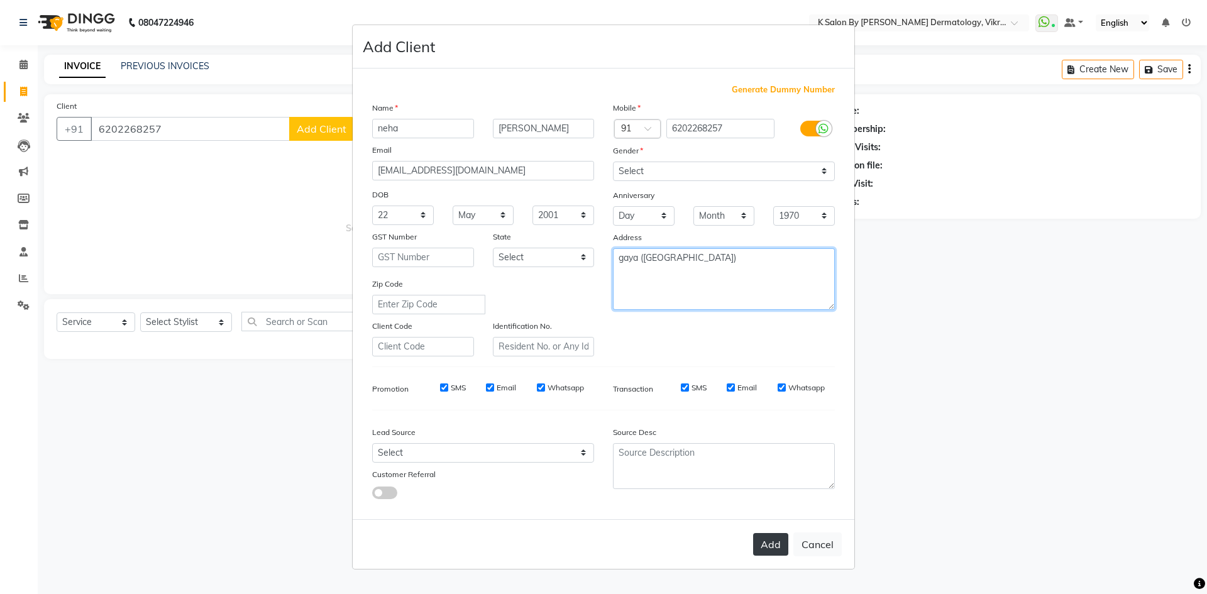
type textarea "gaya ([GEOGRAPHIC_DATA])"
click at [777, 545] on button "Add" at bounding box center [770, 544] width 35 height 23
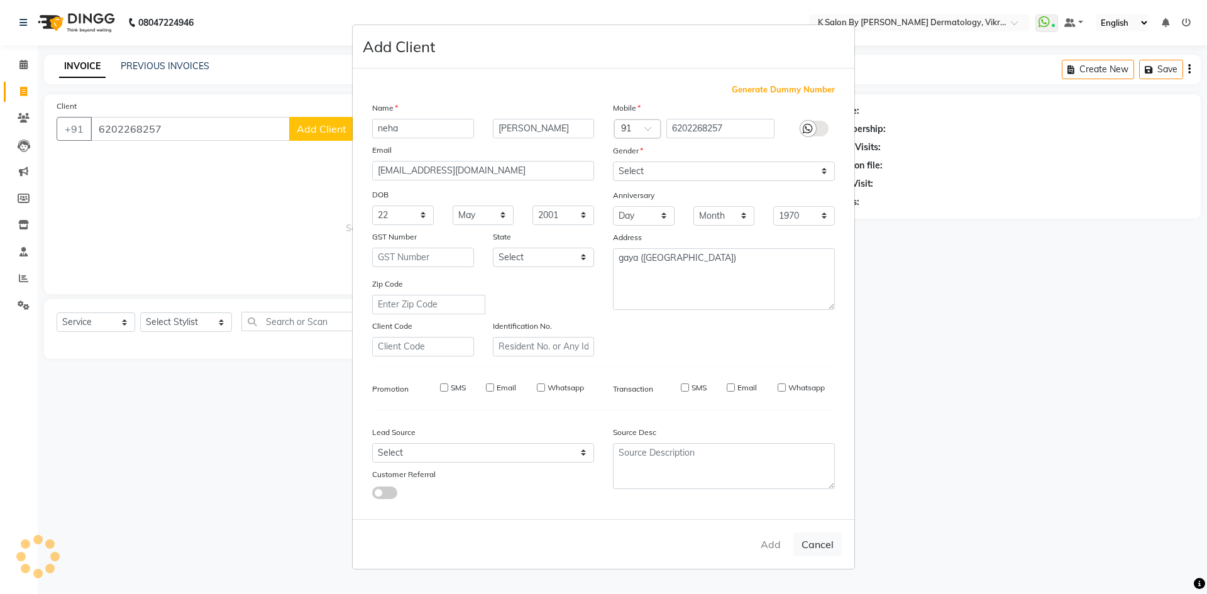
select select
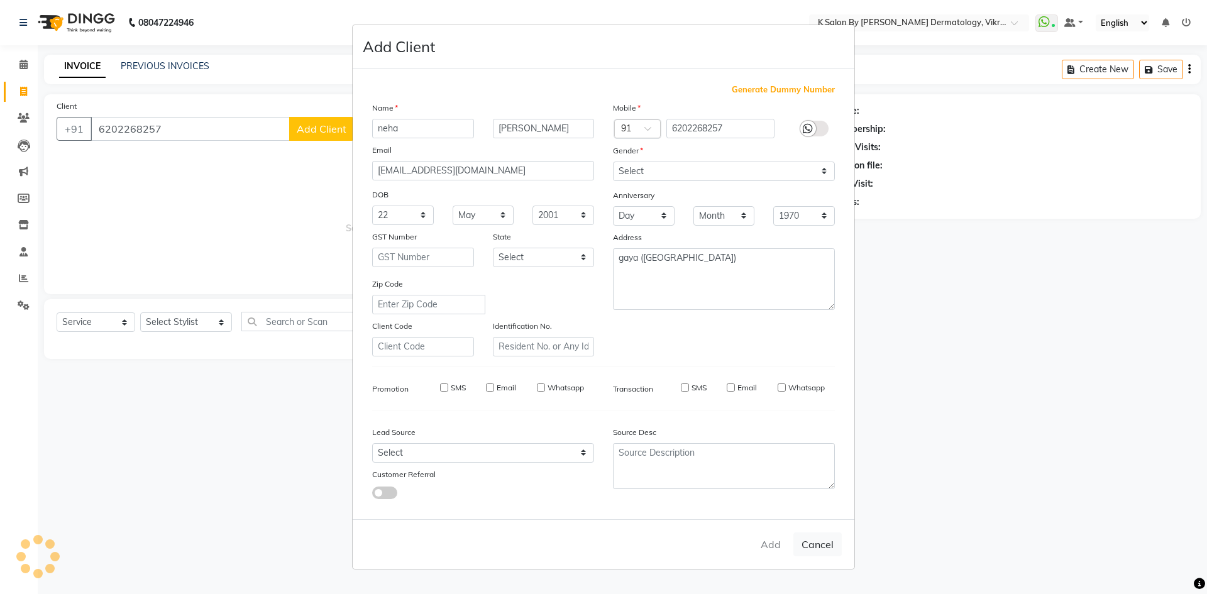
select select
checkbox input "false"
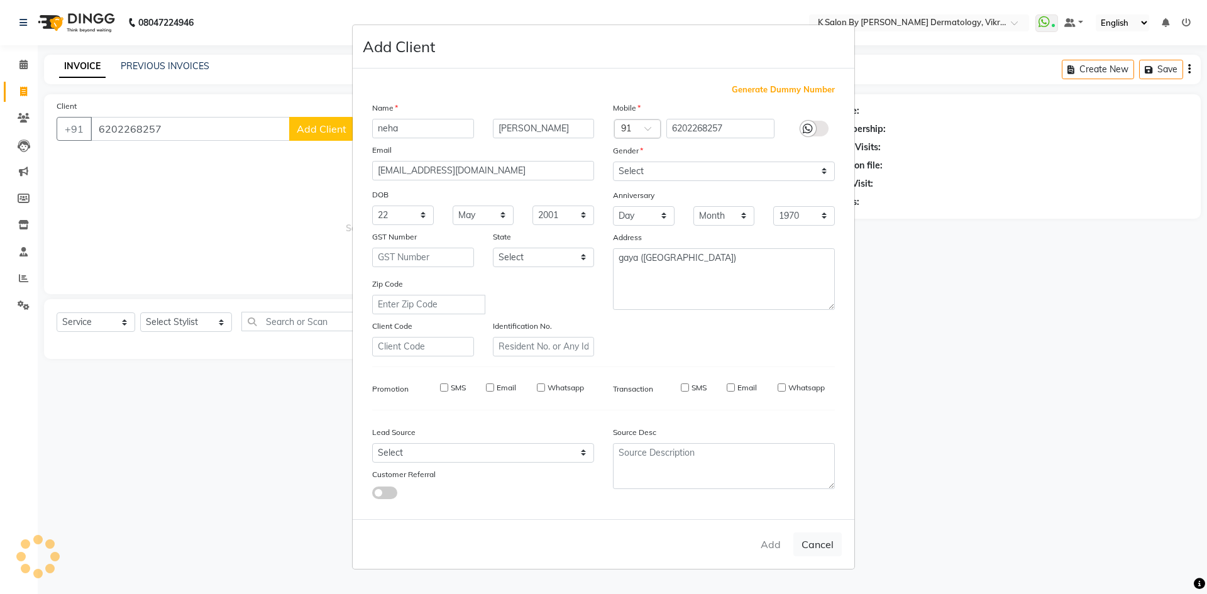
checkbox input "false"
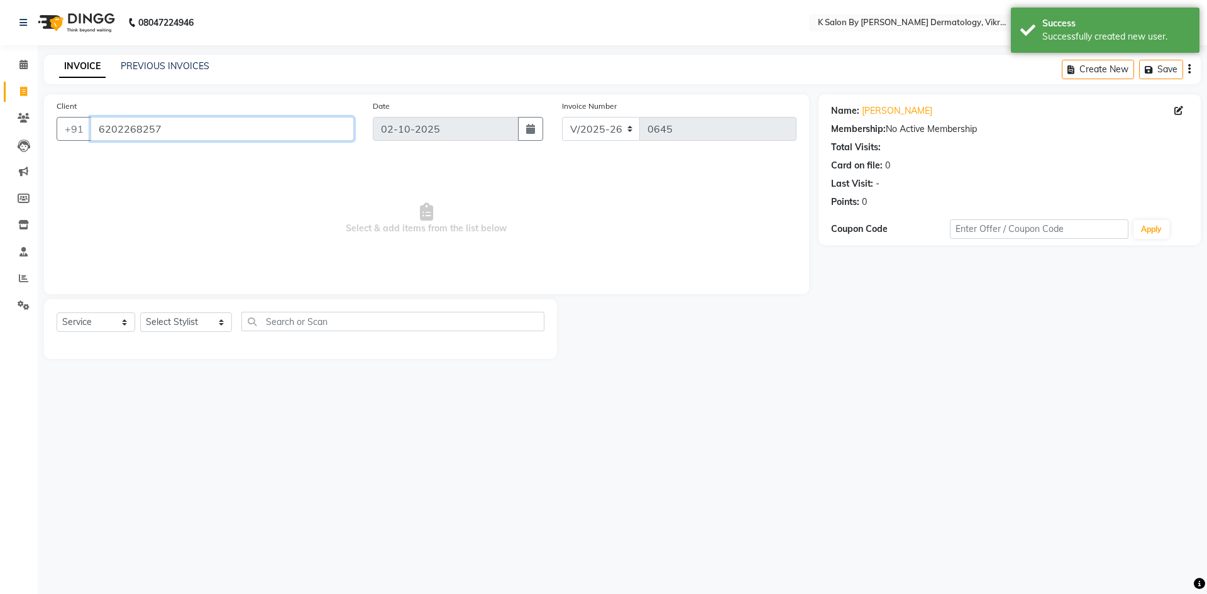
click at [174, 128] on input "6202268257" at bounding box center [222, 129] width 263 height 24
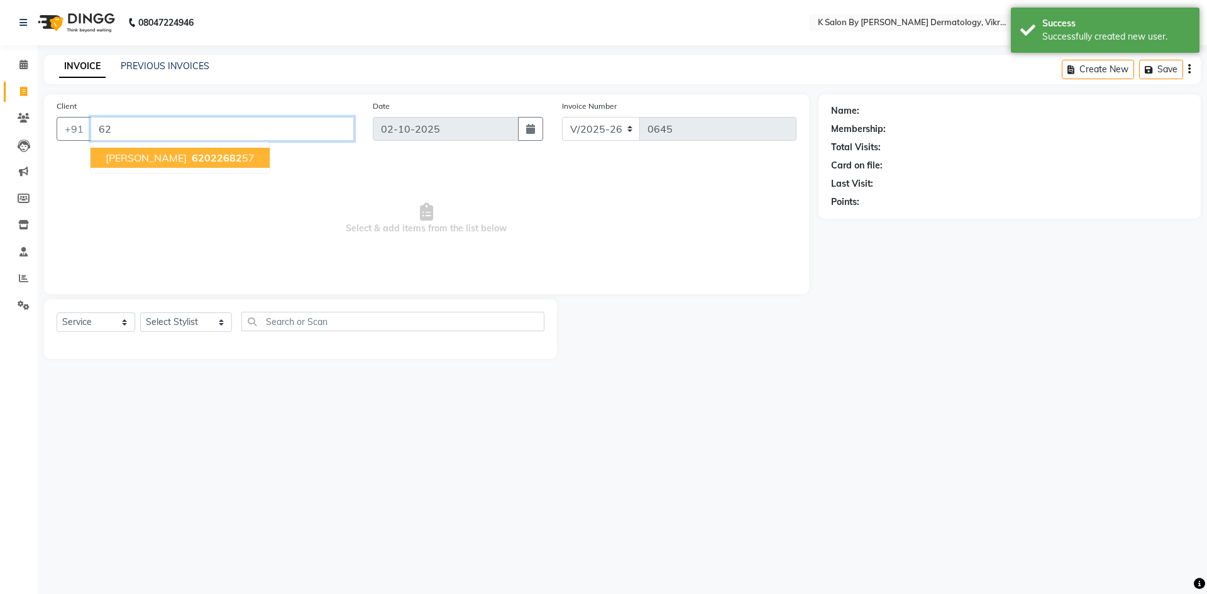
type input "6"
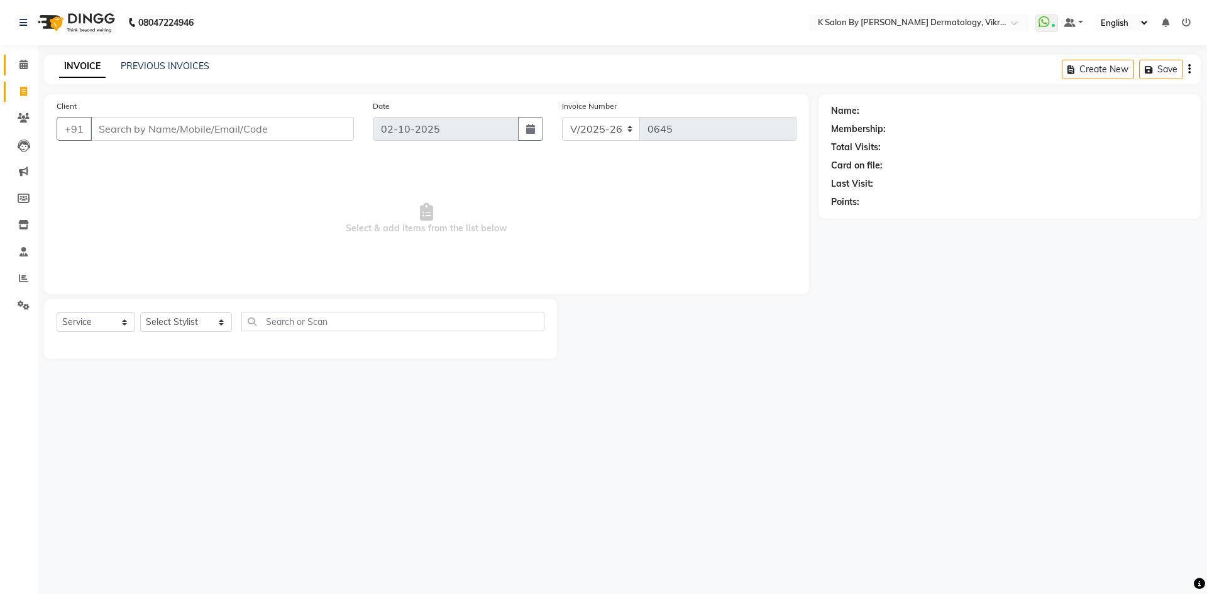
click at [27, 57] on link "Calendar" at bounding box center [19, 65] width 30 height 21
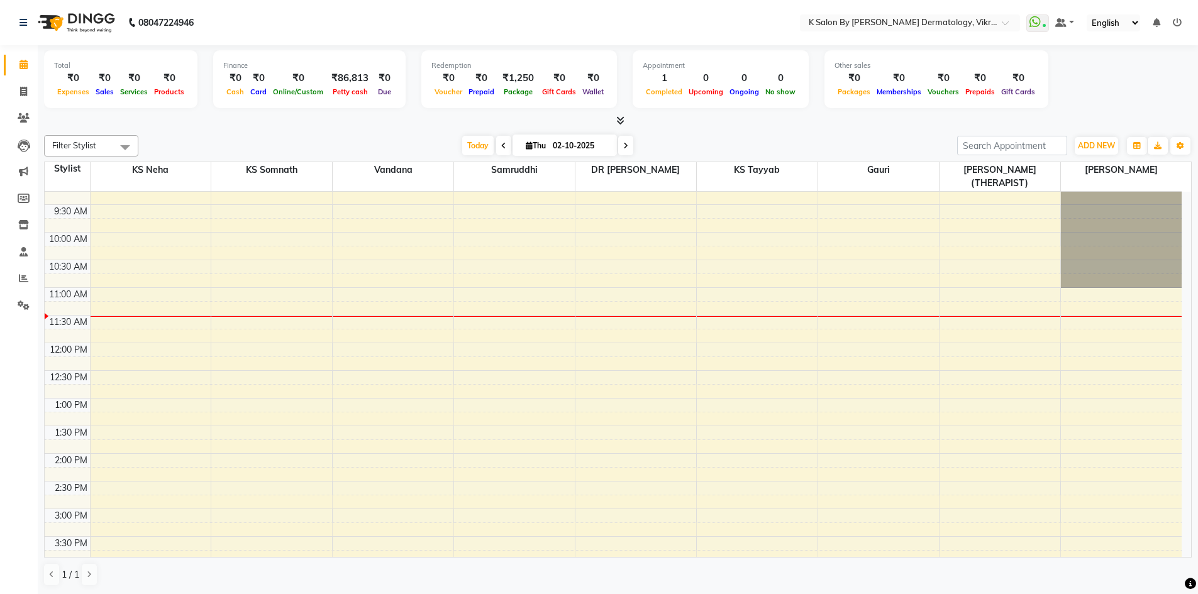
scroll to position [126, 0]
click at [117, 446] on div "7:00 AM 7:30 AM 8:00 AM 8:30 AM 9:00 AM 9:30 AM 10:00 AM 10:30 AM 11:00 AM 11:3…" at bounding box center [613, 480] width 1137 height 829
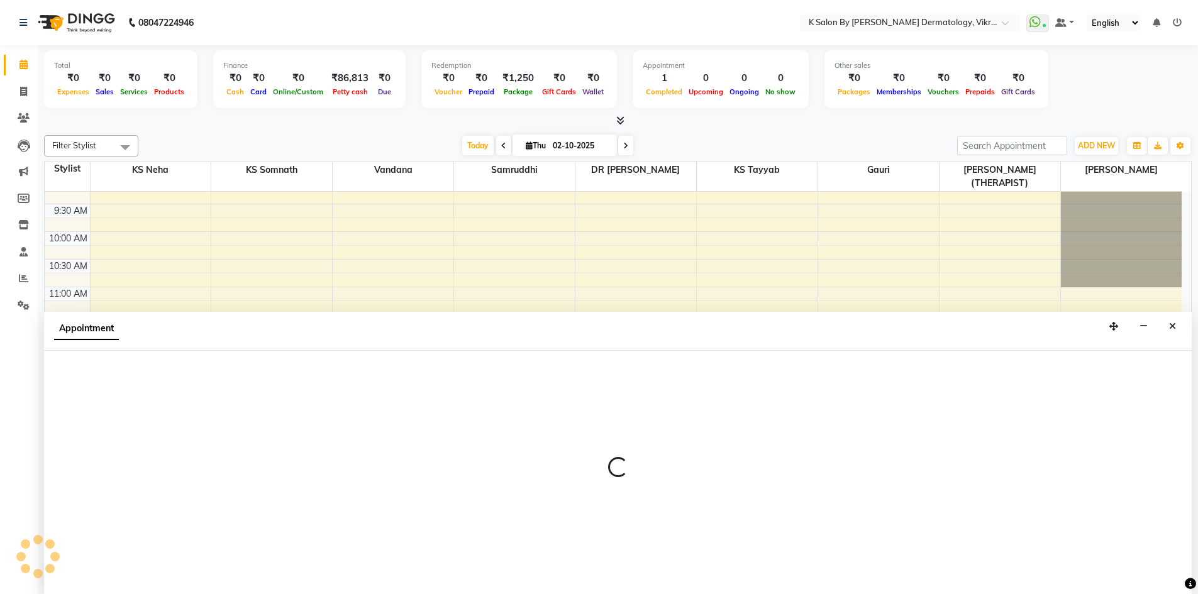
scroll to position [1, 0]
select select "55322"
select select "tentative"
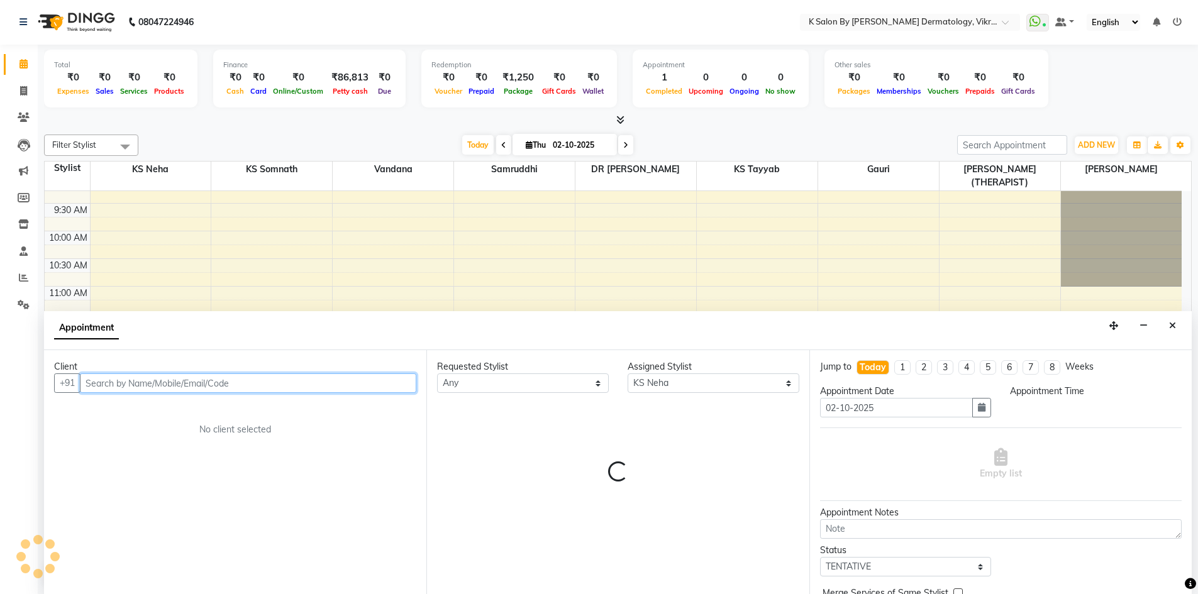
select select "840"
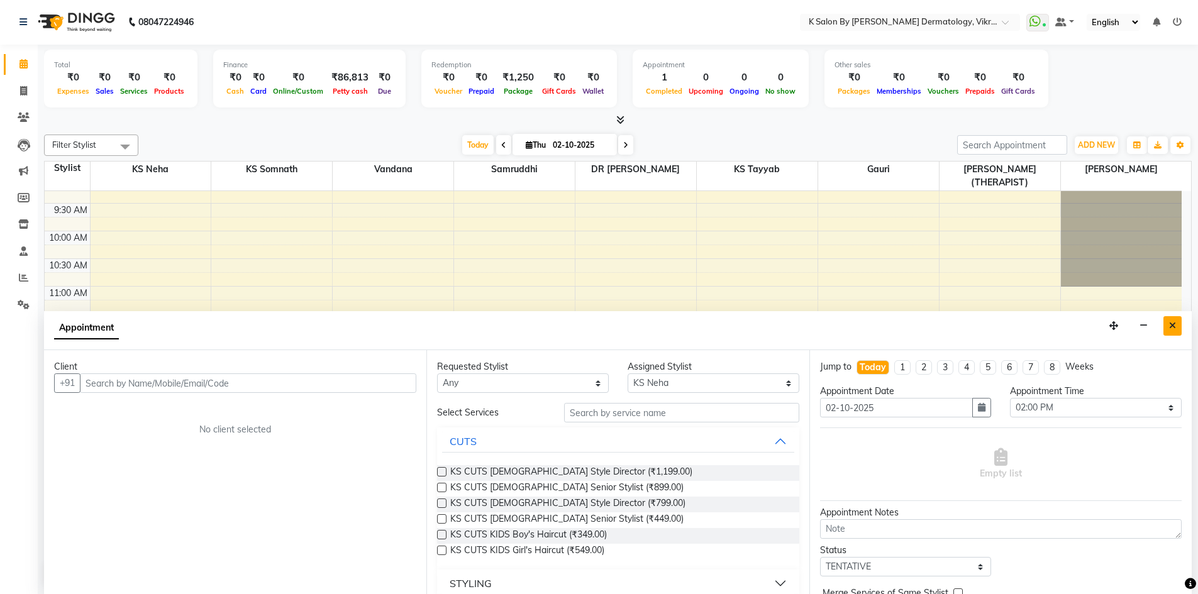
click at [1171, 324] on icon "Close" at bounding box center [1172, 325] width 7 height 9
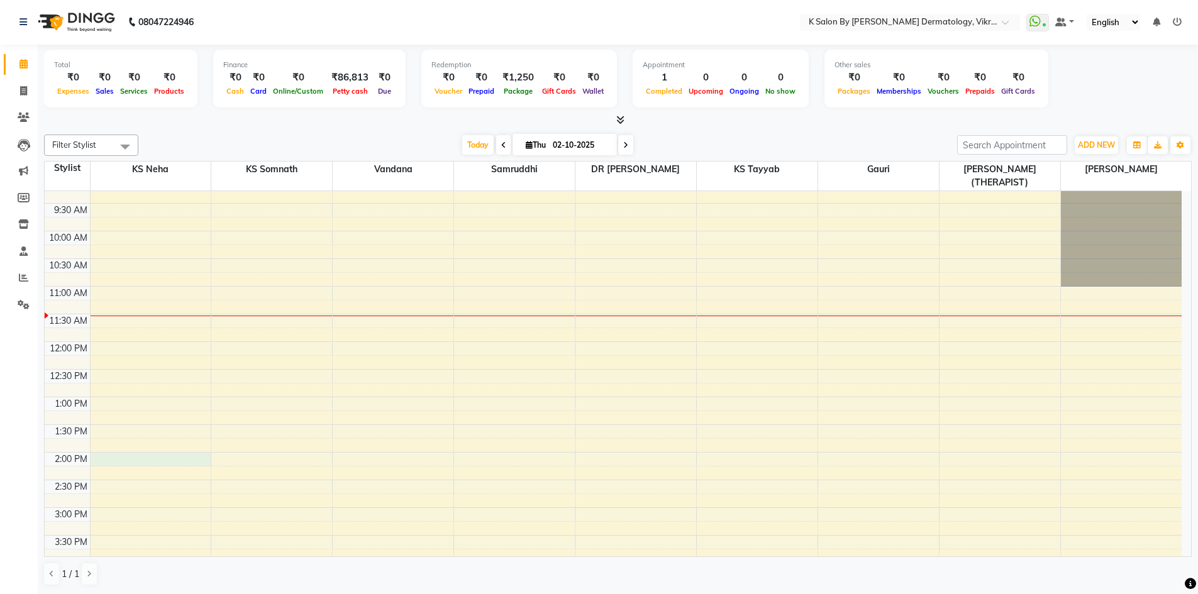
click at [103, 444] on div "7:00 AM 7:30 AM 8:00 AM 8:30 AM 9:00 AM 9:30 AM 10:00 AM 10:30 AM 11:00 AM 11:3…" at bounding box center [613, 479] width 1137 height 829
select select "55322"
select select "tentative"
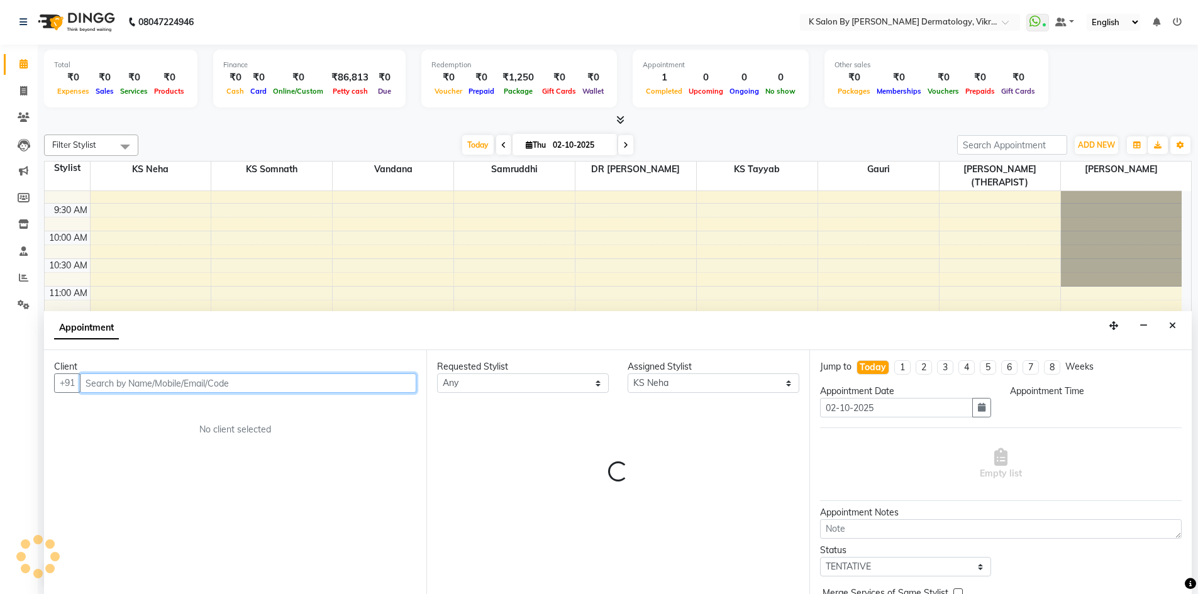
select select "840"
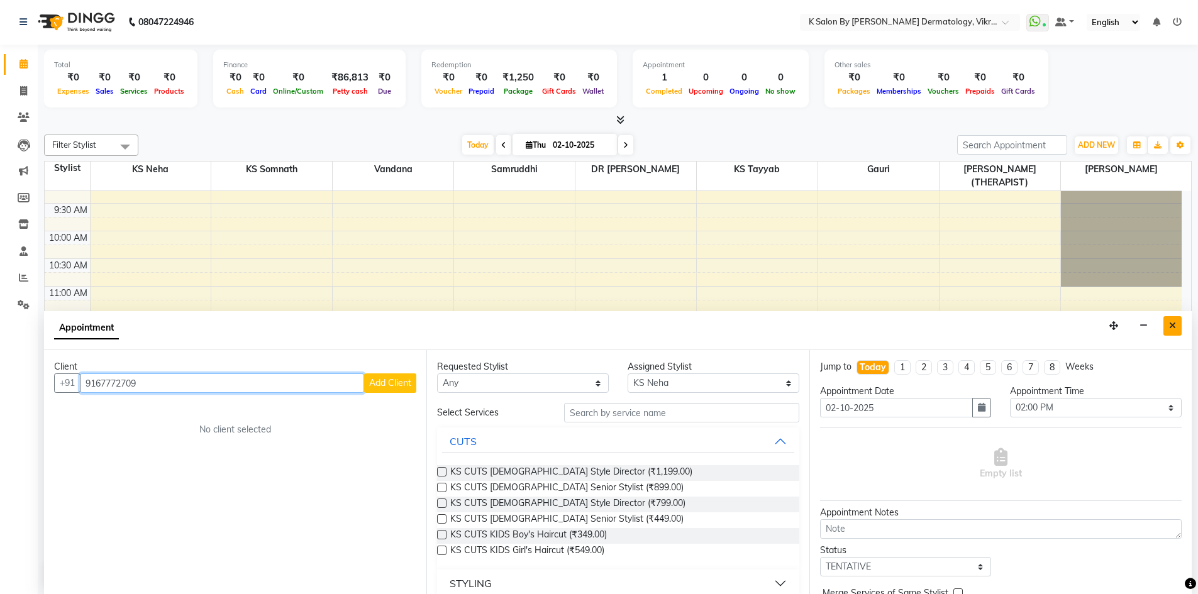
type input "9167772709"
click at [1177, 328] on button "Close" at bounding box center [1172, 325] width 18 height 19
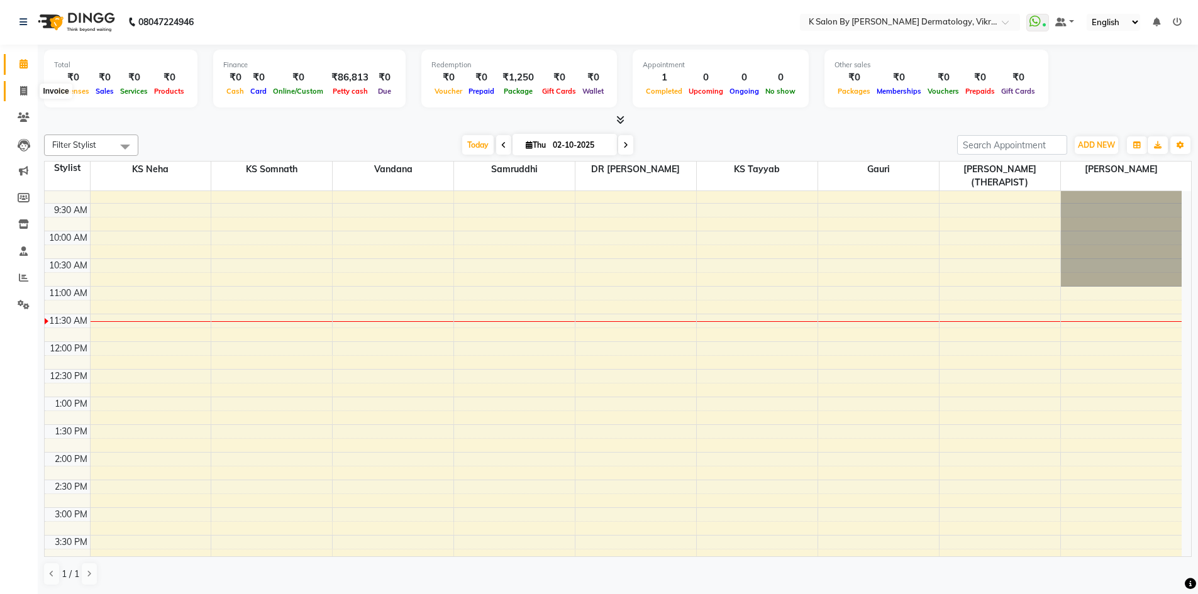
click at [26, 89] on icon at bounding box center [23, 90] width 7 height 9
select select "6798"
select select "service"
